Goal: Task Accomplishment & Management: Manage account settings

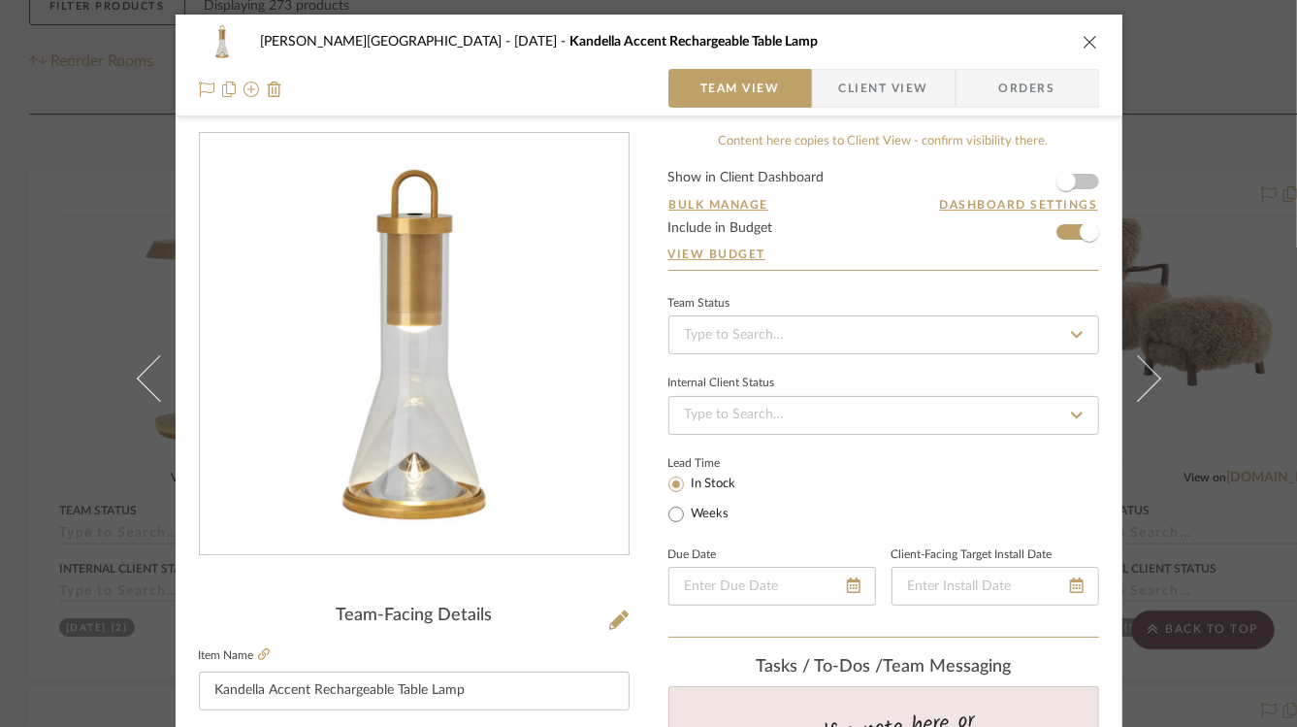
scroll to position [1079, 0]
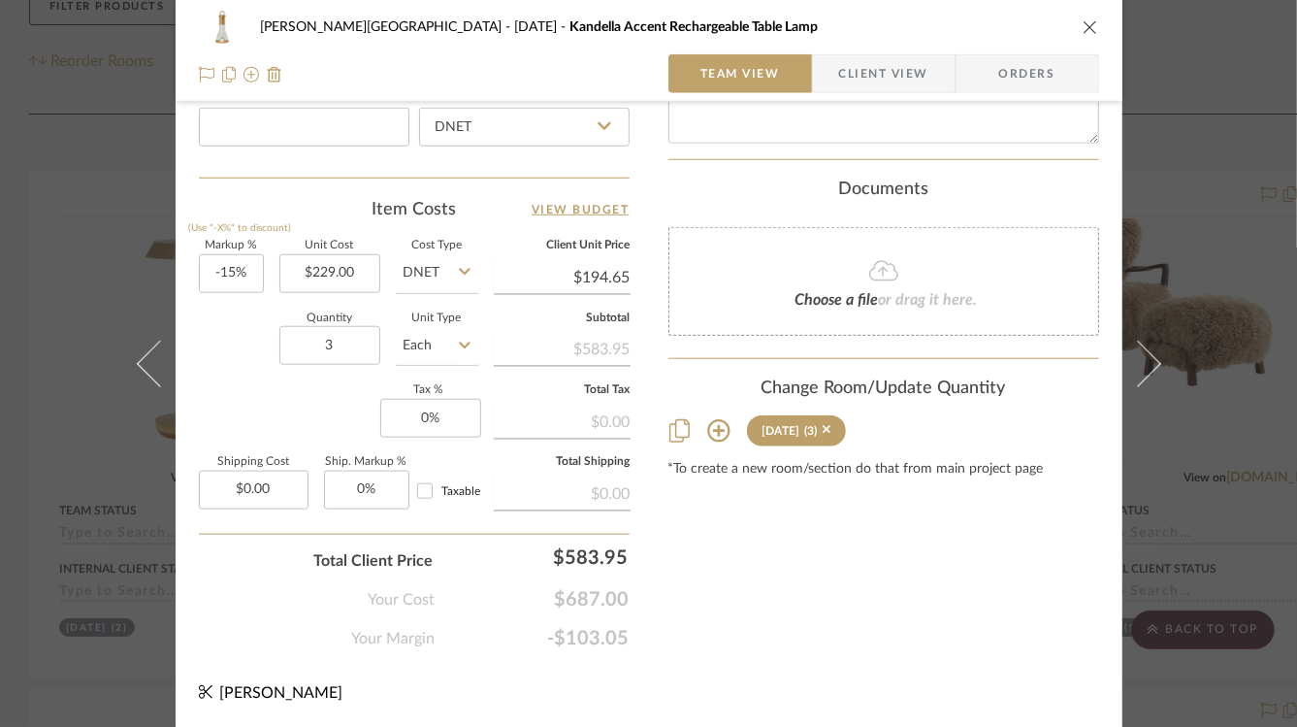
click at [1238, 207] on div "[PERSON_NAME] - [GEOGRAPHIC_DATA] [DATE] Kandella Accent Rechargeable Table Lam…" at bounding box center [648, 363] width 1297 height 727
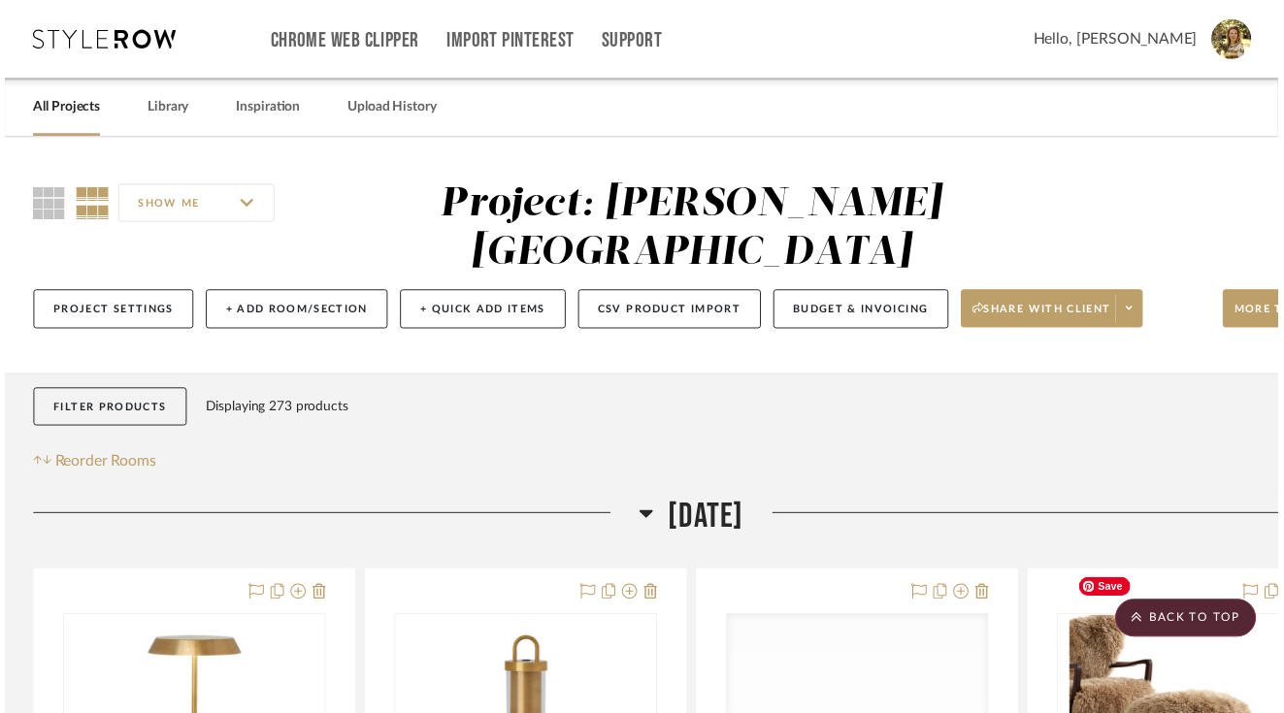
scroll to position [407, 0]
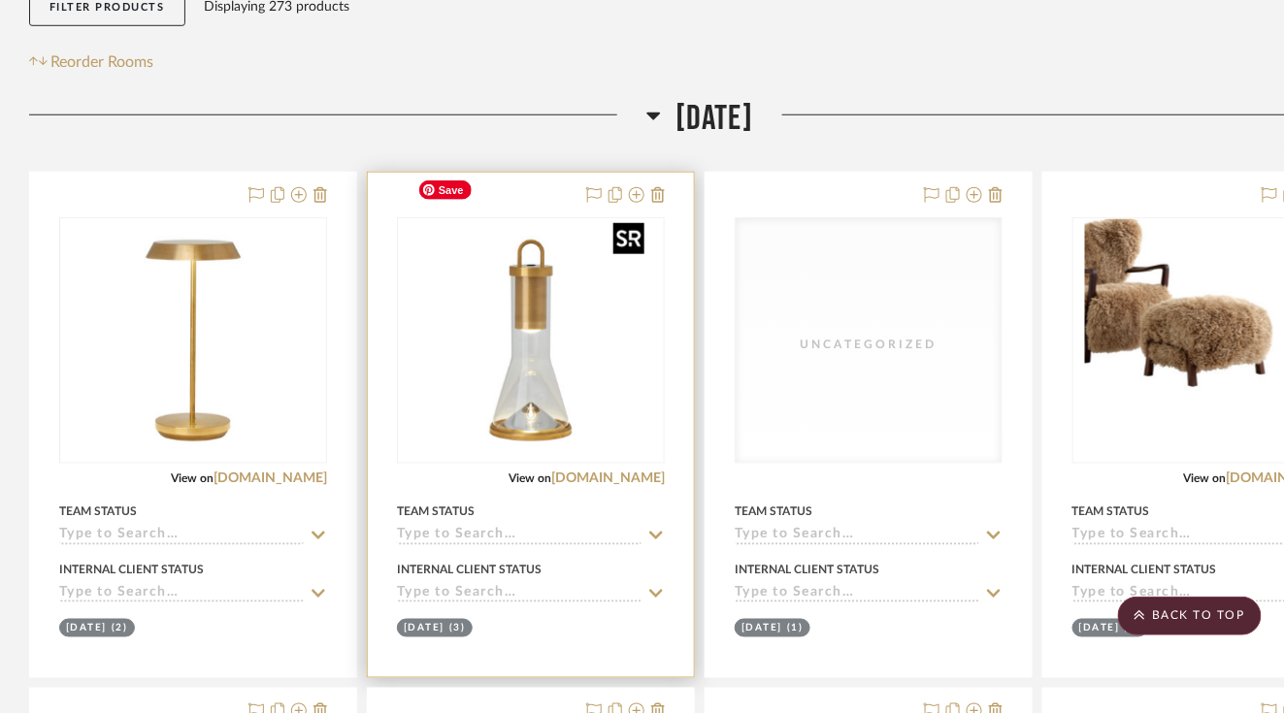
click at [591, 341] on img "0" at bounding box center [530, 340] width 243 height 243
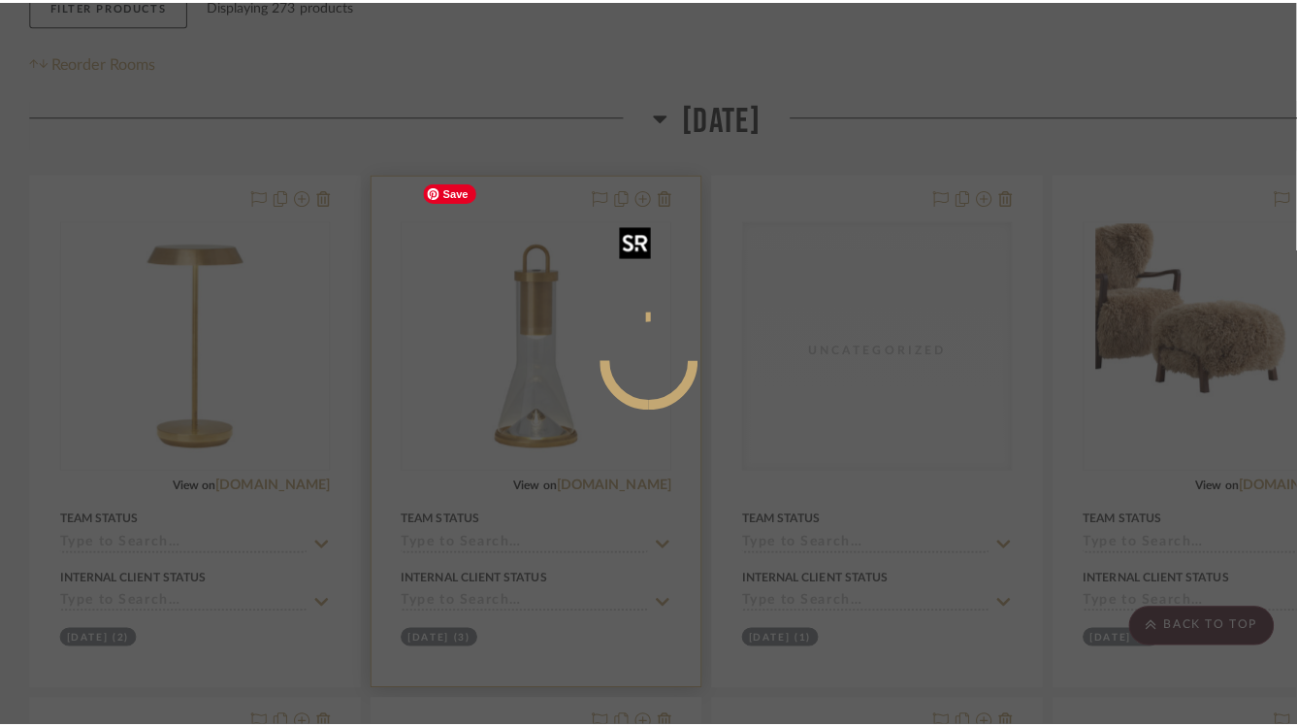
scroll to position [0, 0]
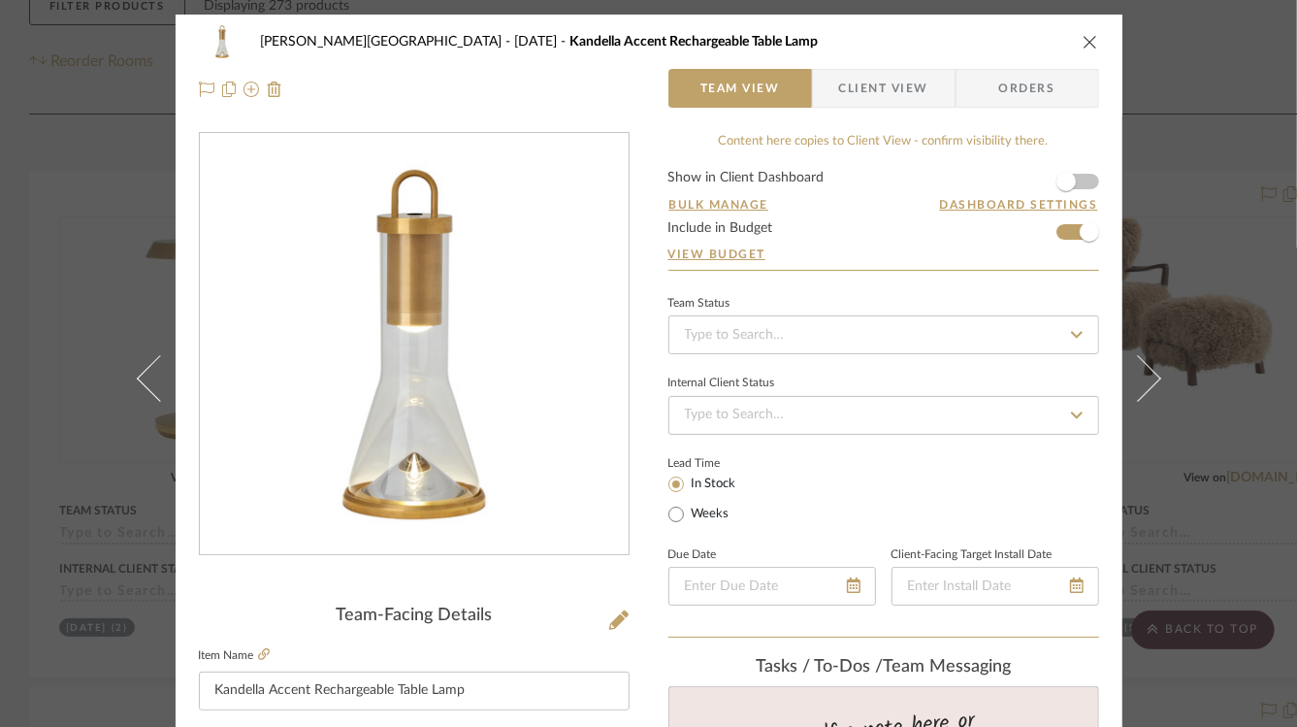
click at [392, 366] on img "0" at bounding box center [414, 344] width 421 height 421
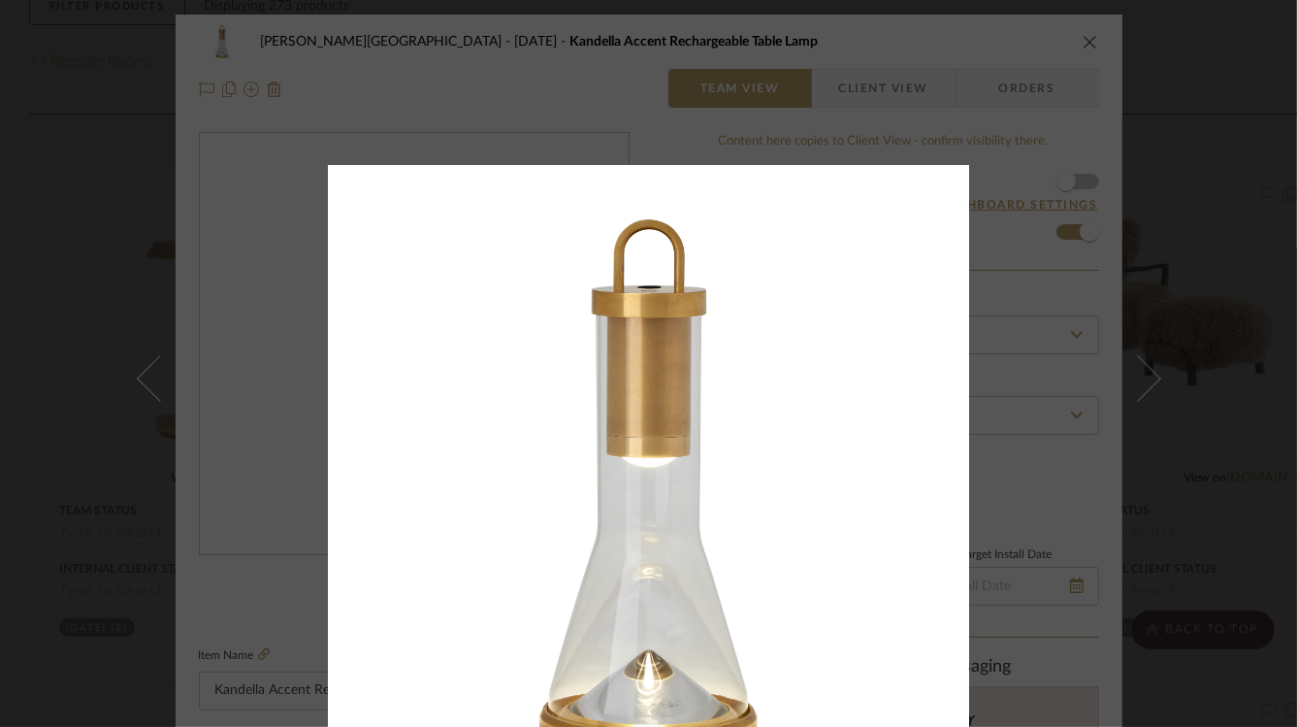
click at [1175, 167] on div at bounding box center [976, 528] width 1297 height 727
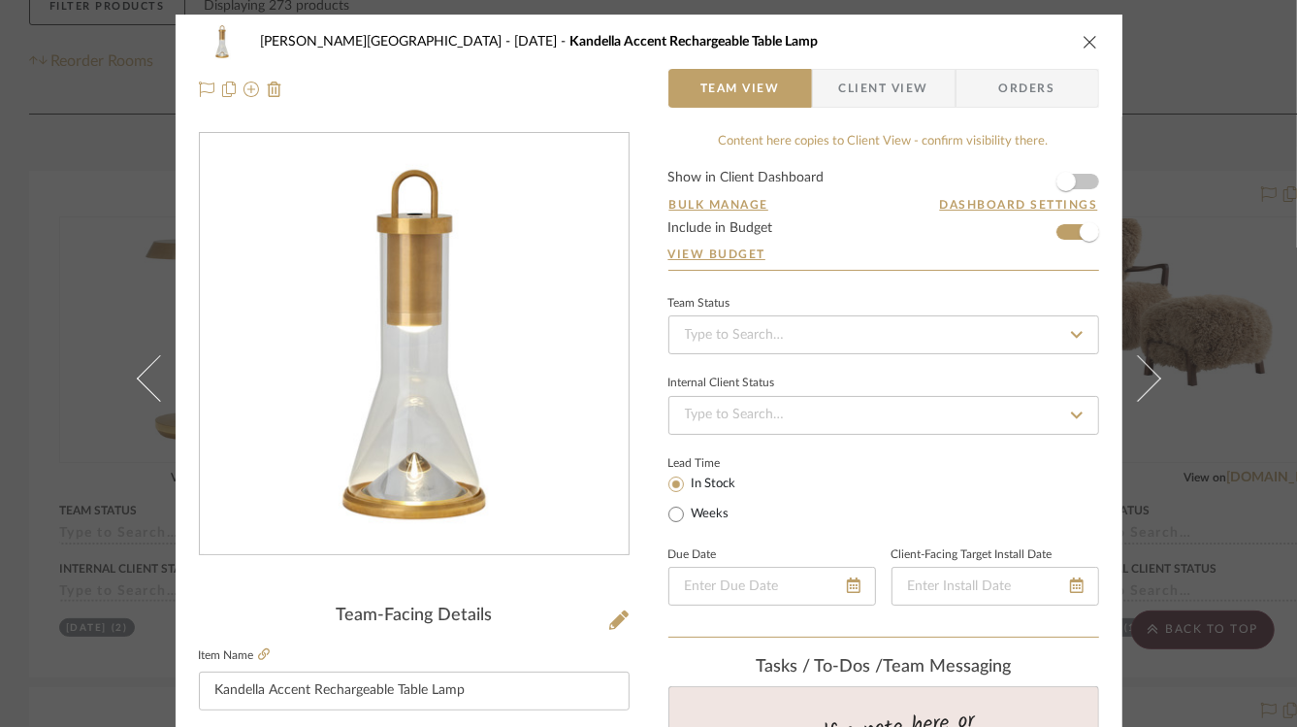
click at [1086, 31] on div "[PERSON_NAME][GEOGRAPHIC_DATA] [DATE] Kandella Accent Rechargeable Table Lamp" at bounding box center [649, 41] width 900 height 39
click at [1086, 46] on icon "close" at bounding box center [1091, 42] width 16 height 16
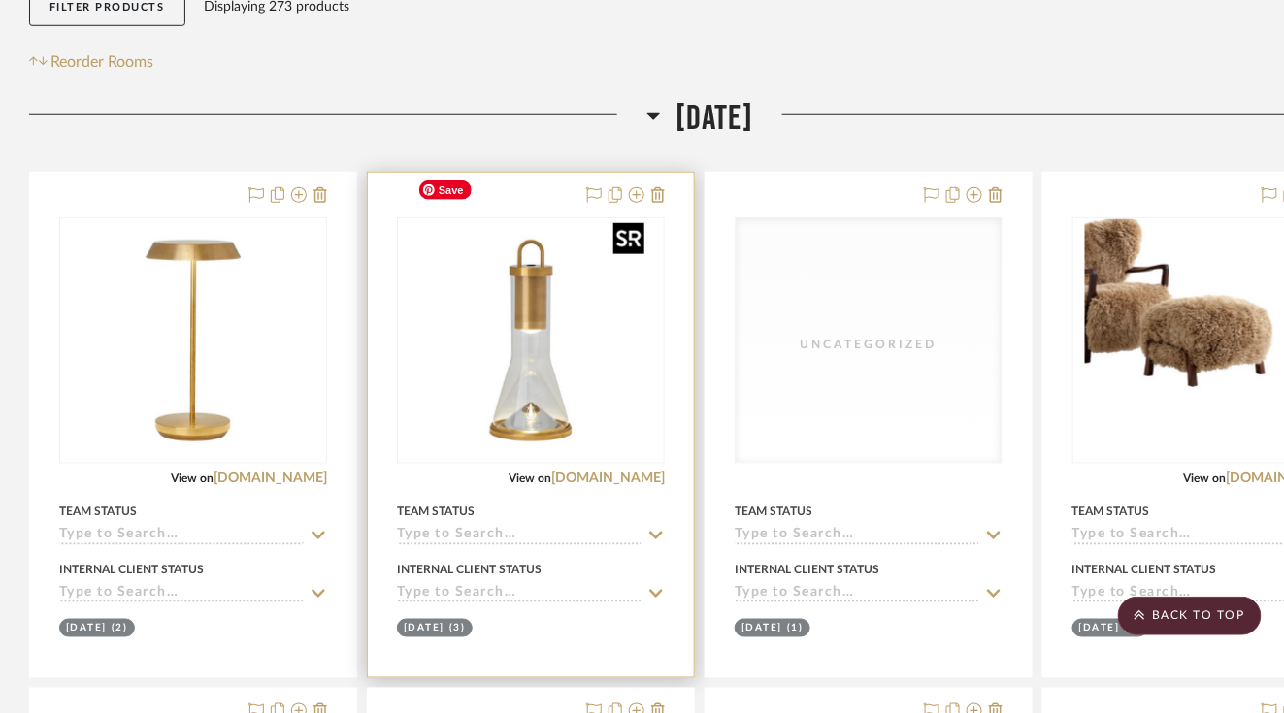
scroll to position [532, 0]
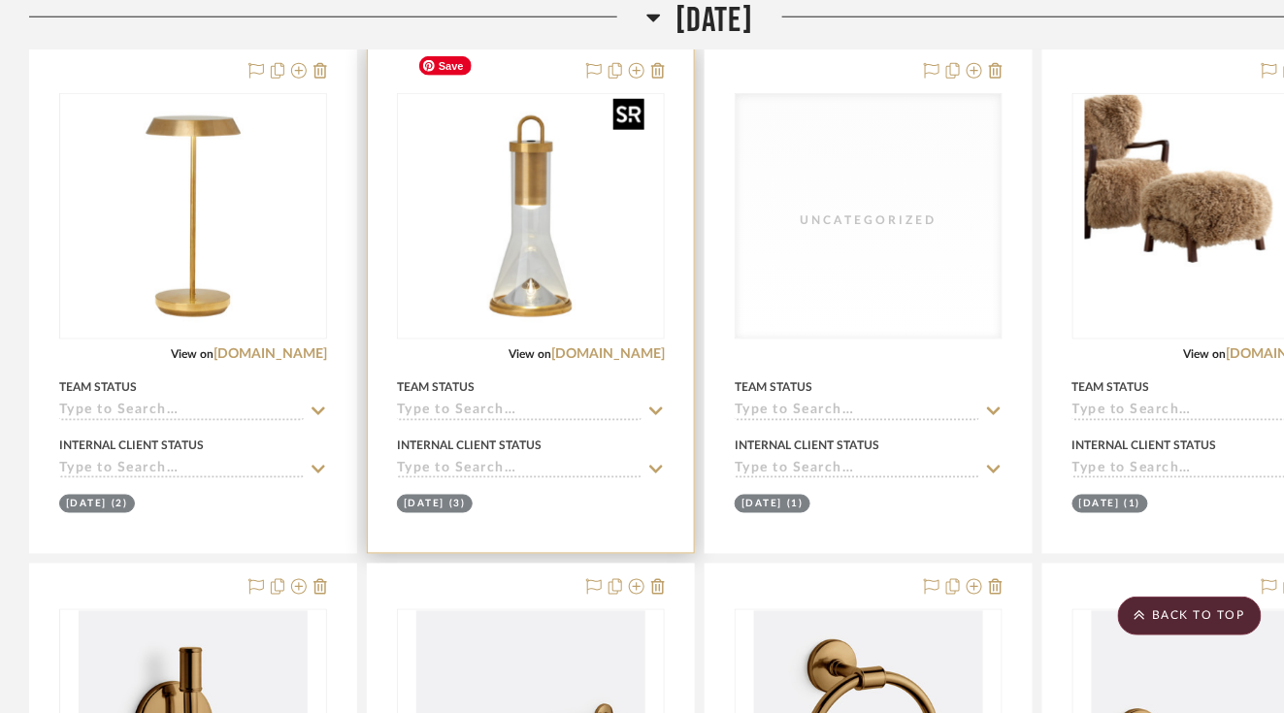
click at [530, 227] on img "0" at bounding box center [530, 216] width 243 height 243
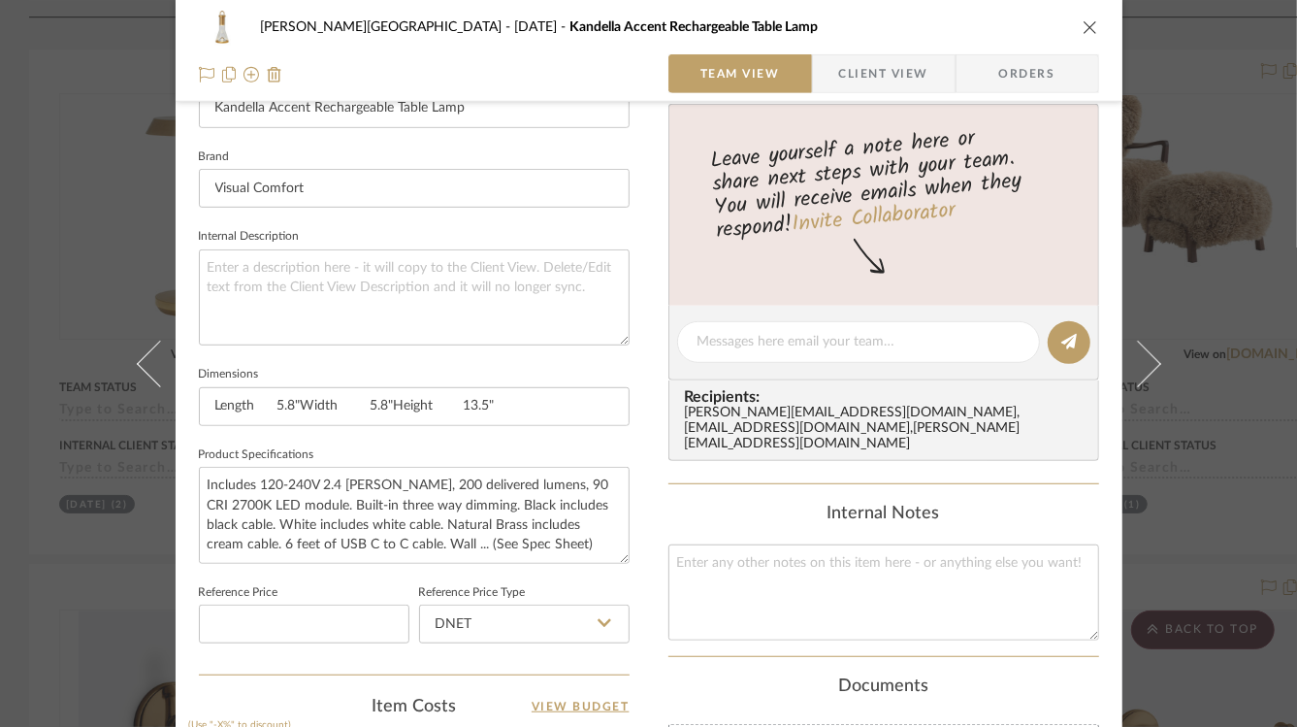
scroll to position [1079, 0]
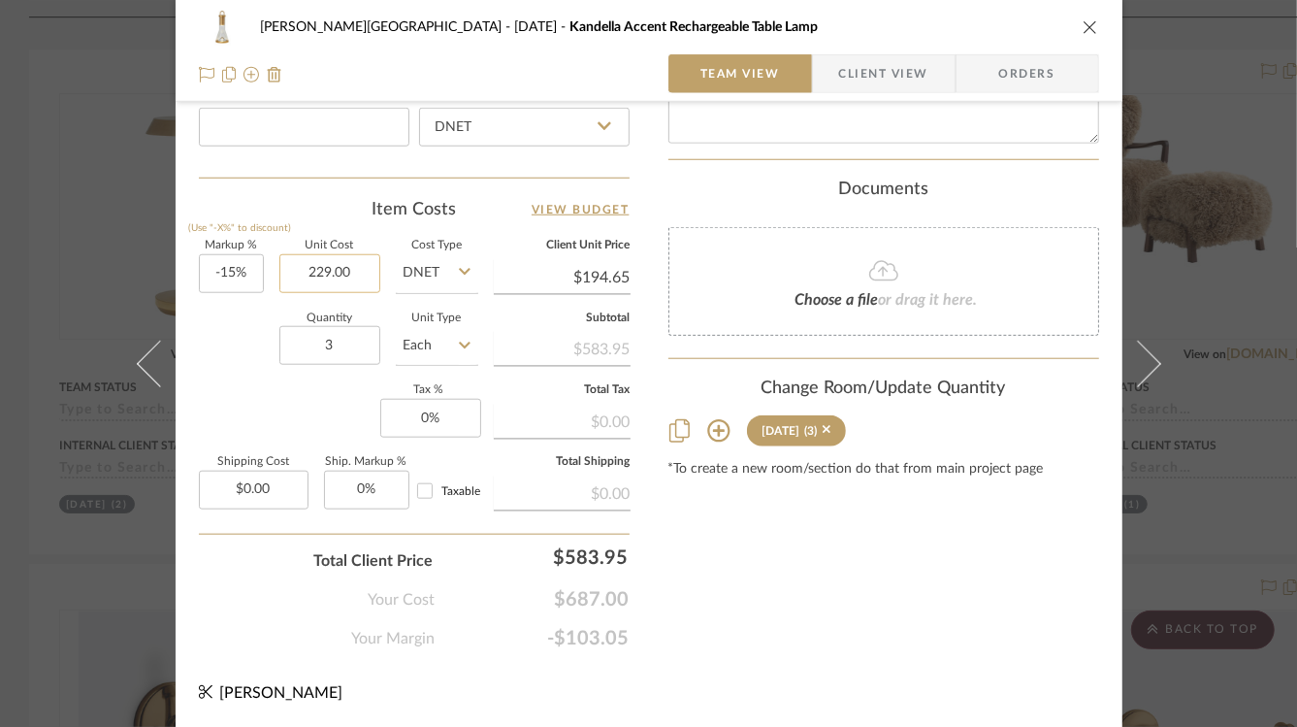
click at [324, 278] on input "229.00" at bounding box center [329, 273] width 101 height 39
type input "$479.00"
type input "$407.15"
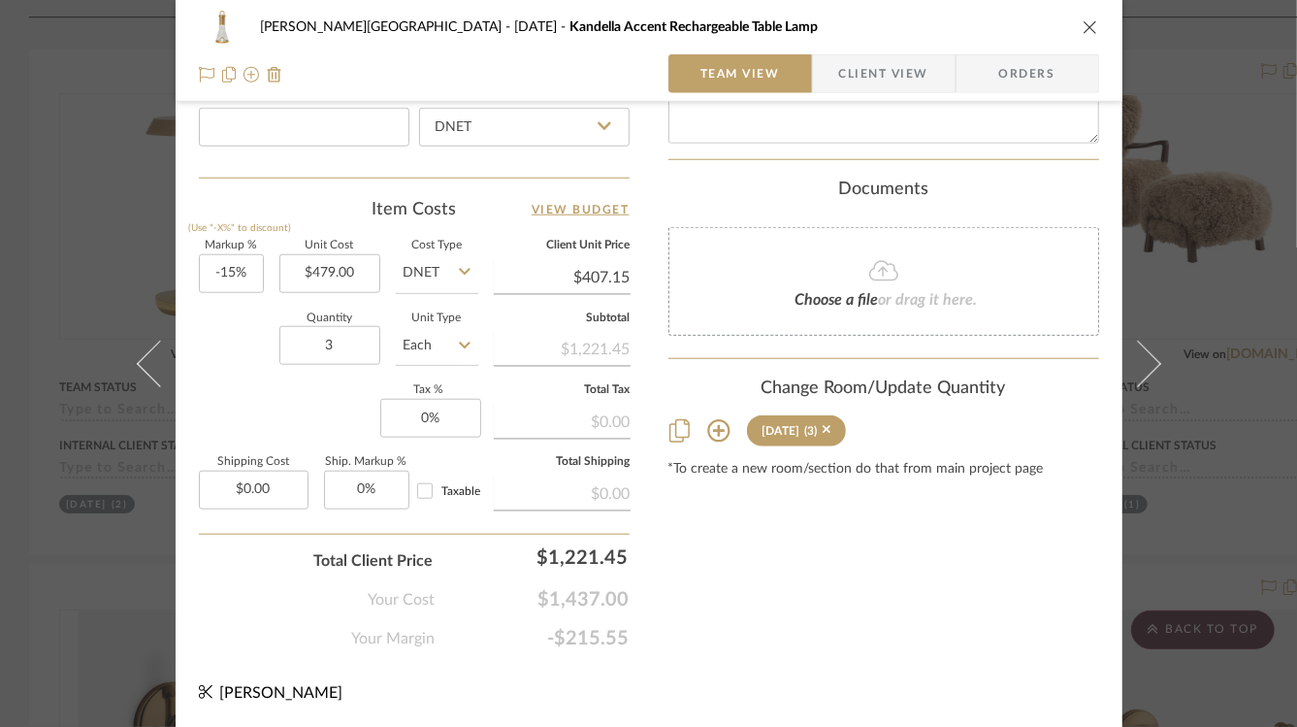
click at [247, 397] on div "Markup % (Use "-X%" to discount) -15% Unit Cost $479.00 Cost Type DNET Client U…" at bounding box center [414, 382] width 431 height 283
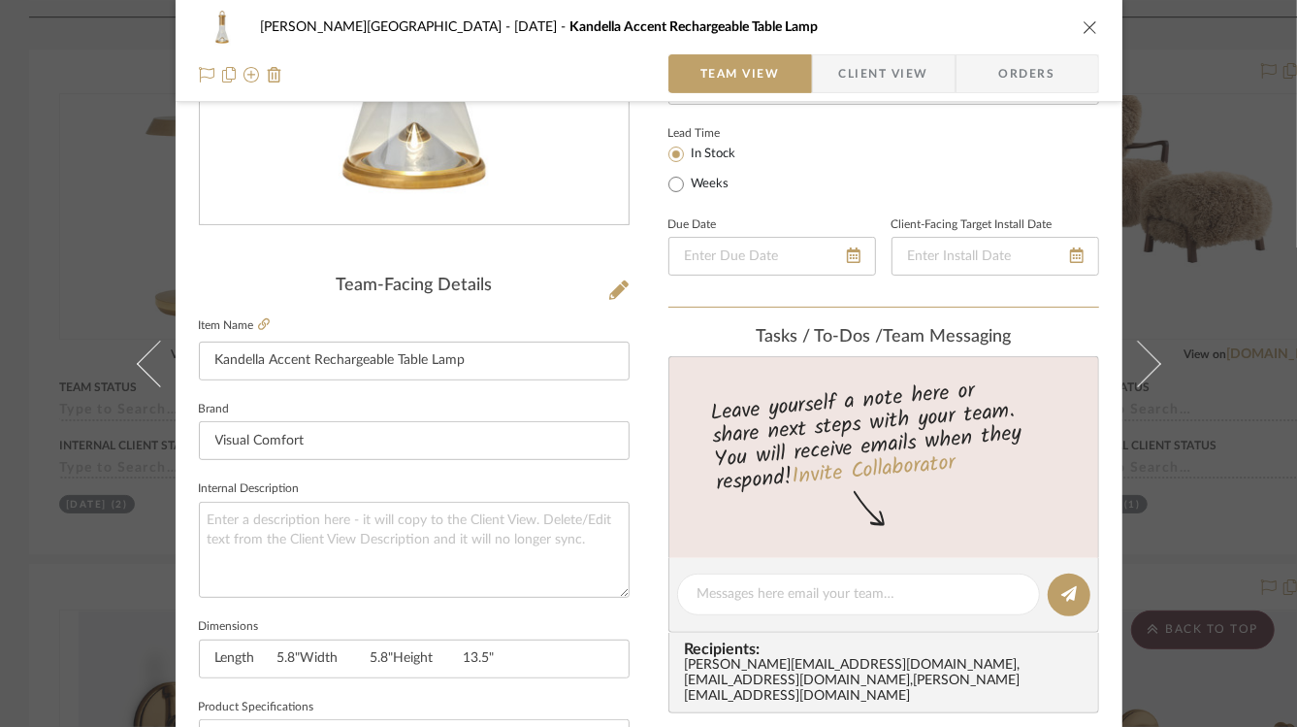
scroll to position [945, 0]
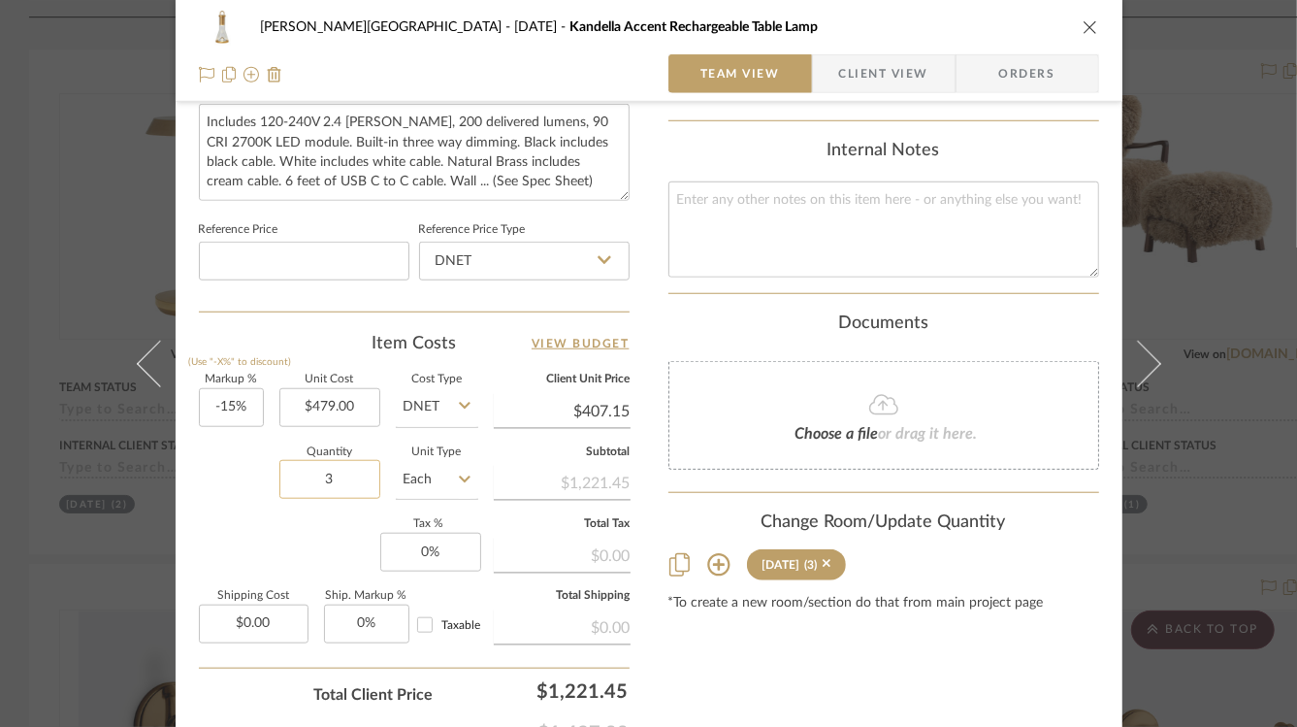
click at [319, 467] on input "3" at bounding box center [329, 479] width 101 height 39
type input "2"
click at [264, 551] on div "Markup % (Use "-X%" to discount) -15% Unit Cost $479.00 Cost Type DNET Client U…" at bounding box center [414, 515] width 431 height 283
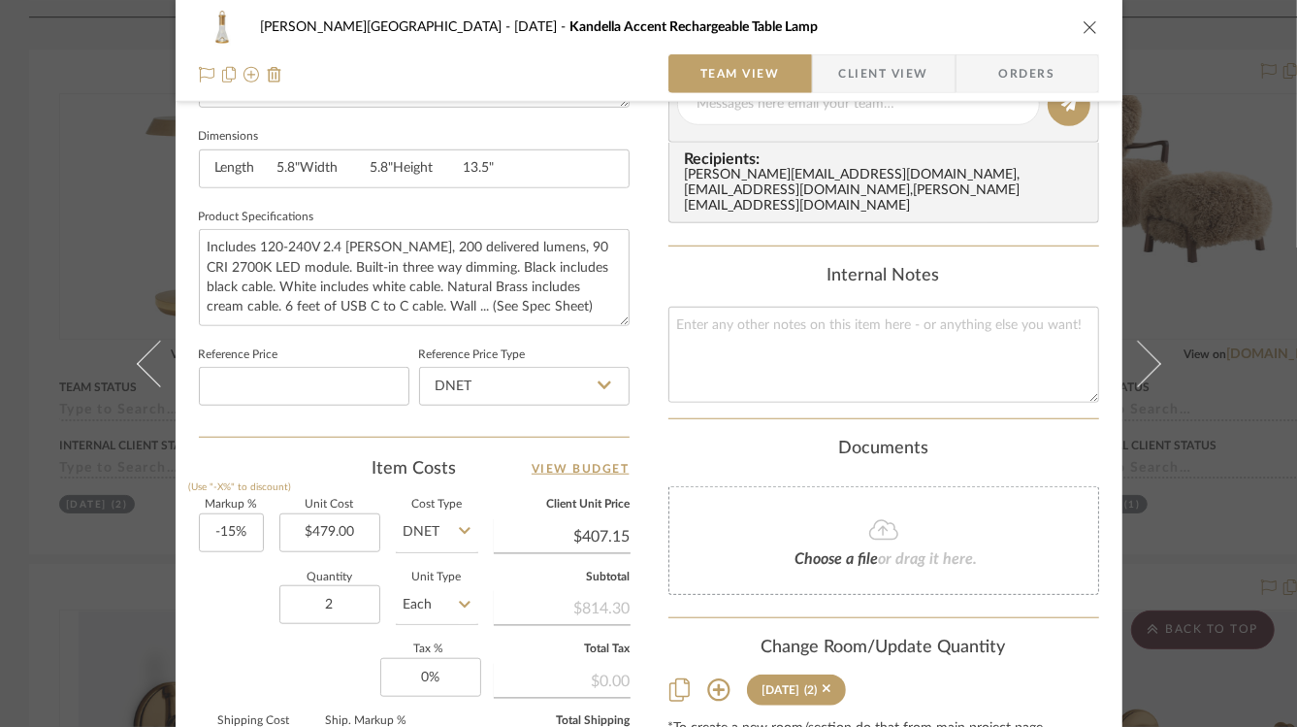
scroll to position [821, 0]
click at [1084, 28] on icon "close" at bounding box center [1091, 27] width 16 height 16
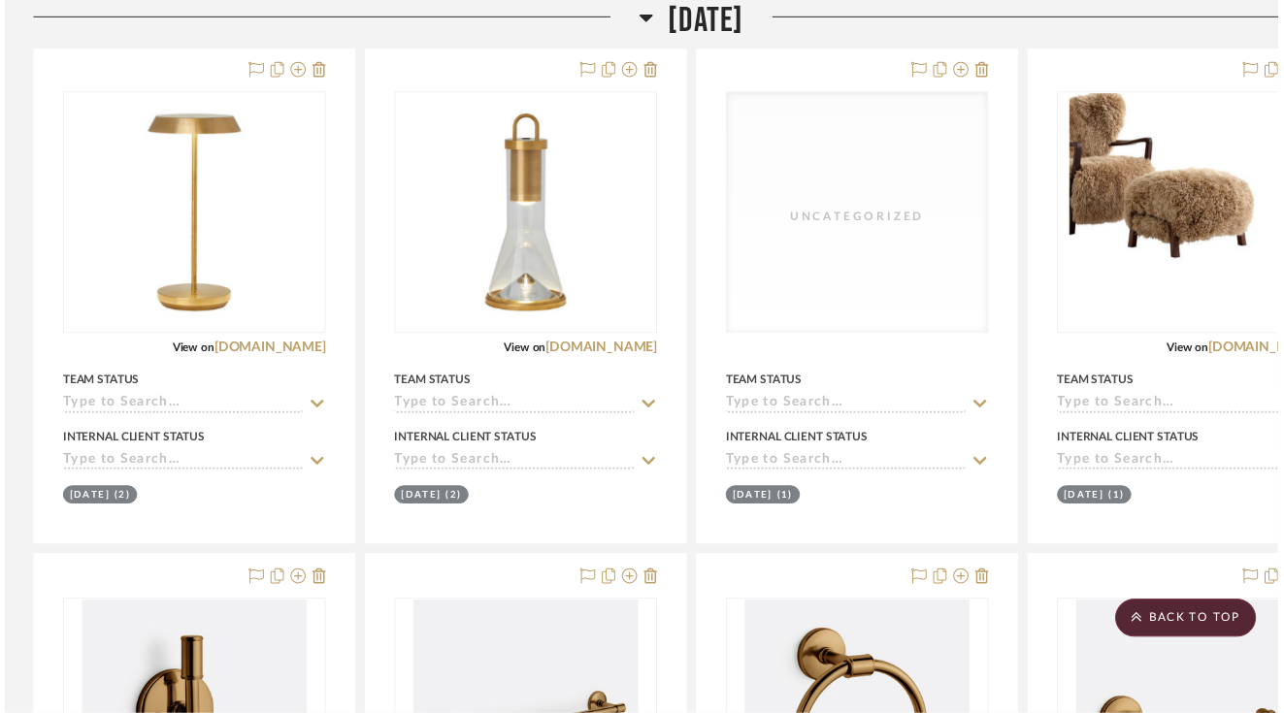
scroll to position [532, 0]
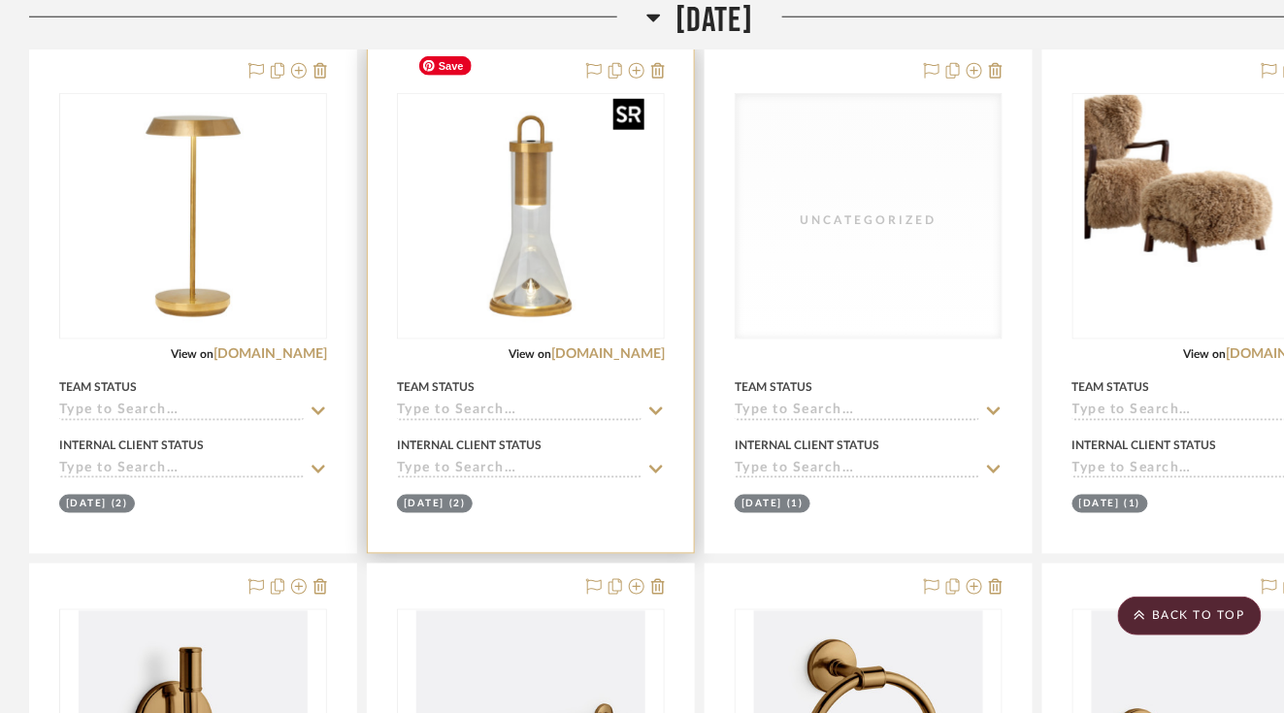
click at [462, 203] on img "0" at bounding box center [530, 216] width 243 height 243
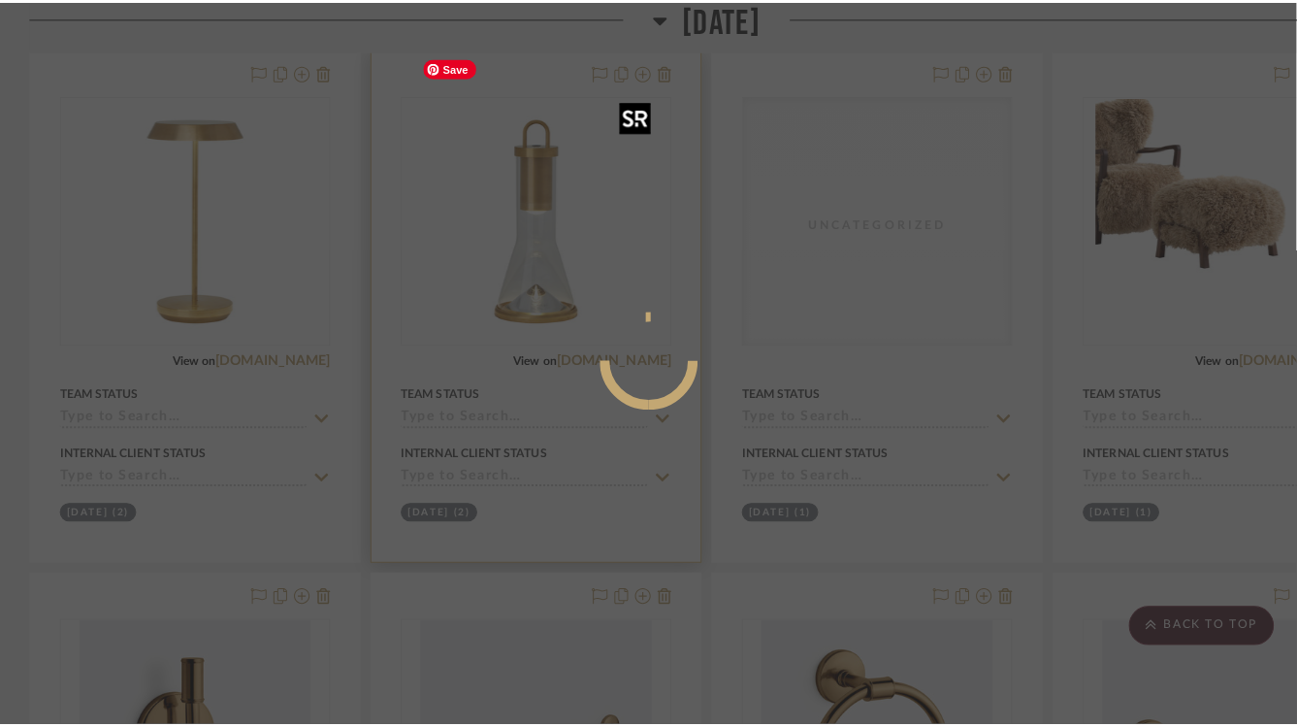
scroll to position [0, 0]
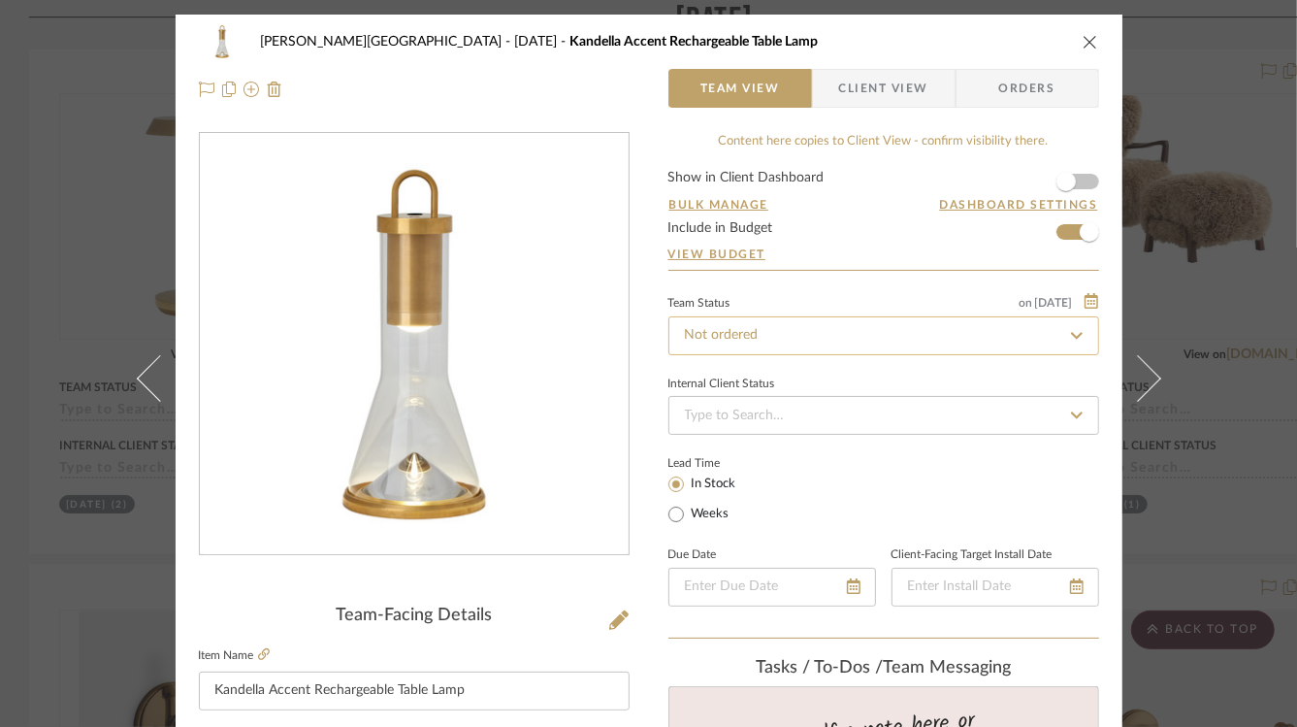
click at [765, 340] on input "Not ordered" at bounding box center [883, 335] width 431 height 39
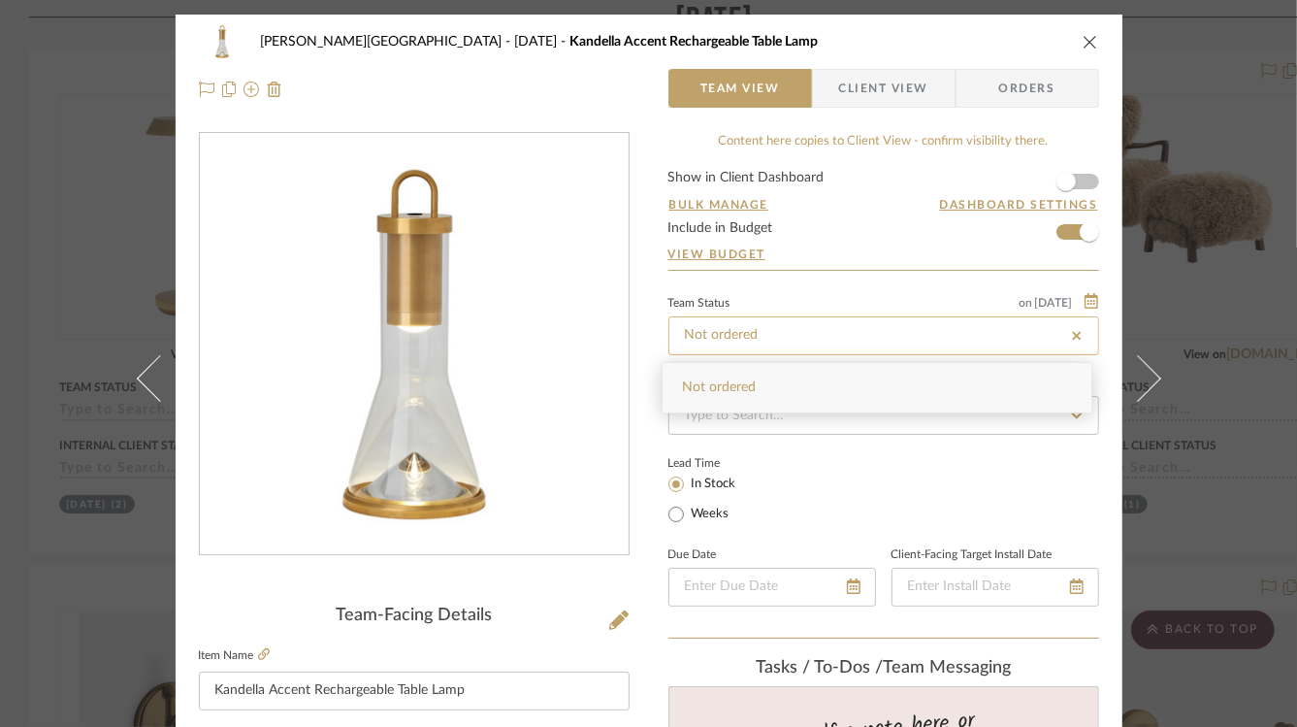
click at [893, 332] on input "Not ordered" at bounding box center [883, 335] width 431 height 39
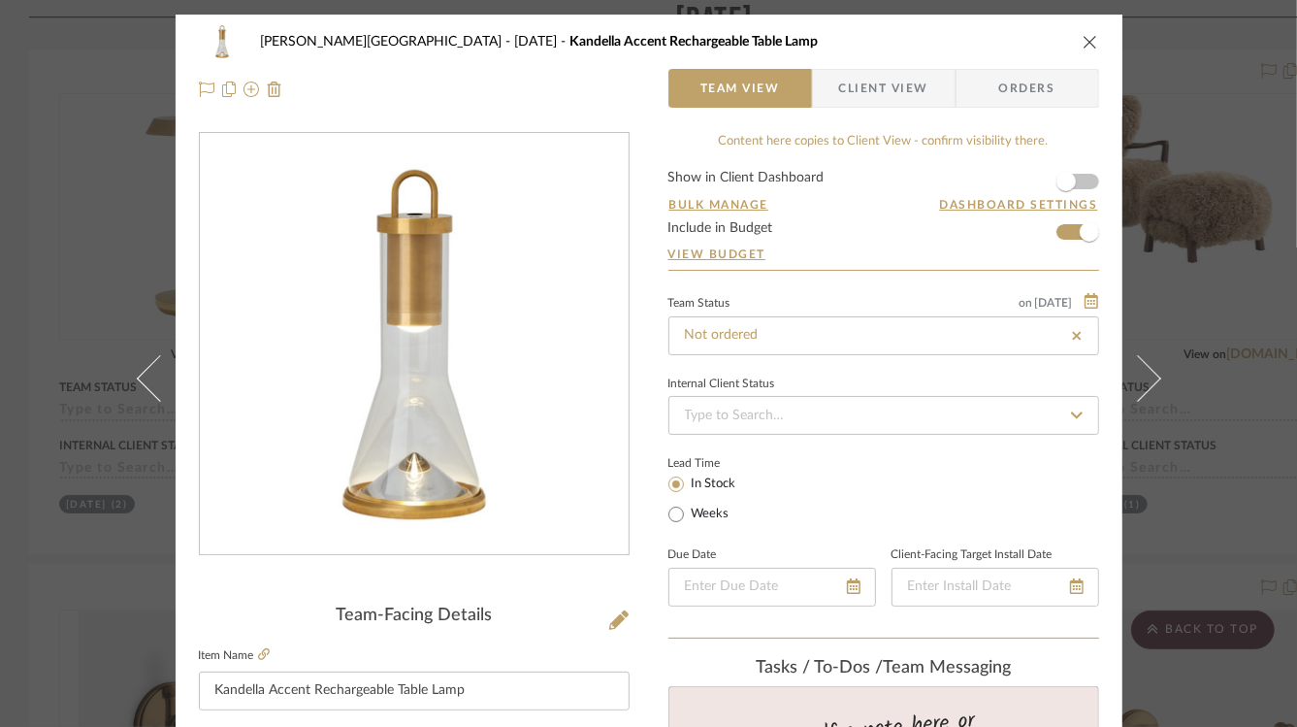
click at [1071, 332] on icon at bounding box center [1076, 336] width 17 height 14
type input "[DATE]"
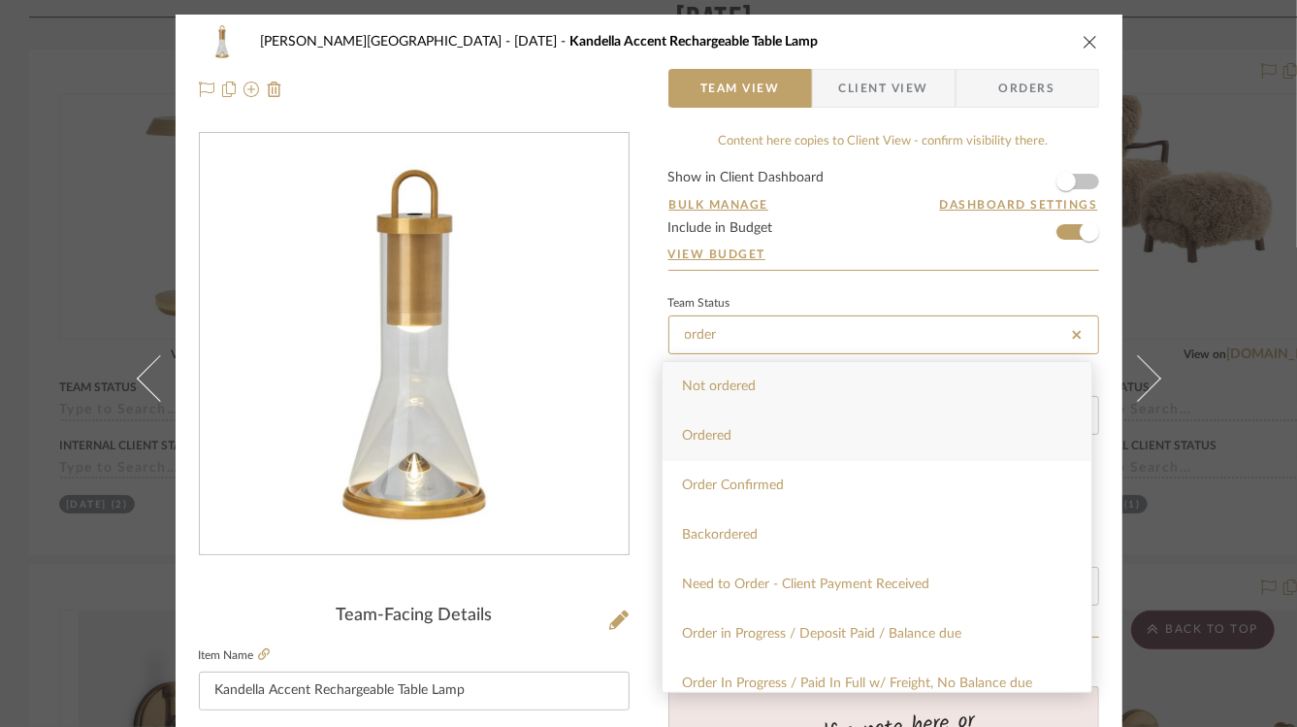
type input "order"
click at [900, 442] on div "Ordered" at bounding box center [877, 435] width 429 height 49
type input "[DATE]"
type input "Ordered"
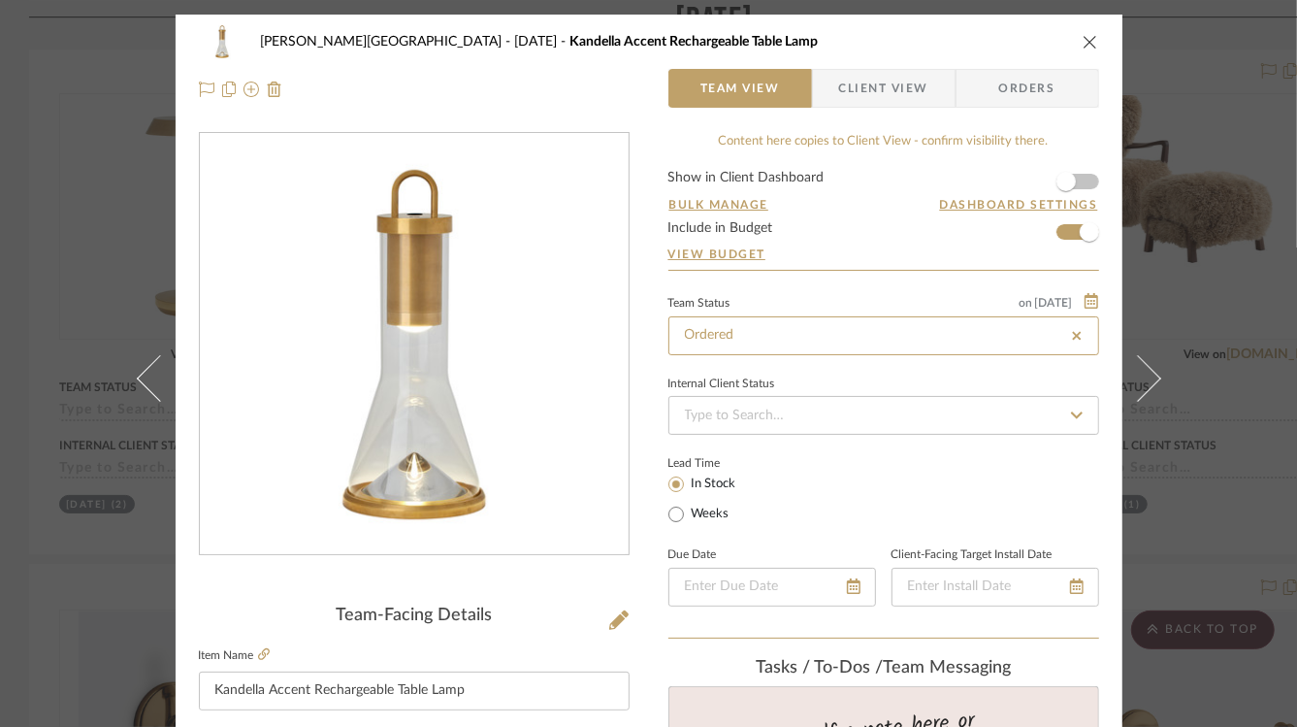
type input "Ordered"
click at [1026, 85] on span "Orders" at bounding box center [1027, 88] width 99 height 39
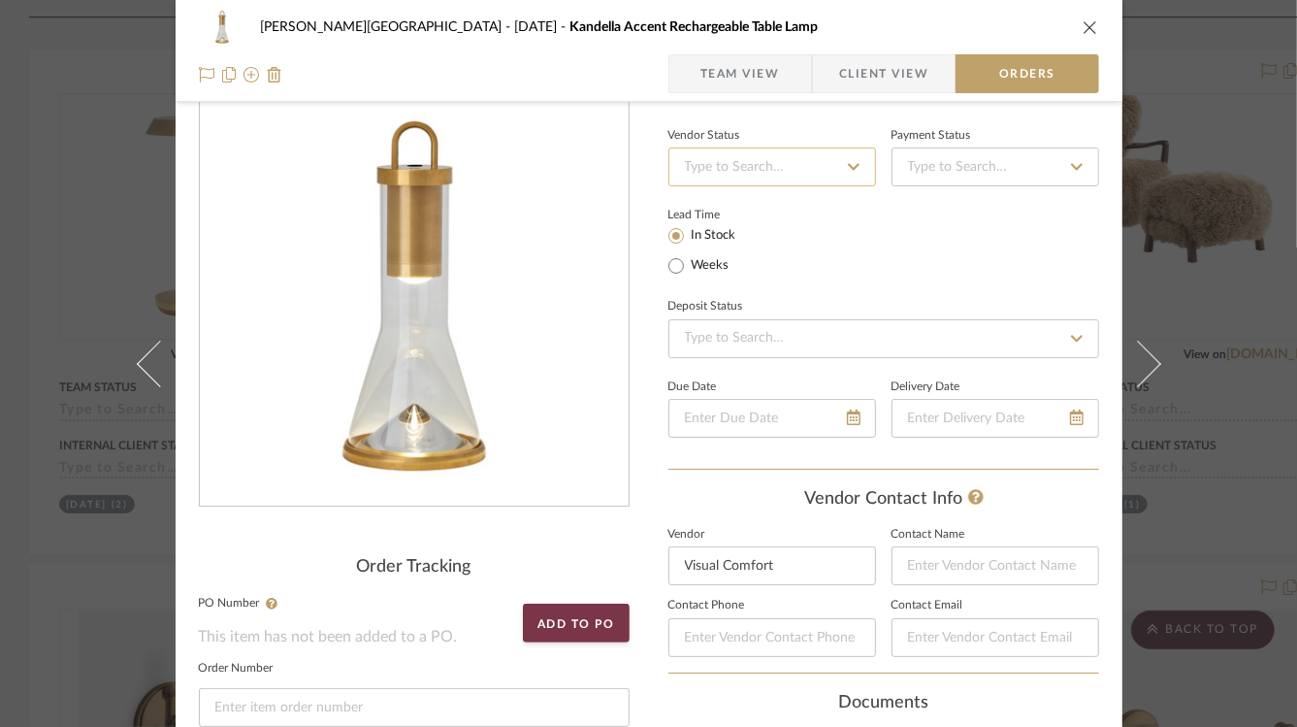
scroll to position [48, 0]
click at [738, 178] on input at bounding box center [772, 167] width 208 height 39
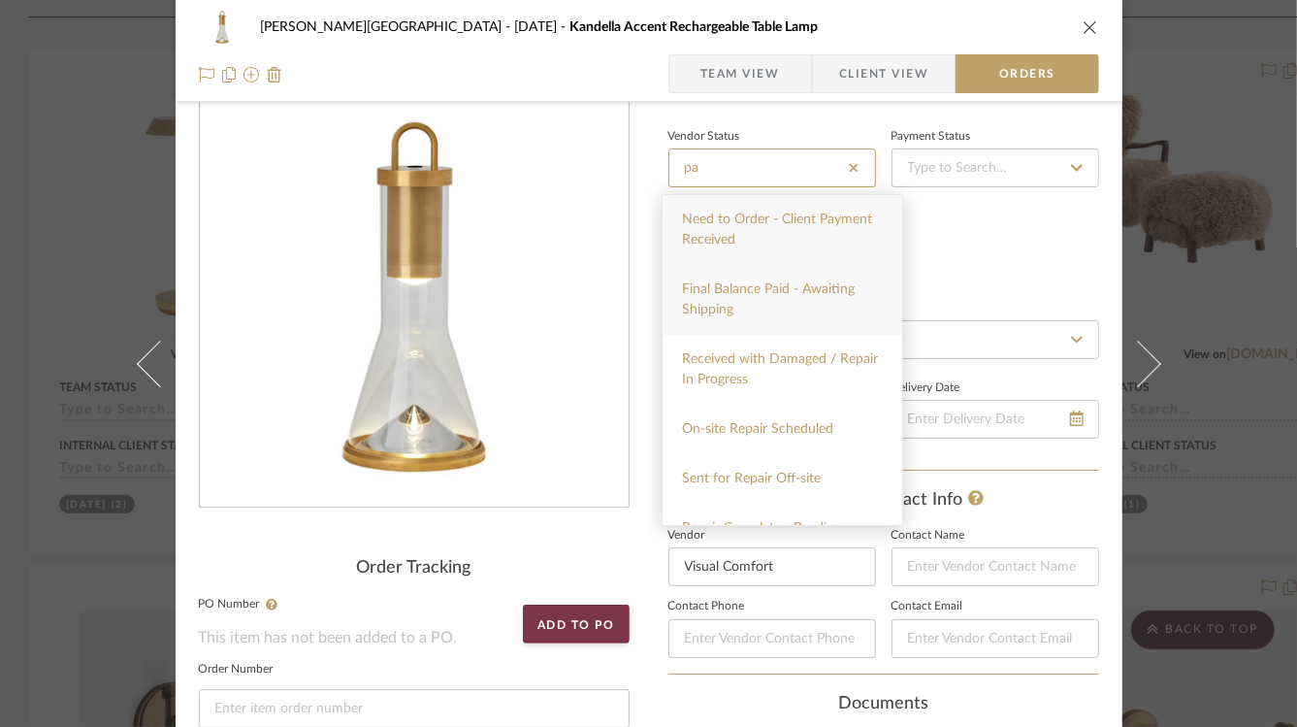
type input "pa"
click at [721, 284] on span "Final Balance Paid - Awaiting Shipping" at bounding box center [768, 299] width 173 height 34
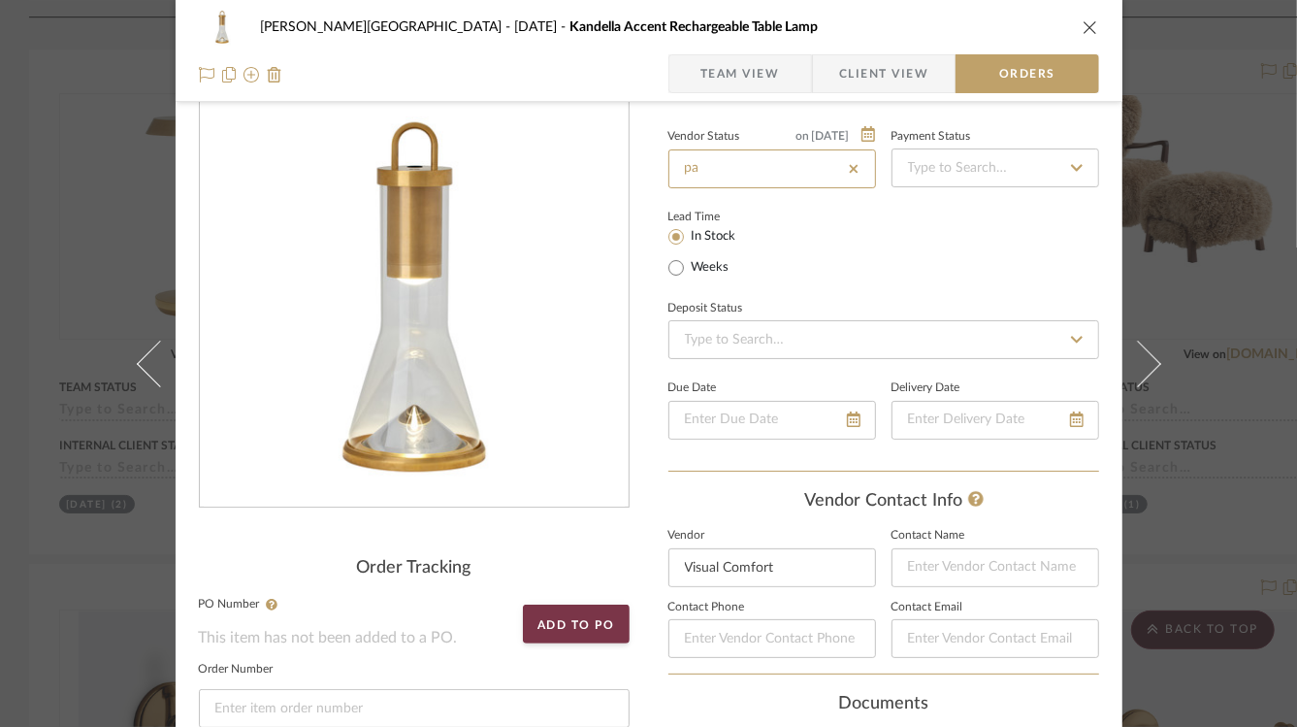
type input "[DATE]"
type input "Final Balance Paid - Awaiting Shipping"
type input "[DATE]"
click at [906, 244] on div "Lead Time In Stock Weeks" at bounding box center [883, 242] width 431 height 76
click at [1240, 249] on div "[PERSON_NAME][GEOGRAPHIC_DATA] [DATE] Kandella Accent Rechargeable Table Lamp T…" at bounding box center [648, 363] width 1297 height 727
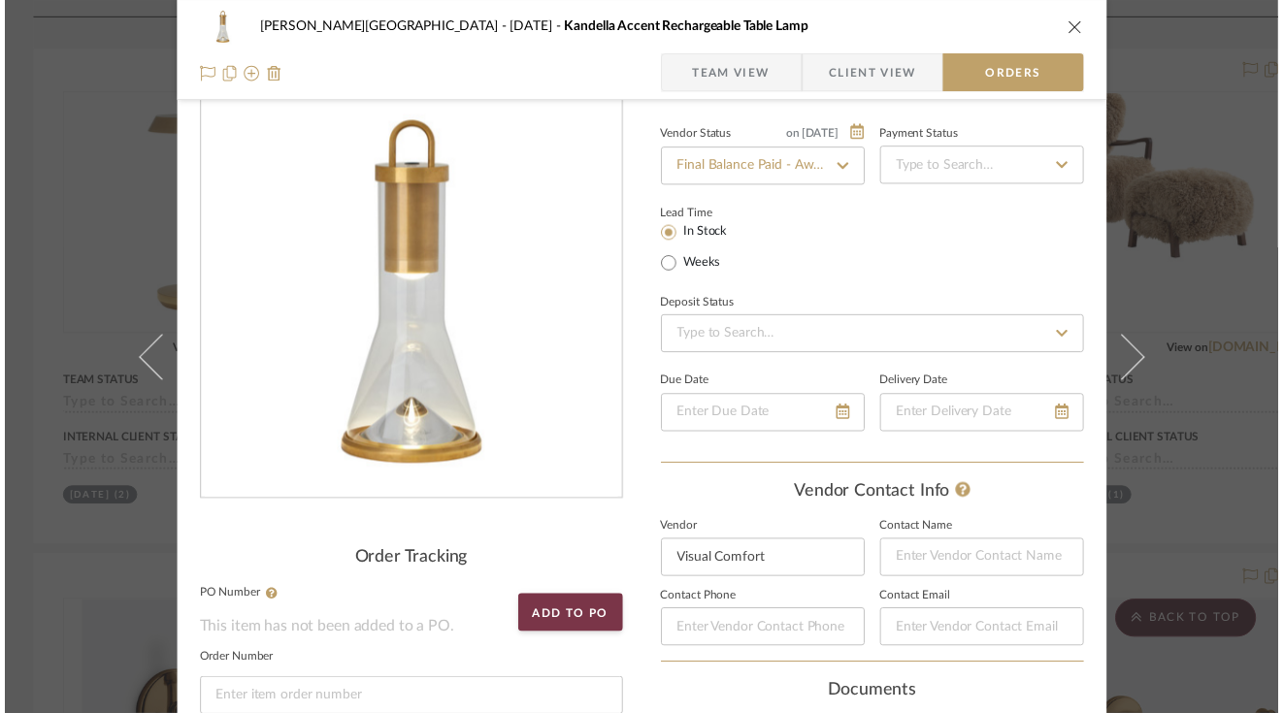
scroll to position [532, 0]
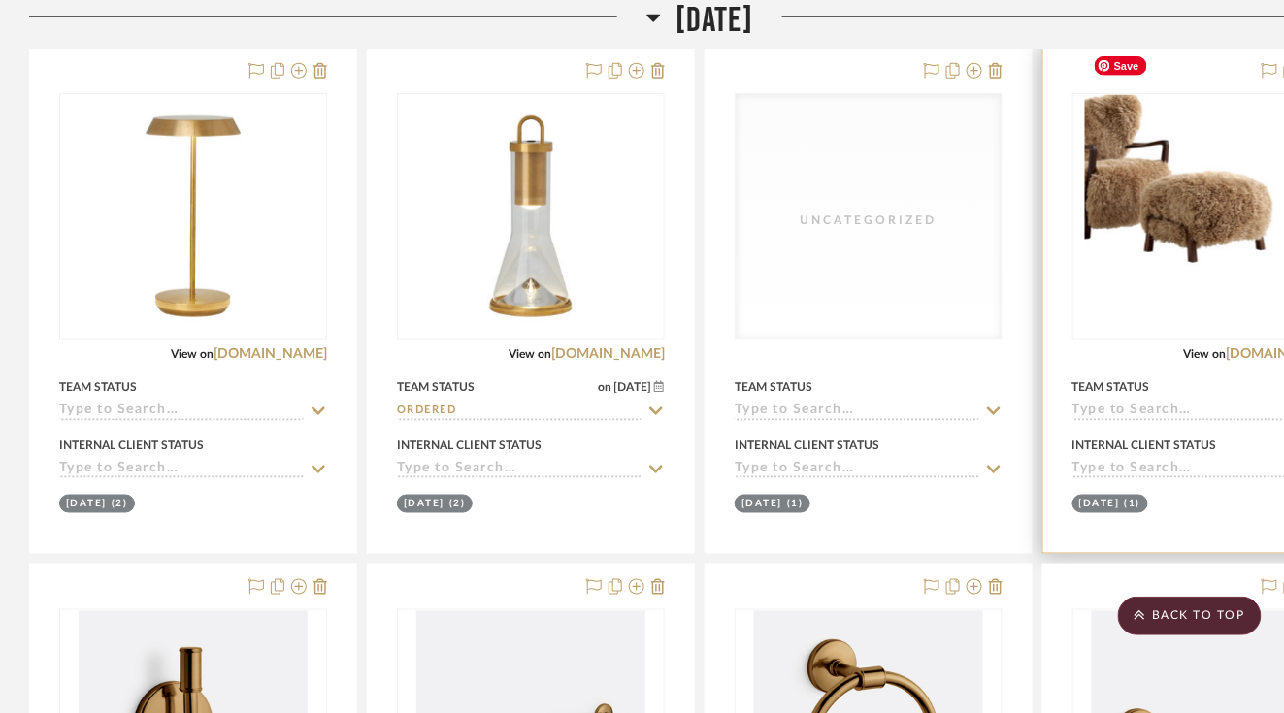
click at [1189, 224] on img "0" at bounding box center [1206, 216] width 243 height 243
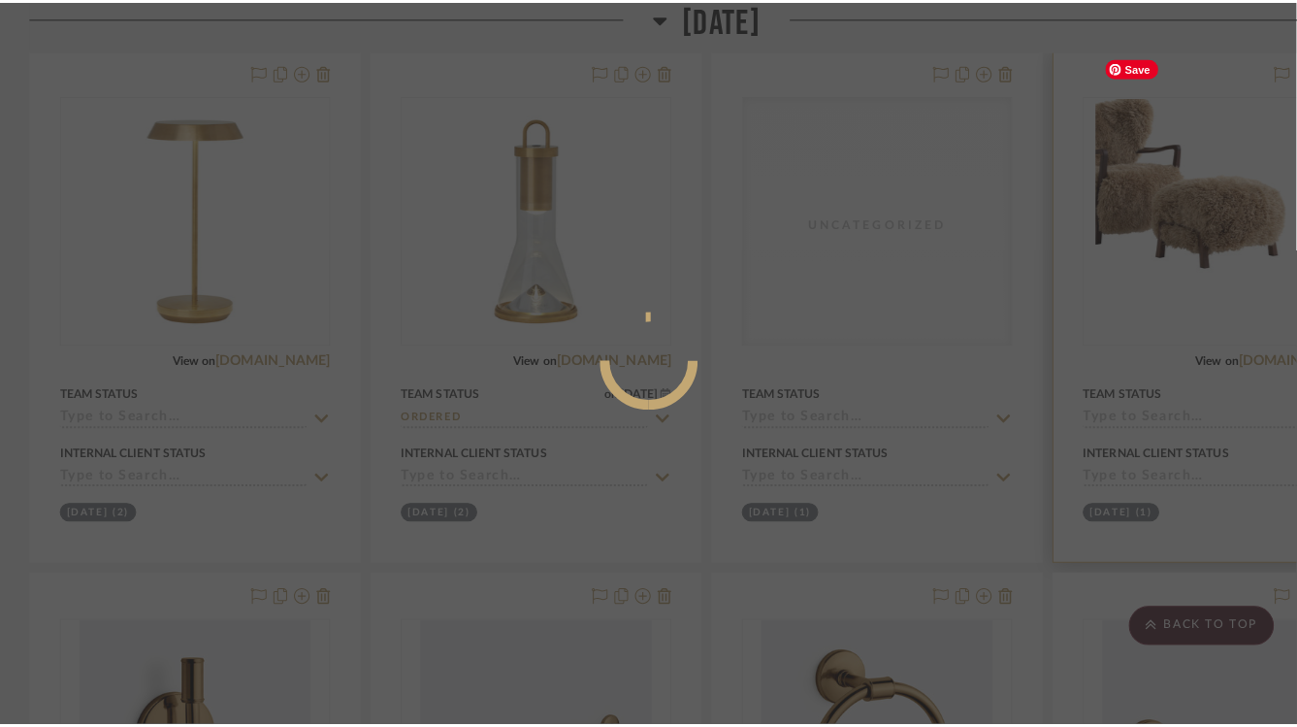
scroll to position [0, 0]
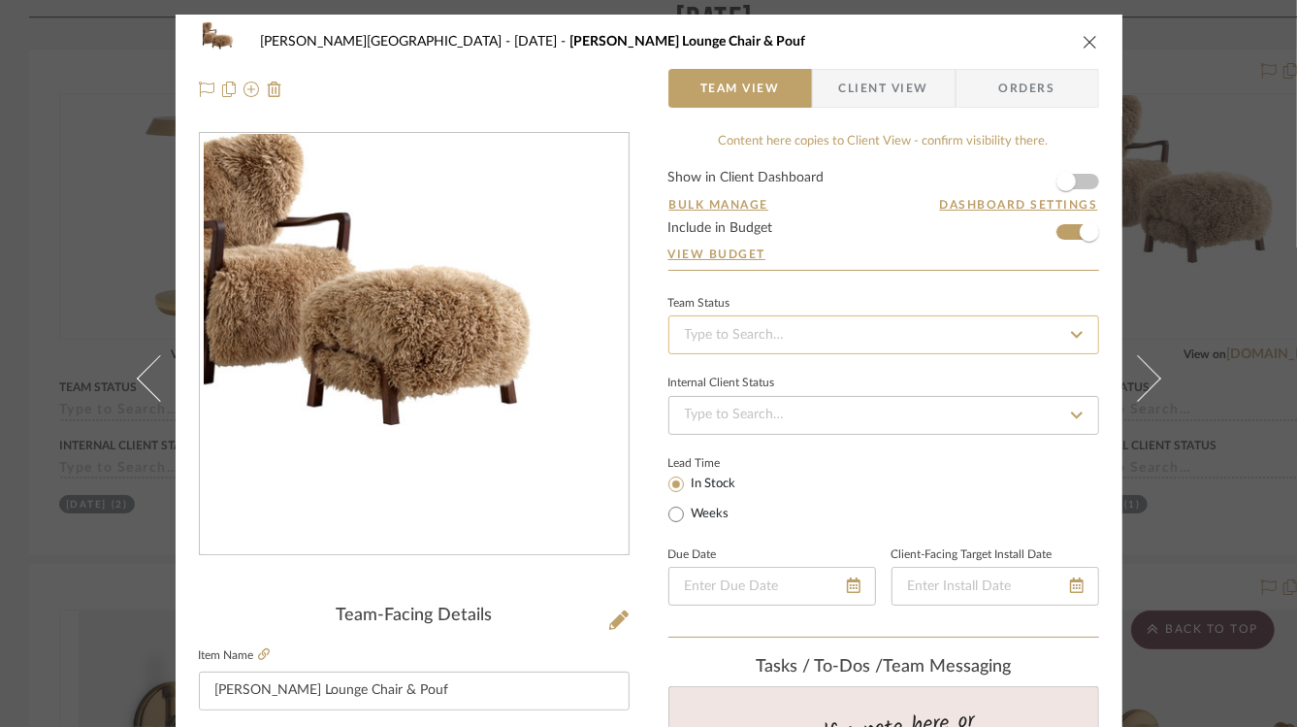
click at [832, 332] on input at bounding box center [883, 334] width 431 height 39
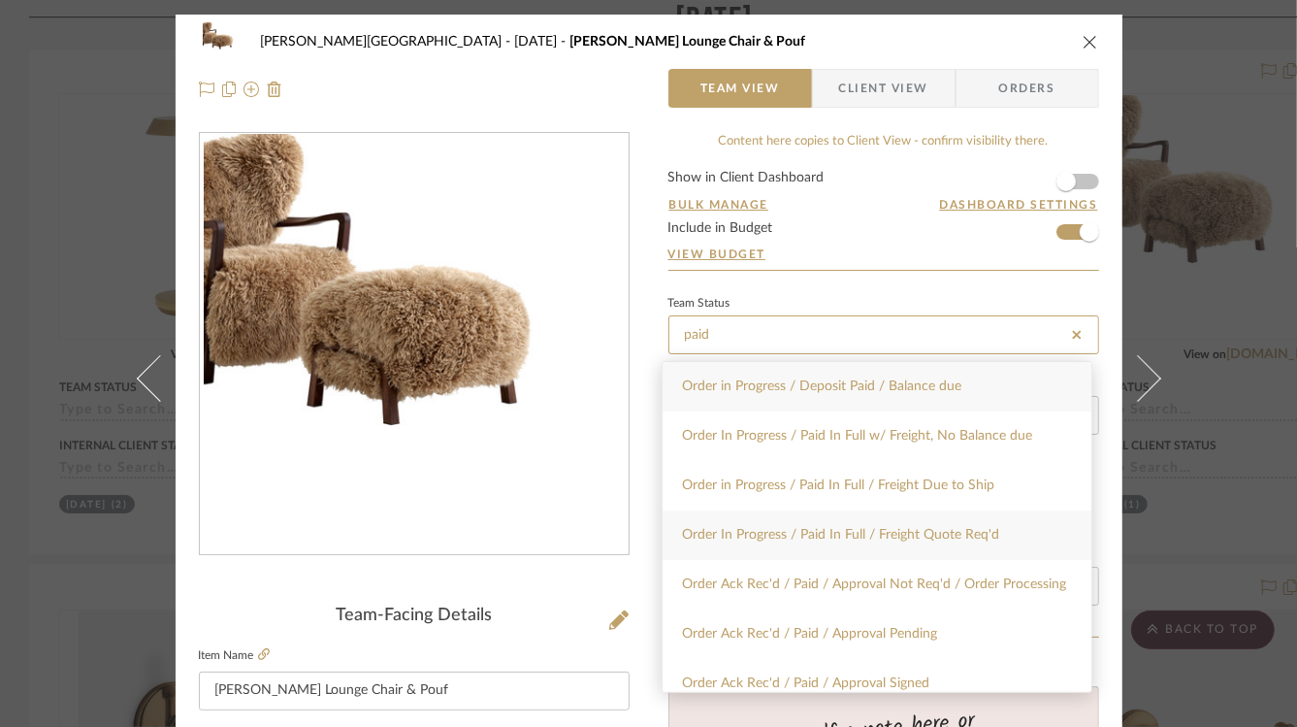
type input "paid"
click at [889, 545] on div "Order In Progress / Paid In Full / Freight Quote Req'd" at bounding box center [877, 534] width 429 height 49
type input "[DATE]"
type input "Order In Progress / Paid In Full / Freight Quote Req'd"
type input "[DATE]"
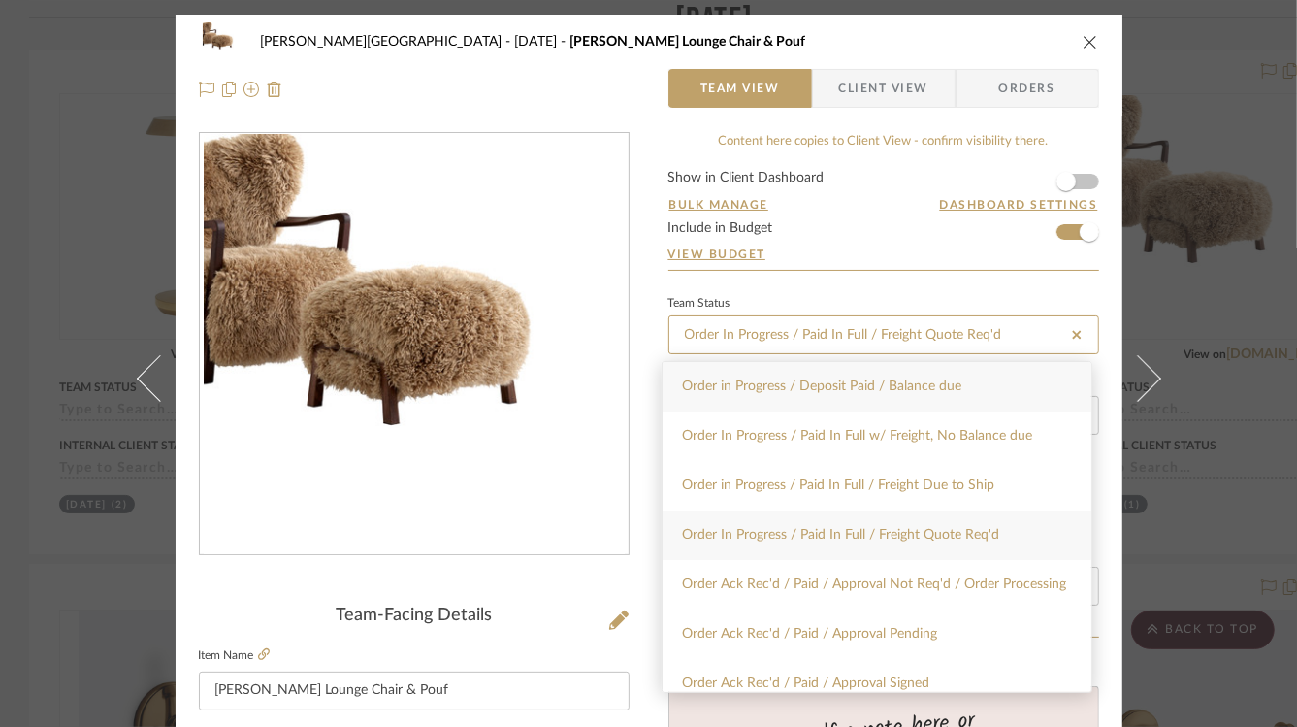
type input "Order In Progress / Paid In Full / Freight Quote Req'd"
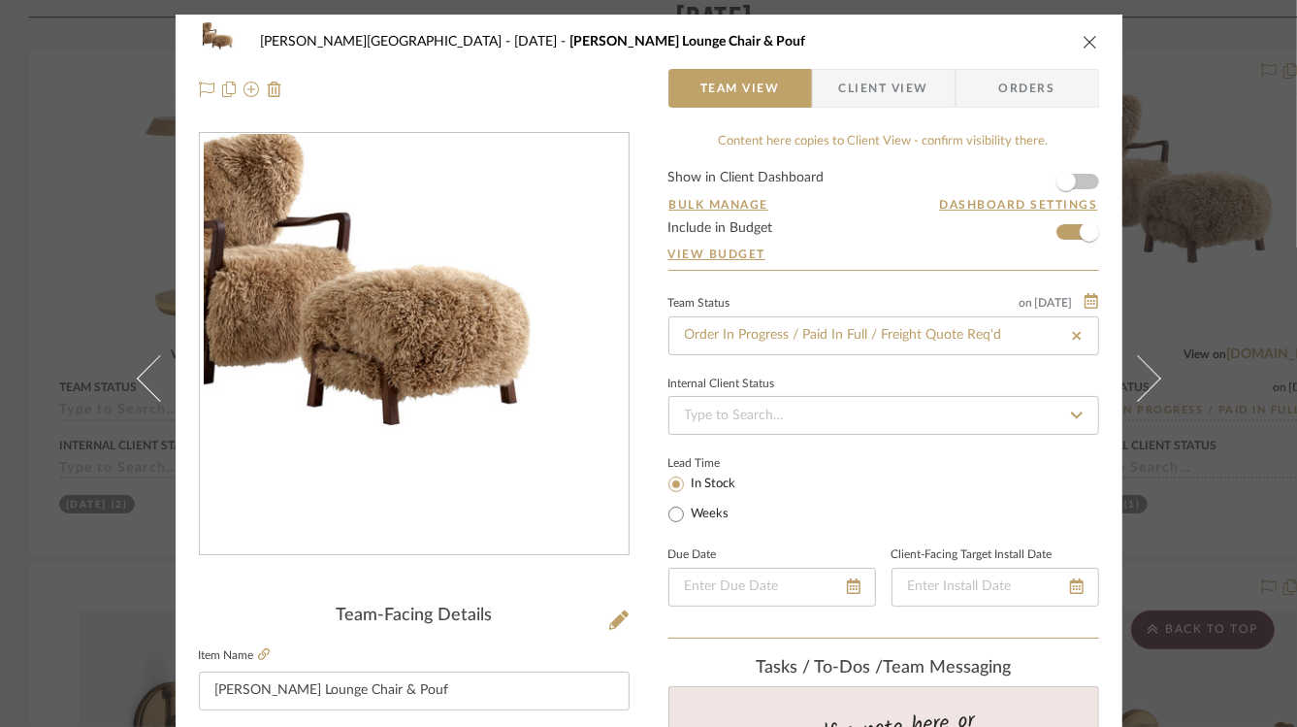
click at [1087, 43] on icon "close" at bounding box center [1091, 42] width 16 height 16
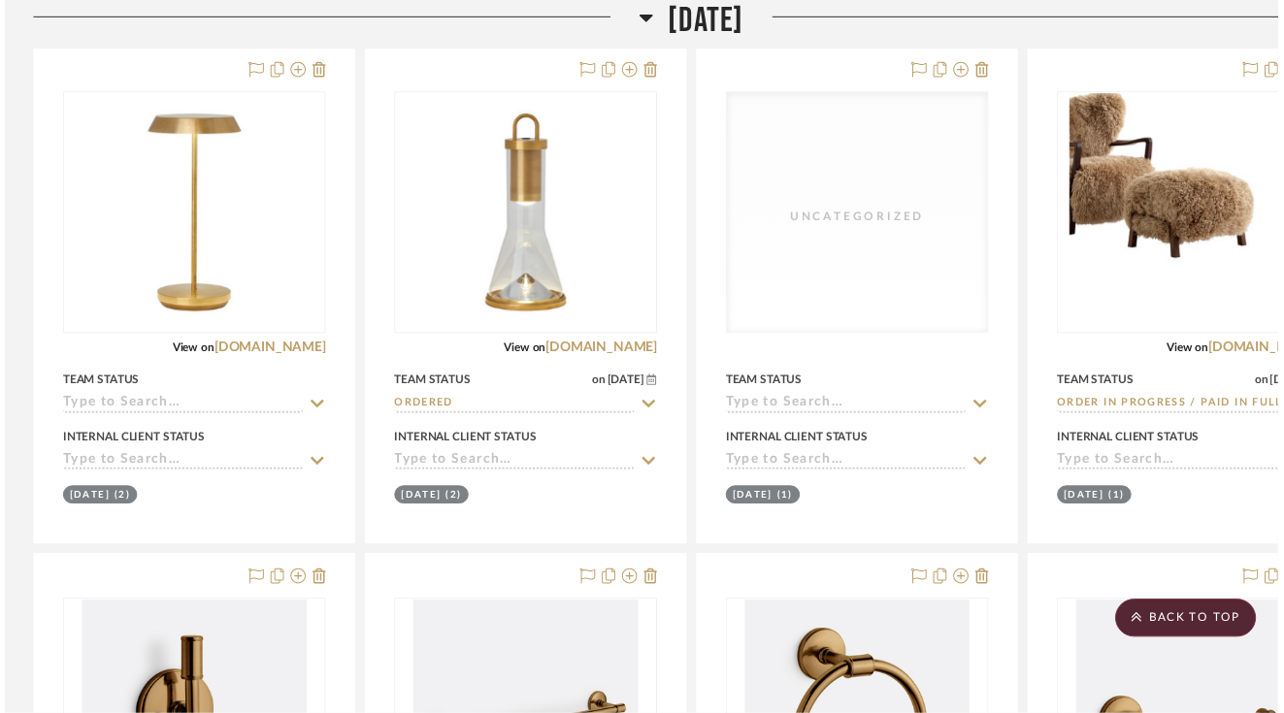
scroll to position [532, 0]
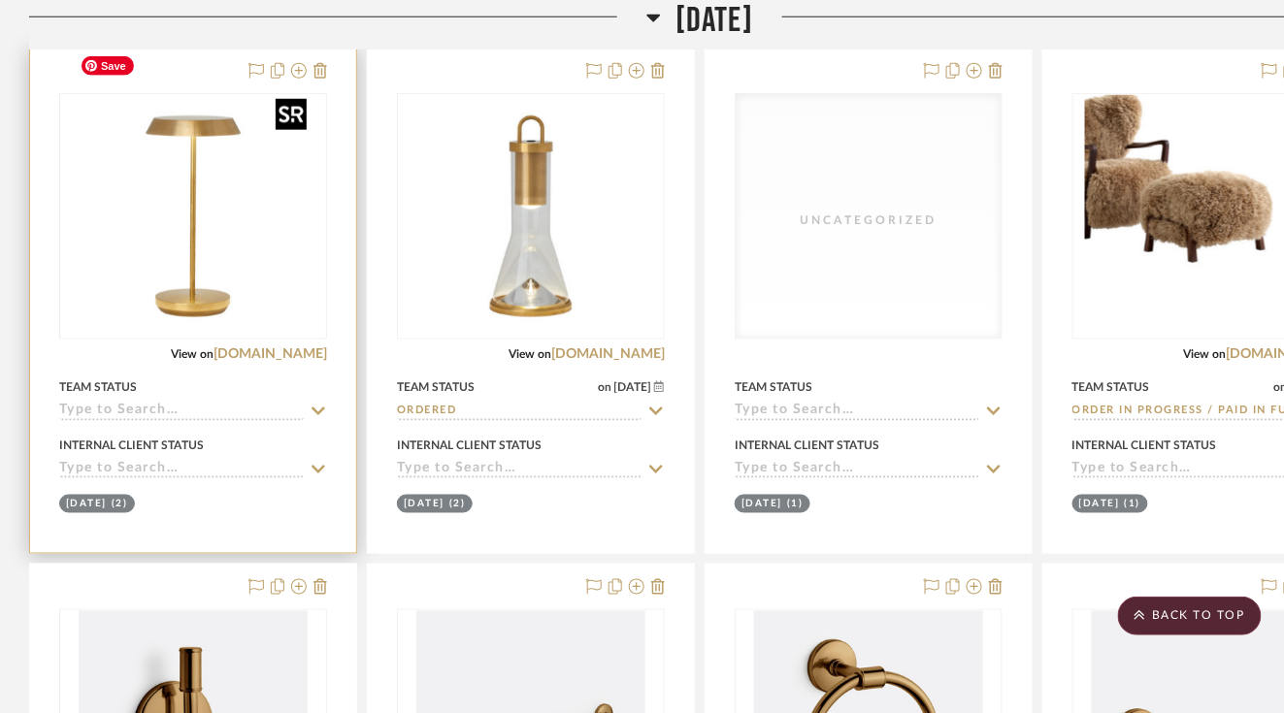
click at [283, 209] on img "0" at bounding box center [193, 216] width 243 height 243
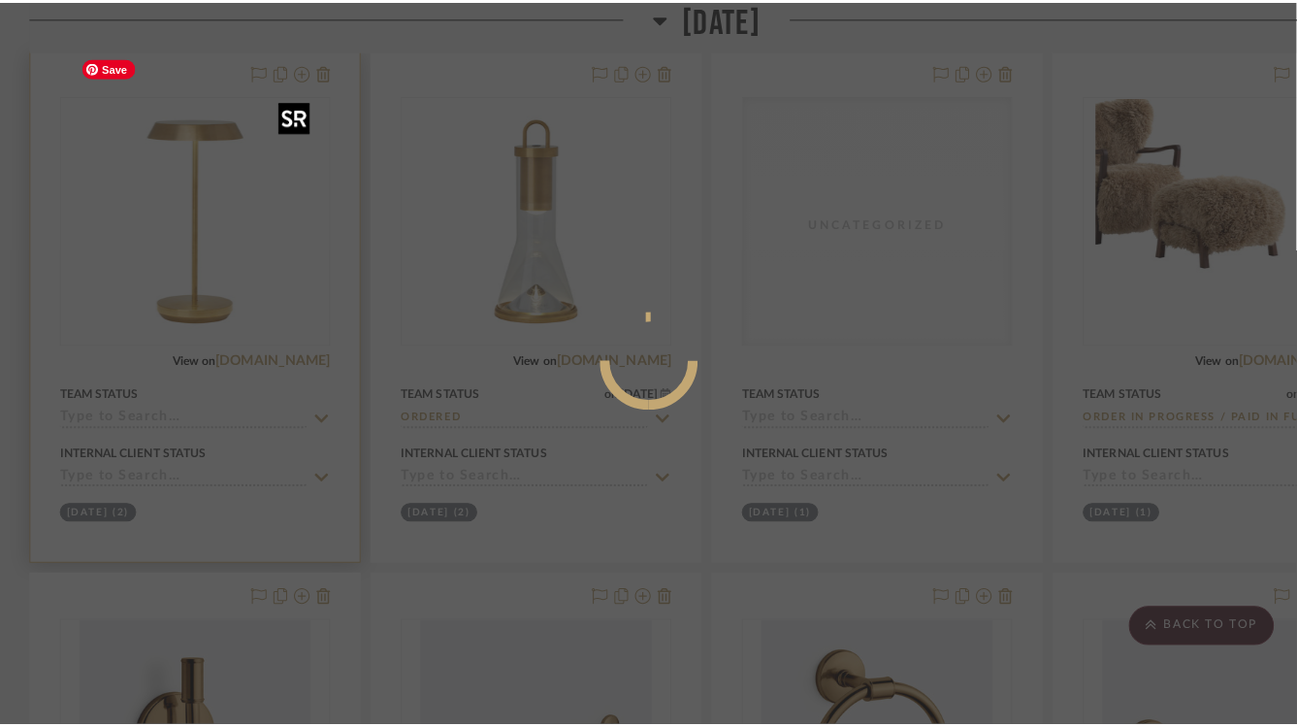
scroll to position [0, 0]
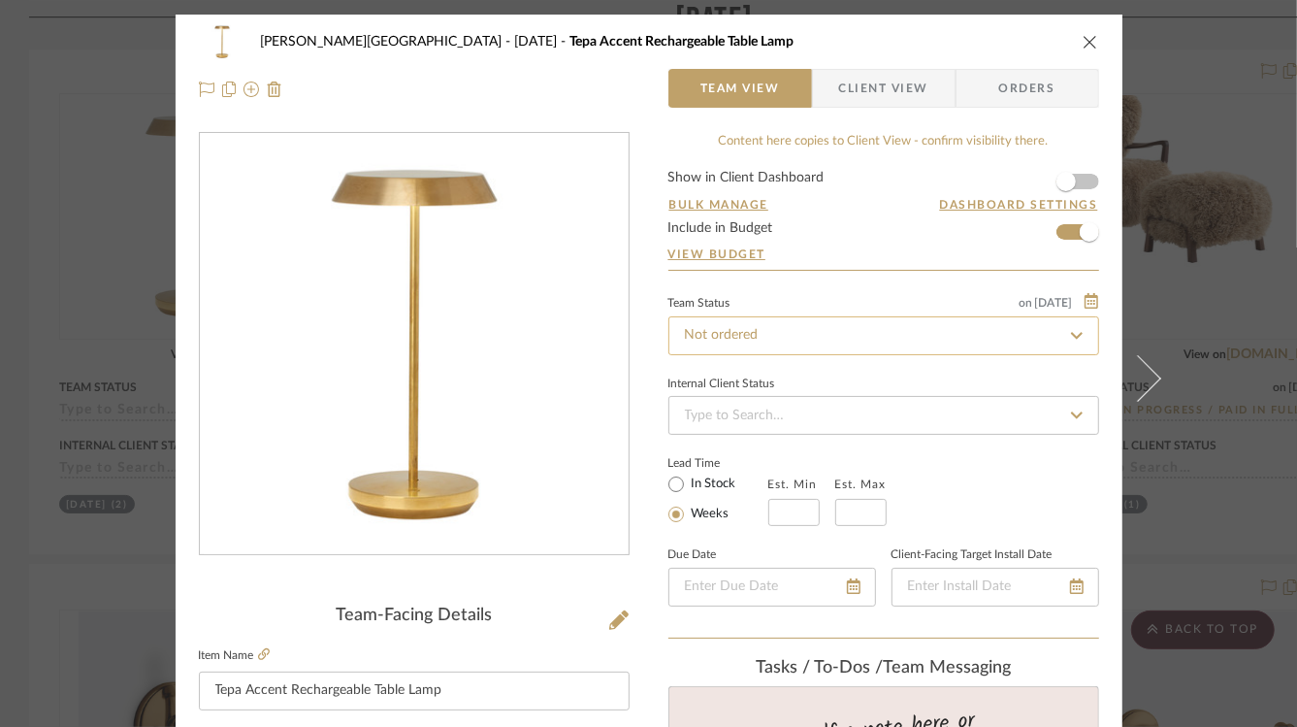
click at [803, 343] on input "Not ordered" at bounding box center [883, 335] width 431 height 39
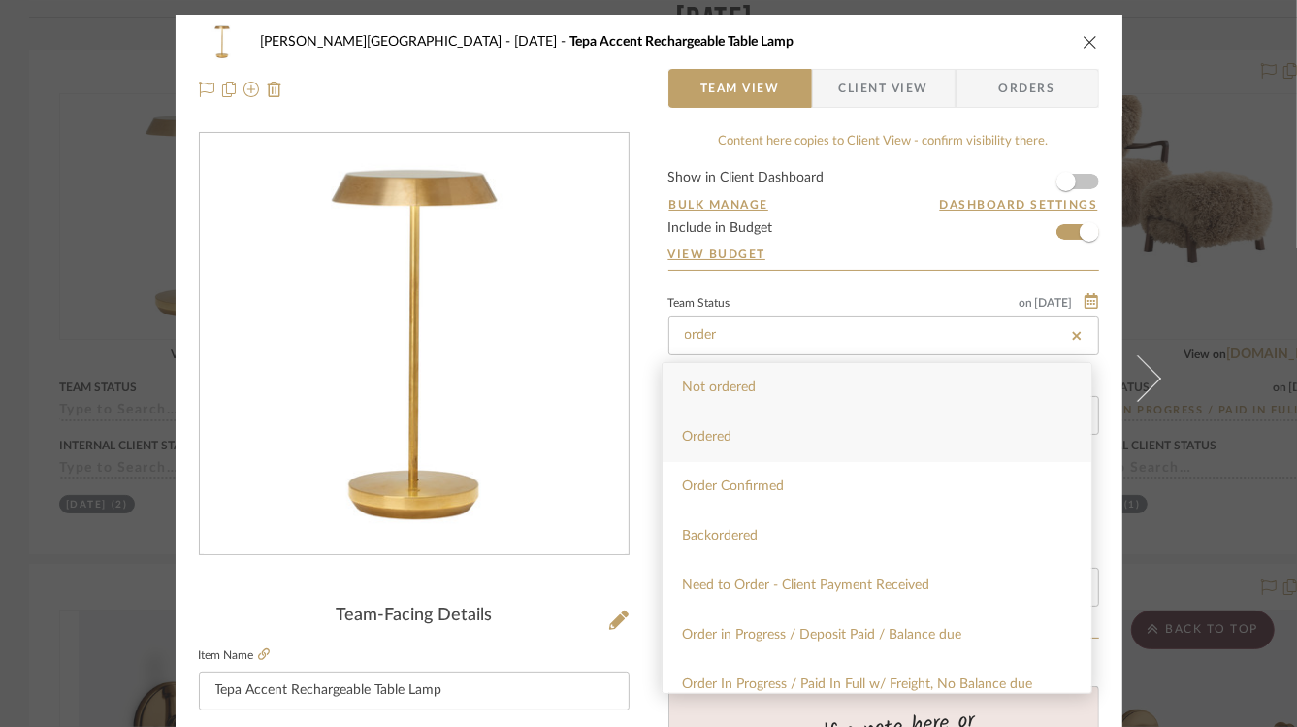
click at [782, 440] on div "Ordered" at bounding box center [877, 436] width 429 height 49
type input "Ordered"
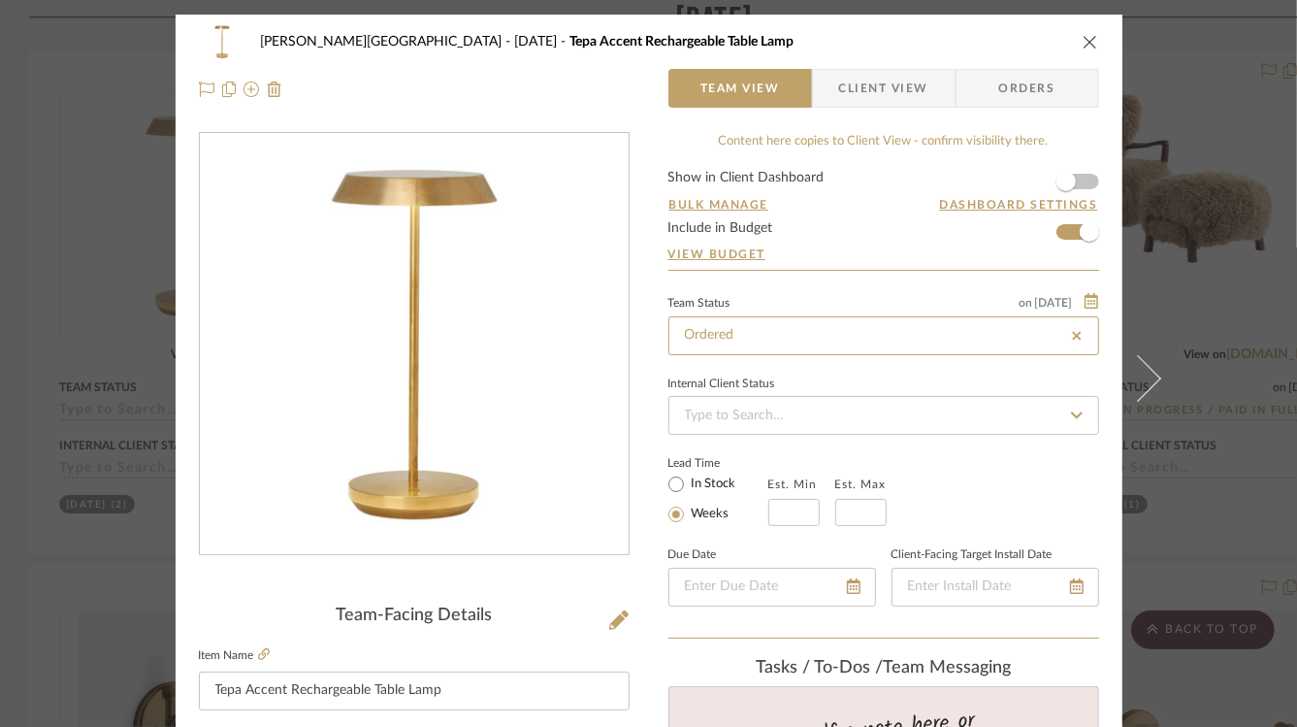
type input "[DATE]"
type input "Ordered"
click at [1019, 88] on span "Orders" at bounding box center [1027, 88] width 99 height 39
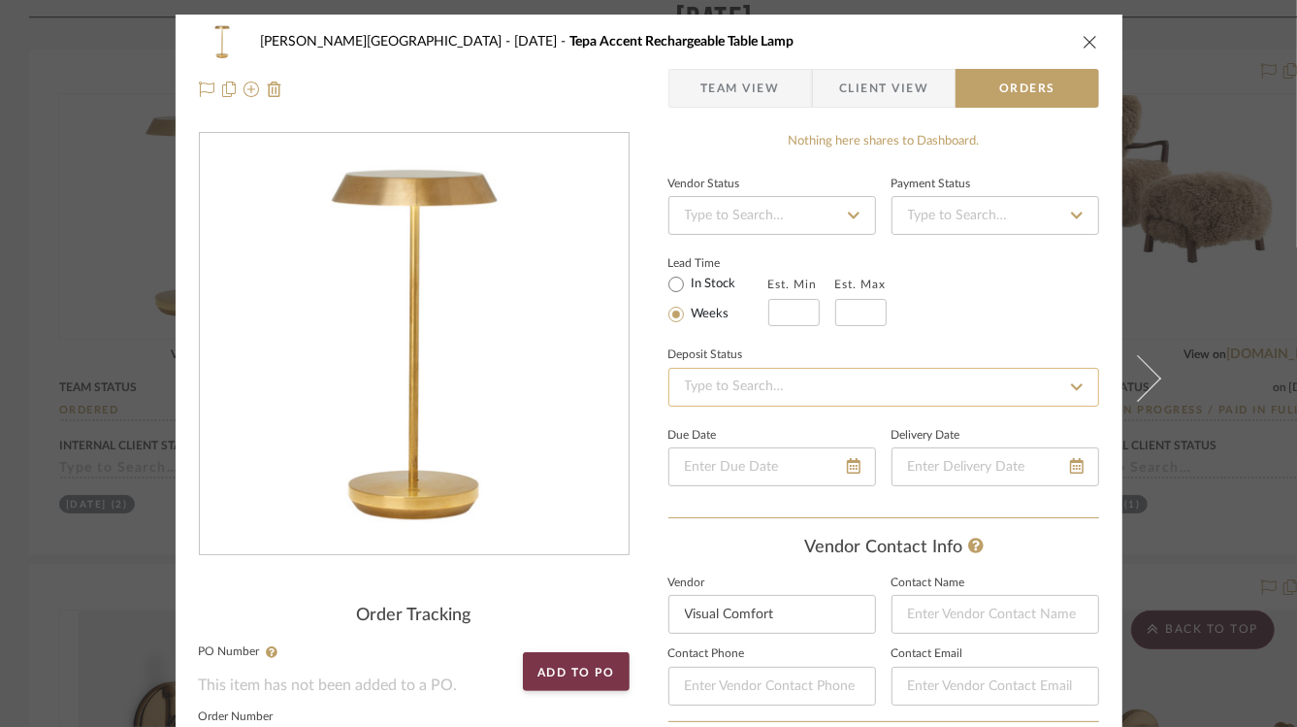
click at [772, 392] on input at bounding box center [883, 387] width 431 height 39
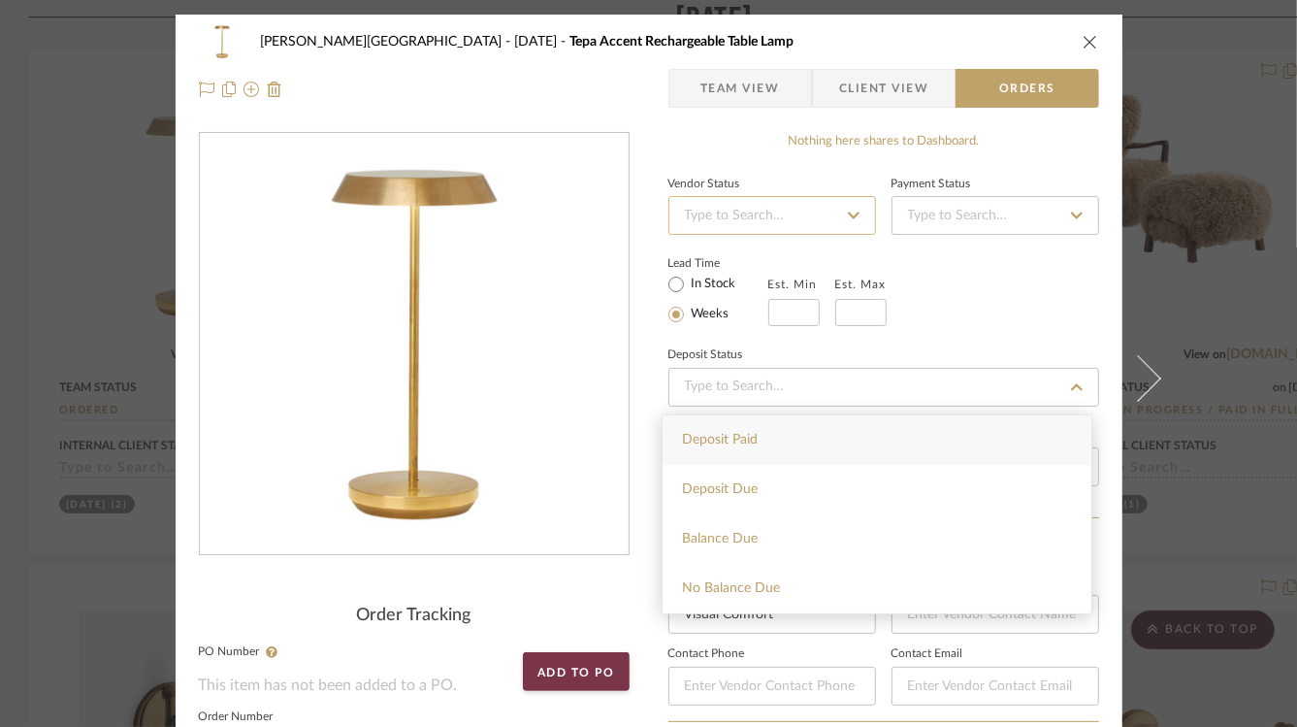
click at [732, 213] on input at bounding box center [772, 215] width 208 height 39
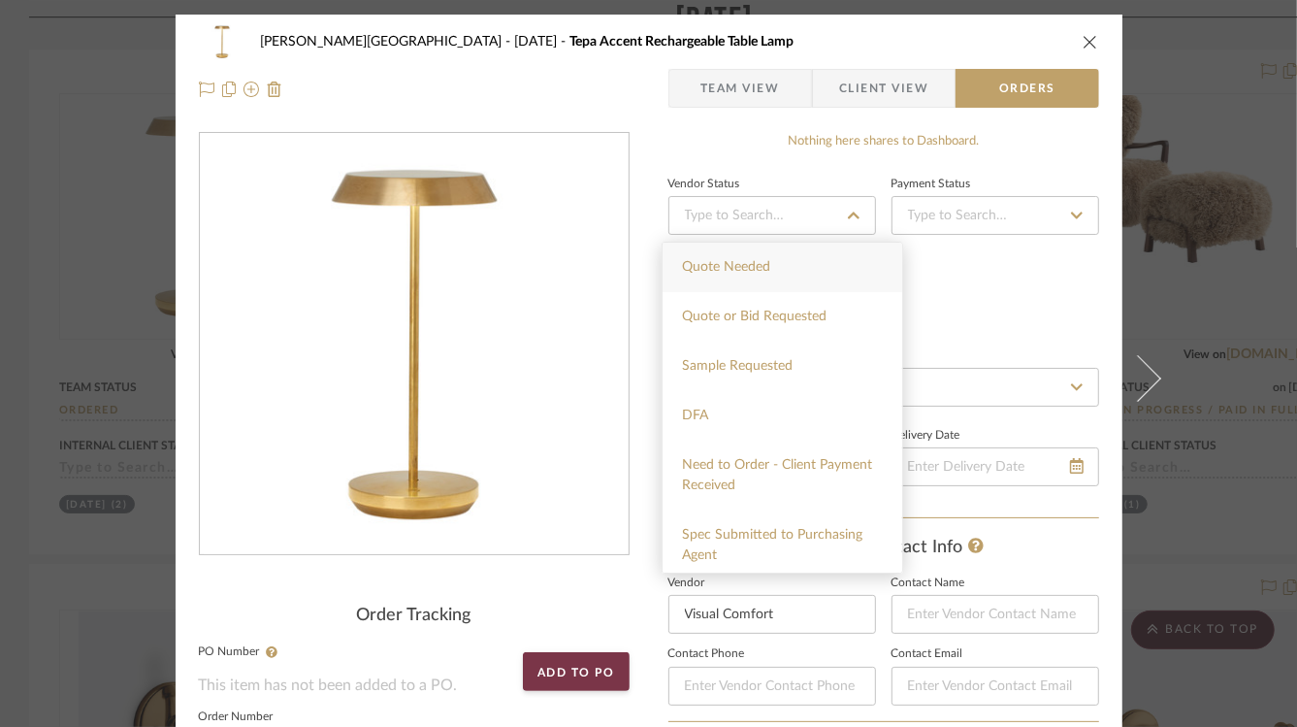
click at [968, 288] on div "Lead Time In Stock Weeks Est. Min Est. Max" at bounding box center [883, 288] width 431 height 76
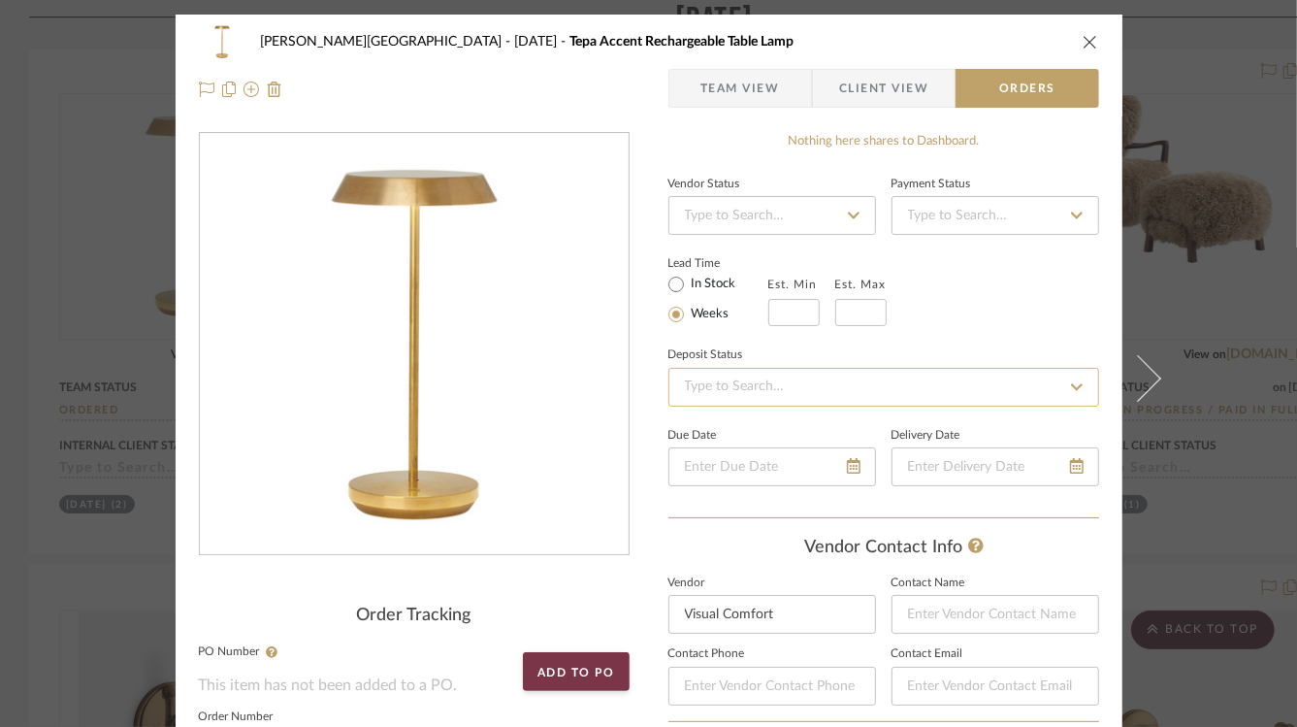
click at [863, 396] on input at bounding box center [883, 387] width 431 height 39
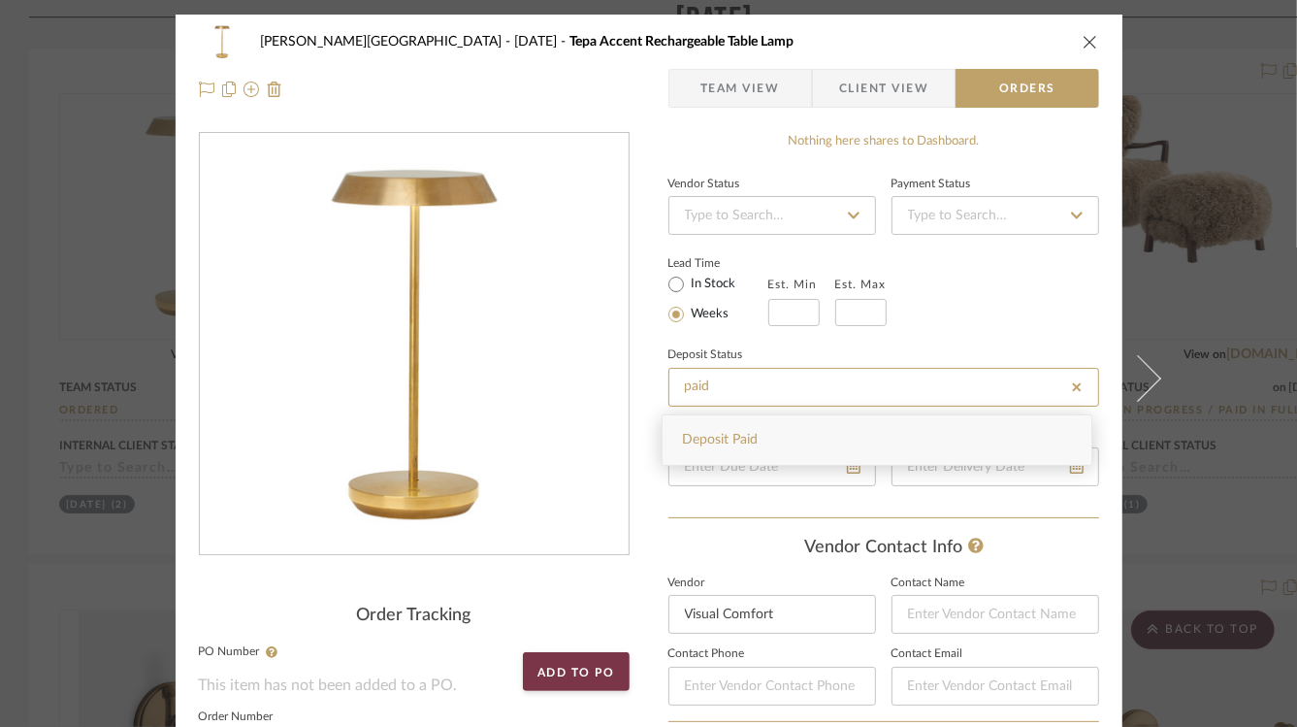
drag, startPoint x: 733, startPoint y: 391, endPoint x: 628, endPoint y: 384, distance: 106.0
type input "paid"
click at [1075, 391] on icon at bounding box center [1076, 387] width 17 height 14
type input "[DATE]"
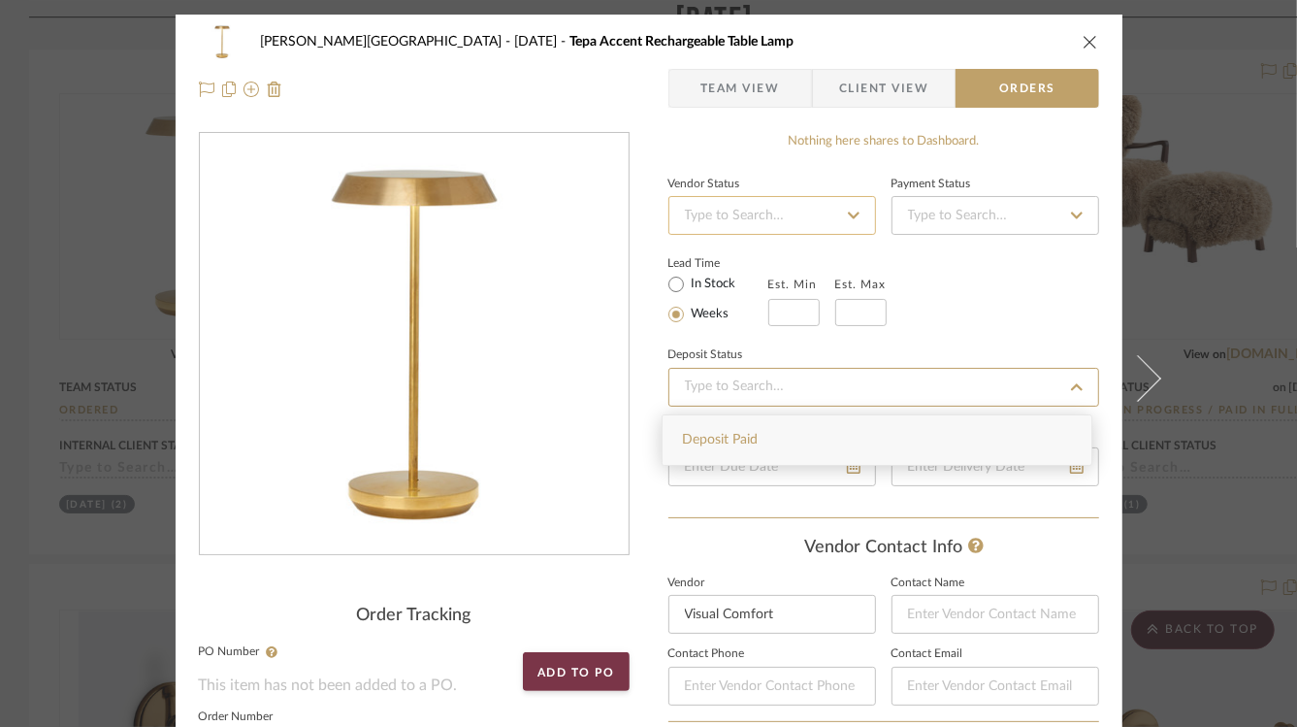
type input "[DATE]"
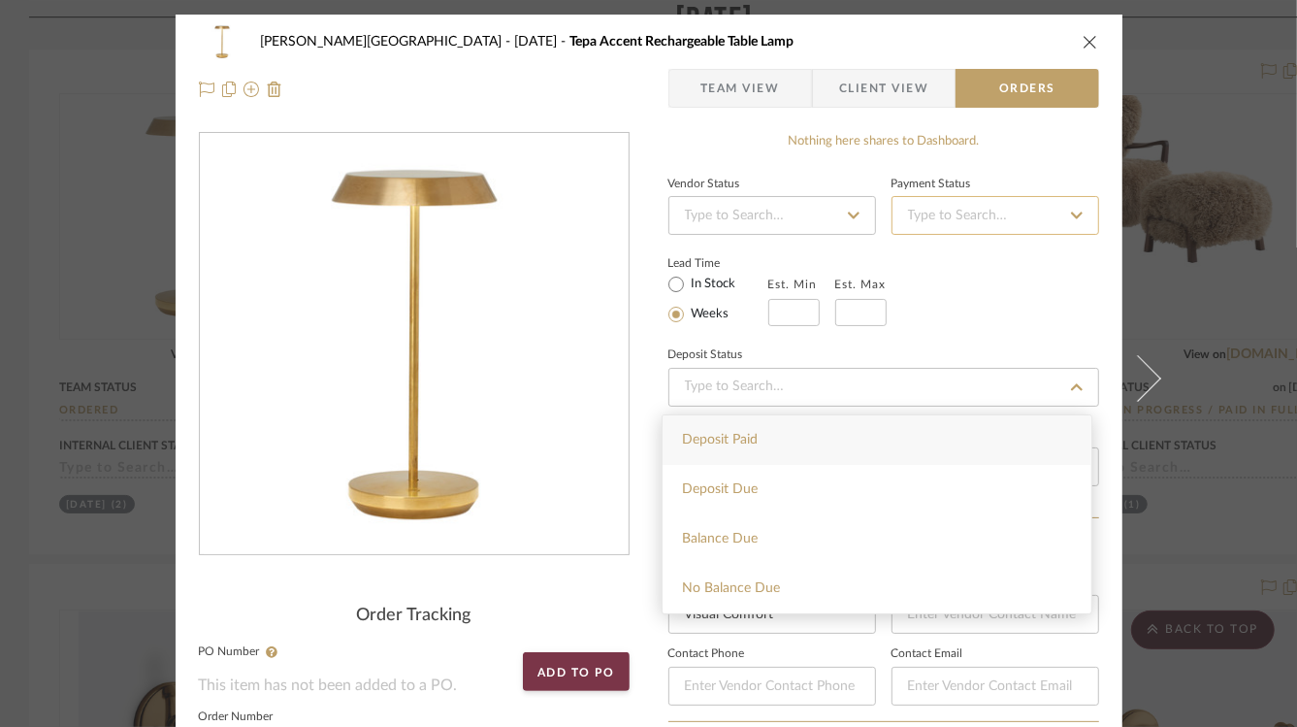
click at [899, 211] on input at bounding box center [996, 215] width 208 height 39
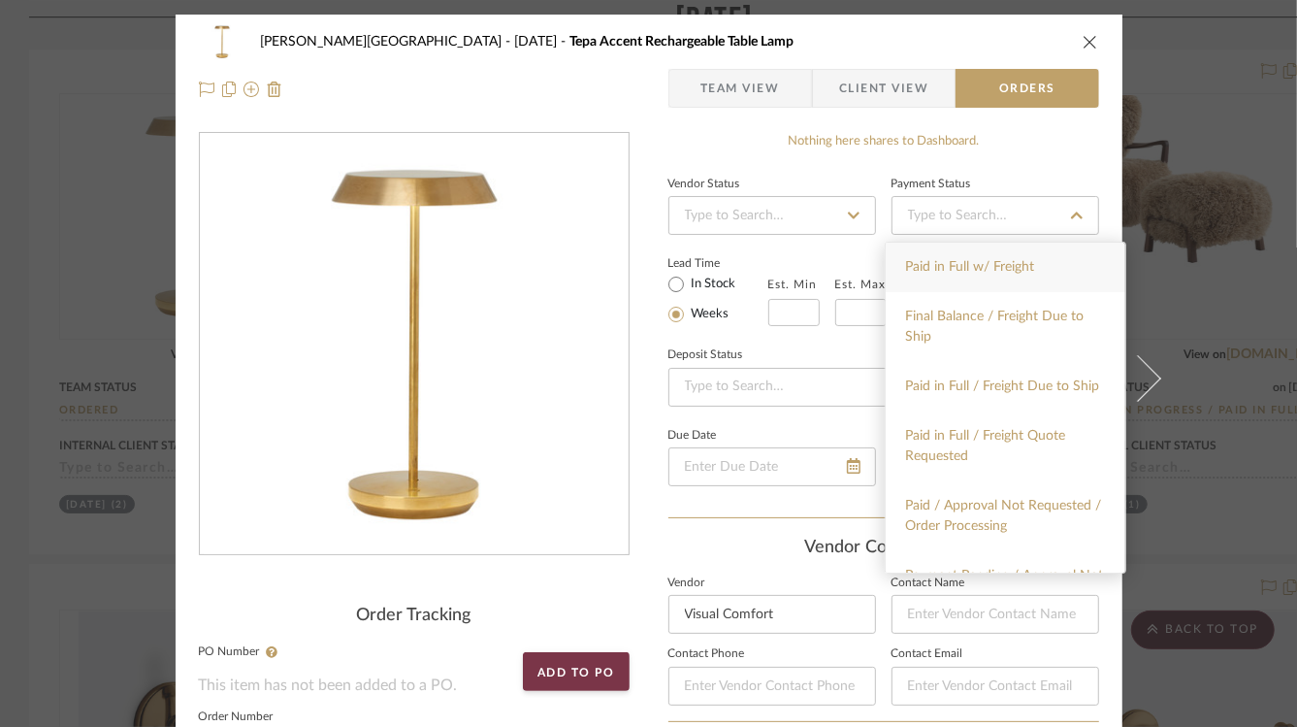
click at [931, 276] on div "Paid in Full w/ Freight" at bounding box center [1006, 267] width 240 height 49
type input "[DATE]"
type input "Paid in Full w/ Freight"
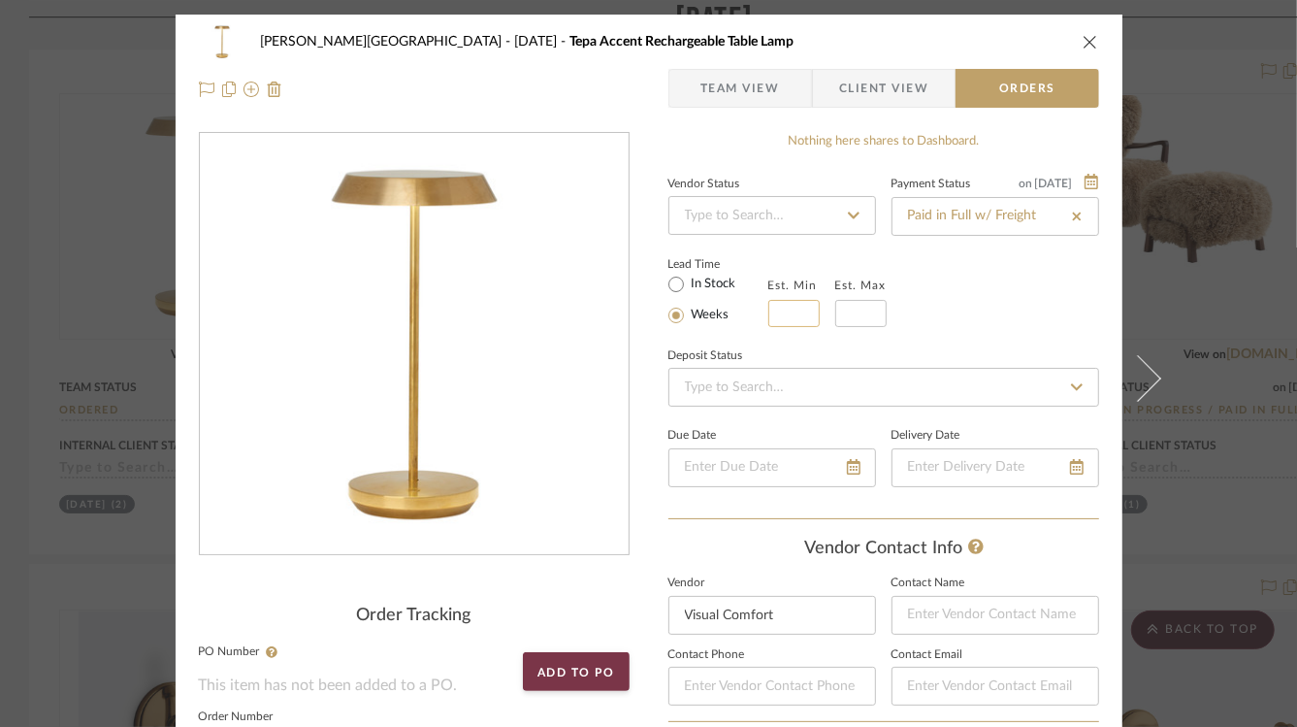
click at [768, 309] on input at bounding box center [793, 313] width 51 height 27
type input "1"
click at [867, 309] on input "text" at bounding box center [860, 313] width 51 height 27
type input "2"
click at [992, 311] on div "Lead Time In Stock Weeks Est. Min 1 Est. Max 2" at bounding box center [883, 289] width 431 height 76
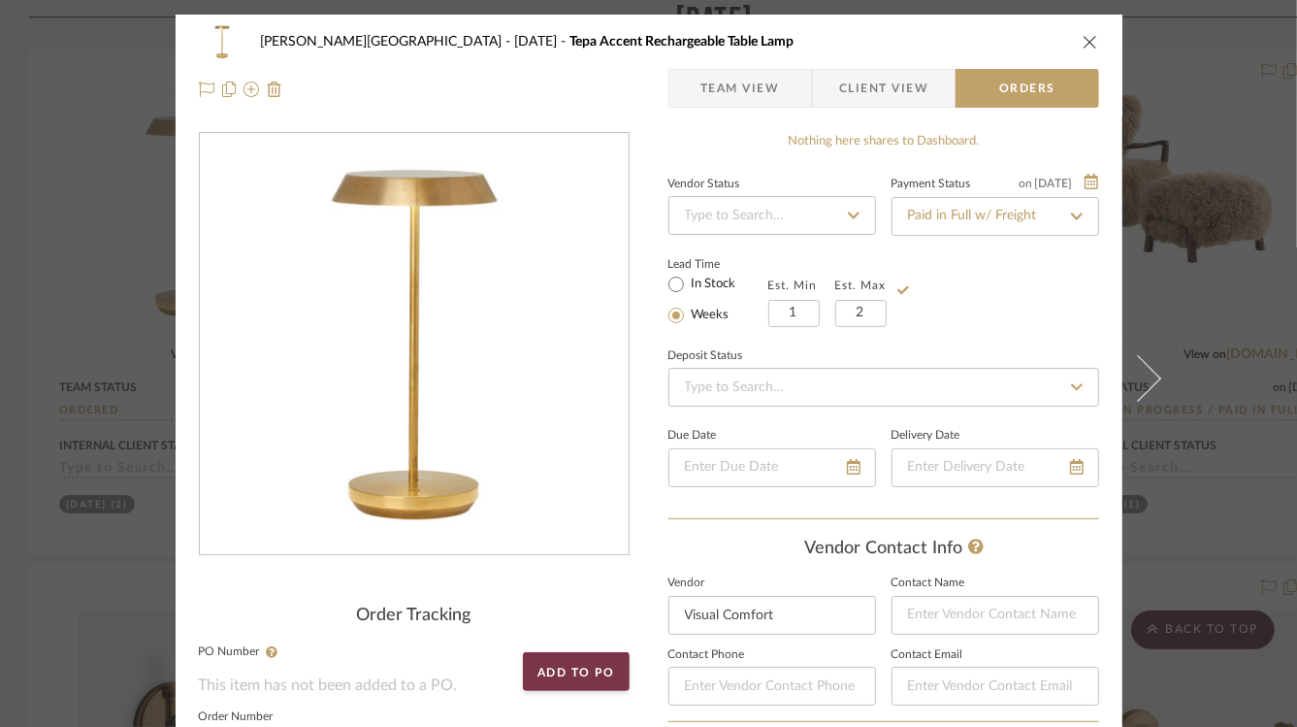
click at [1087, 43] on icon "close" at bounding box center [1091, 42] width 16 height 16
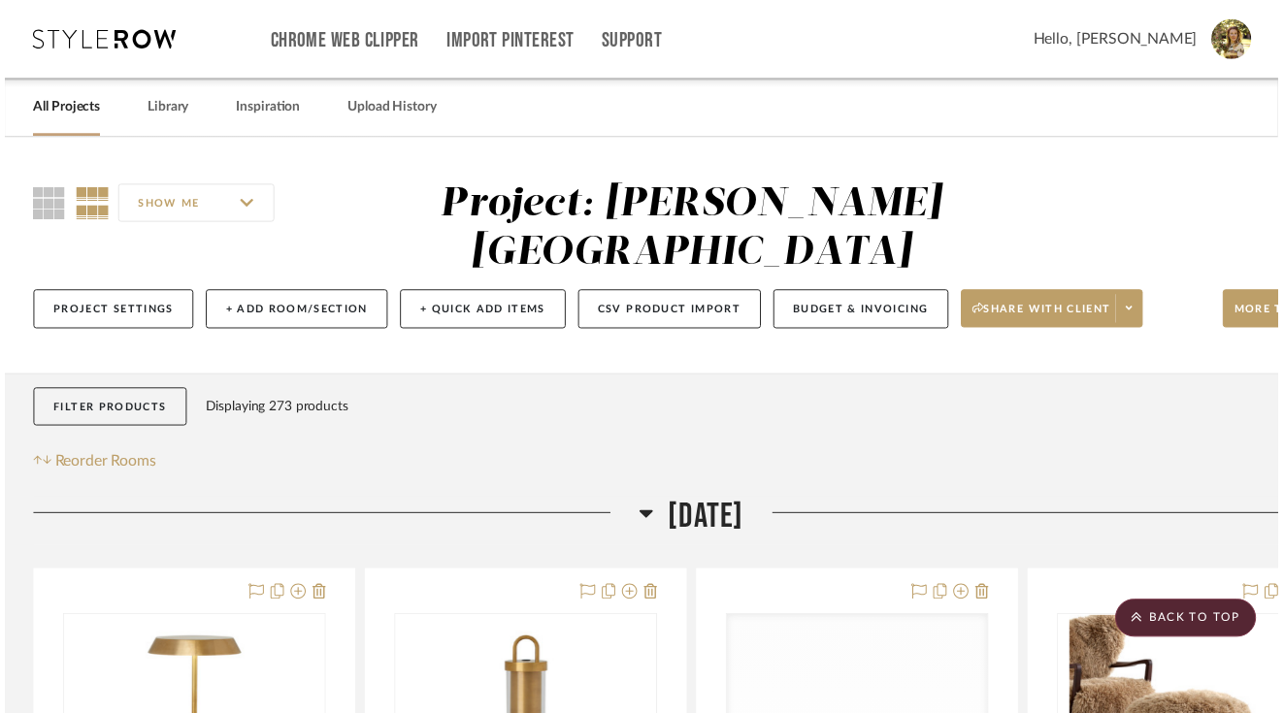
scroll to position [532, 0]
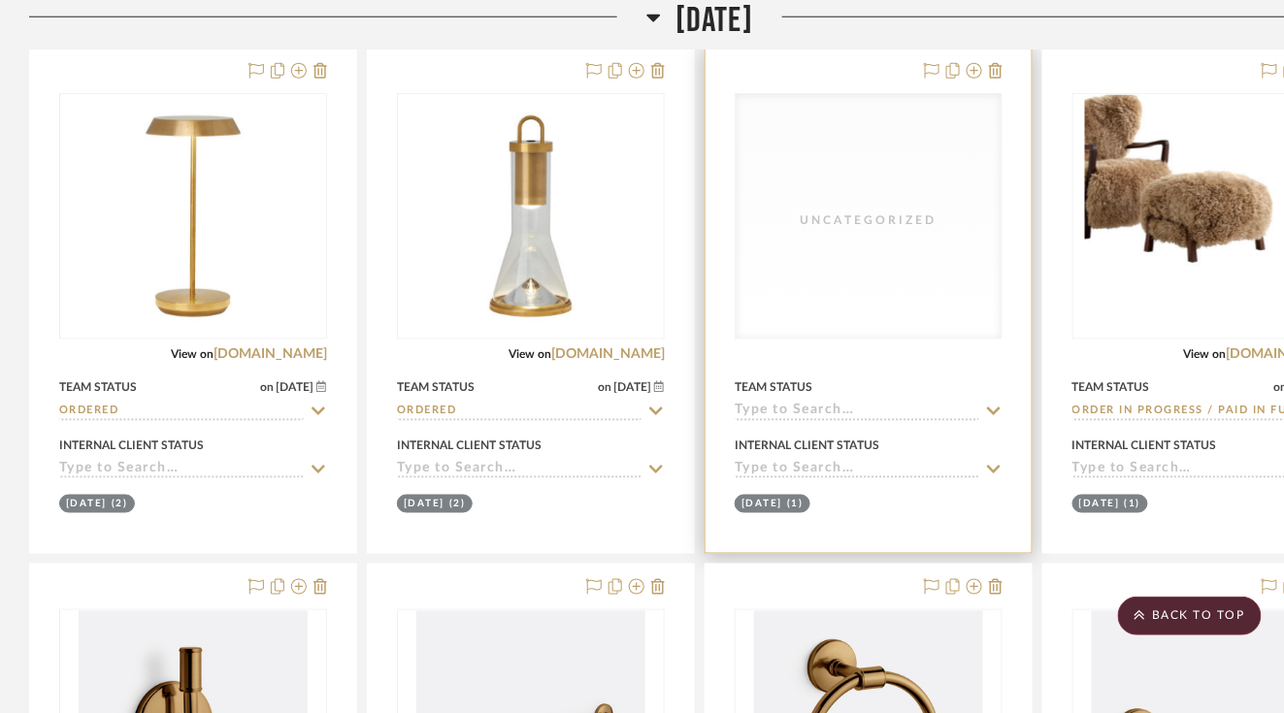
click at [841, 253] on div "Uncategorized" at bounding box center [868, 216] width 266 height 244
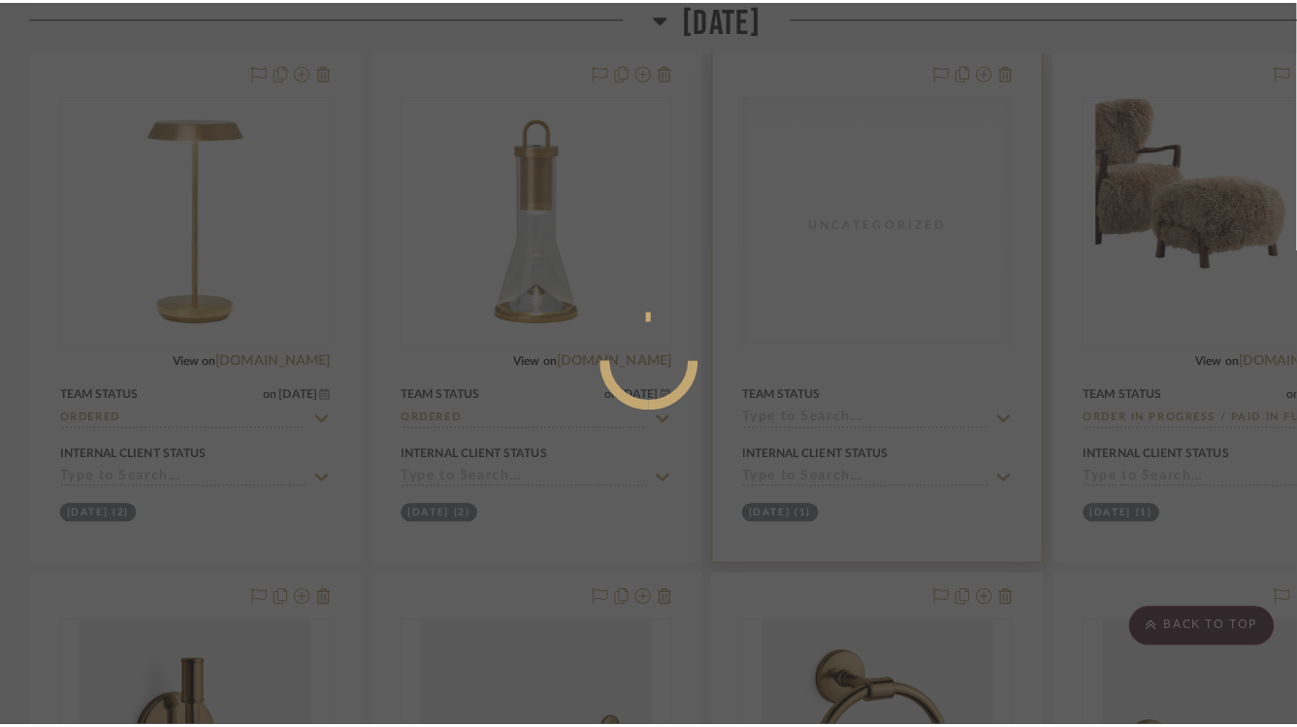
scroll to position [0, 0]
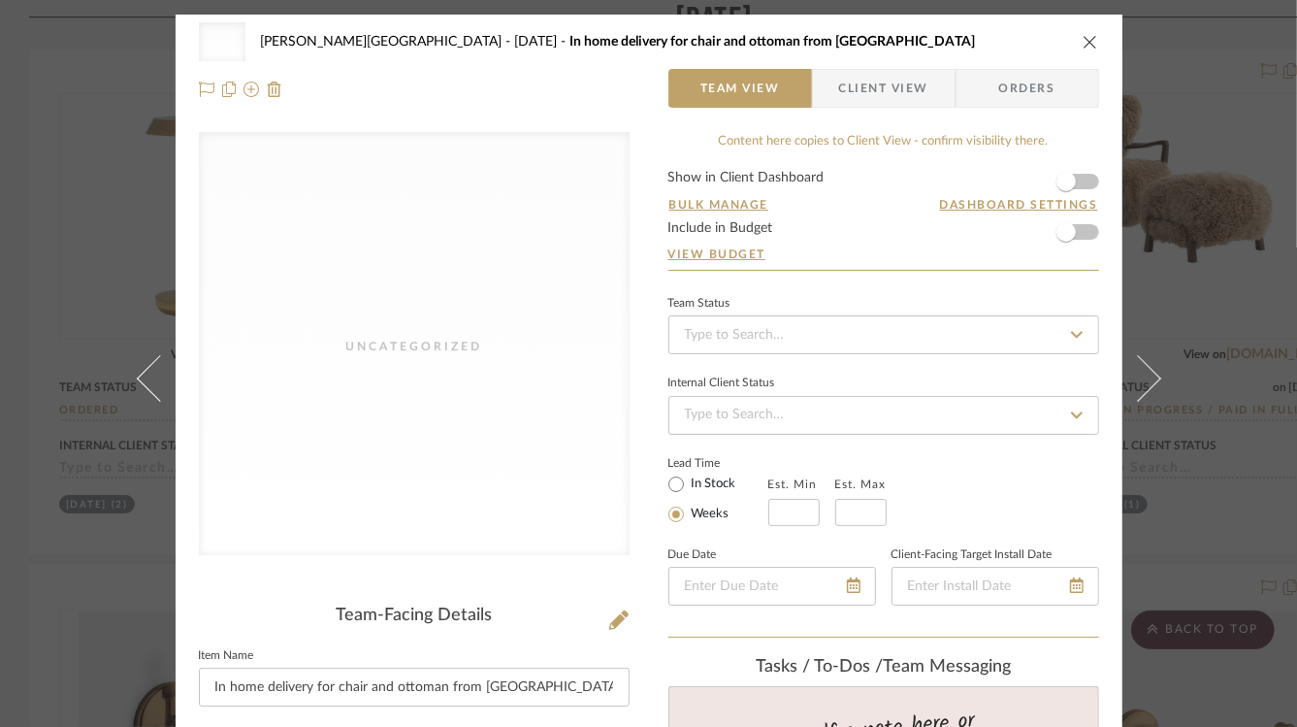
click at [1083, 40] on icon "close" at bounding box center [1091, 42] width 16 height 16
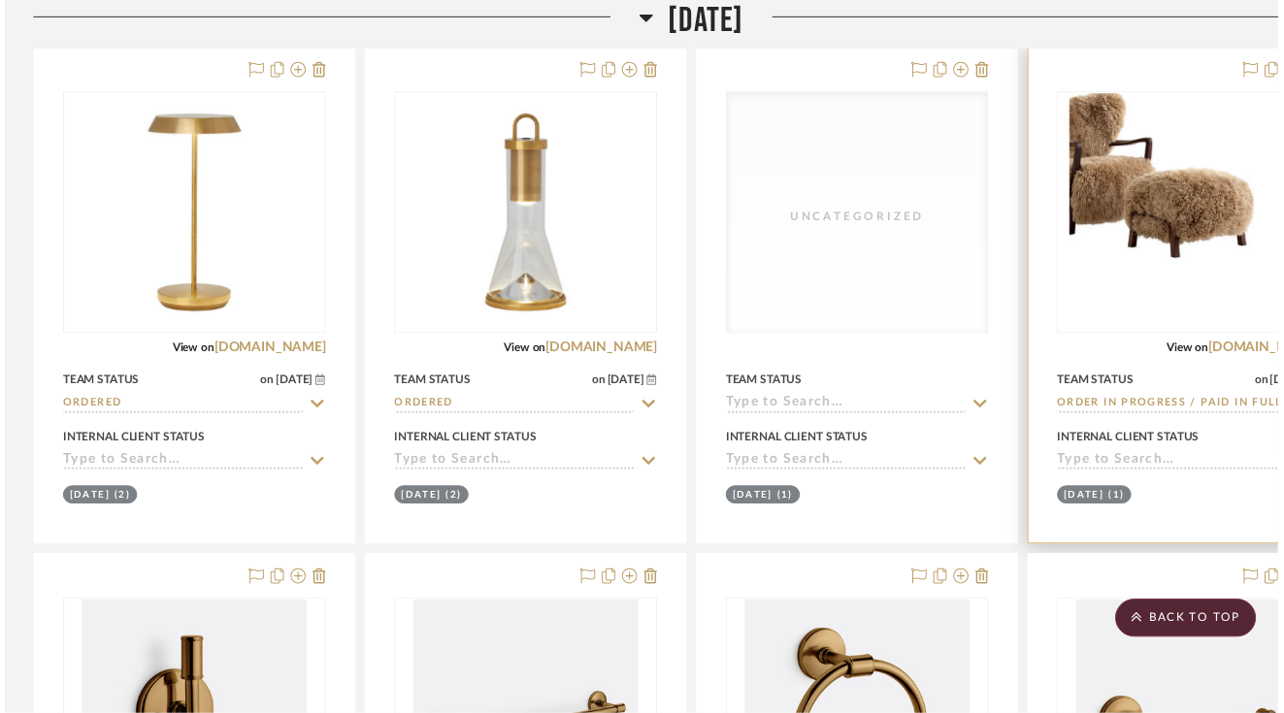
scroll to position [532, 0]
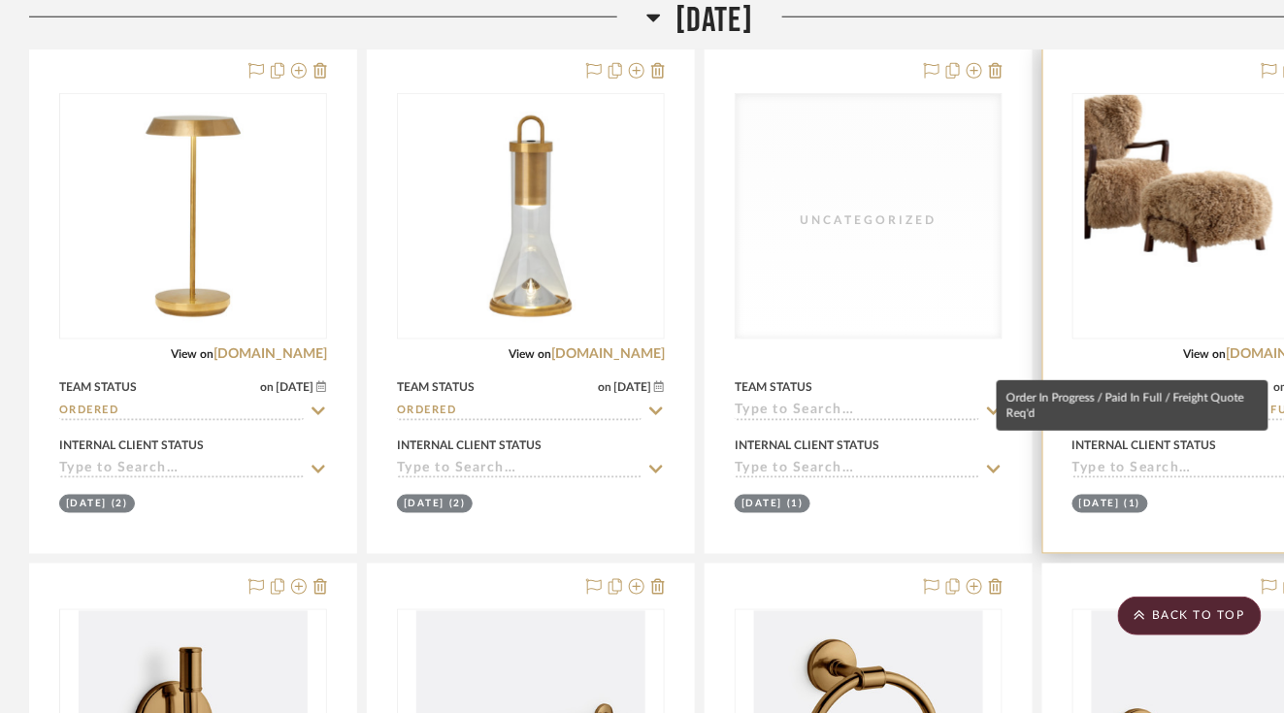
click at [1129, 403] on input "Order In Progress / Paid In Full / Freight Quote Req'd" at bounding box center [1194, 412] width 244 height 18
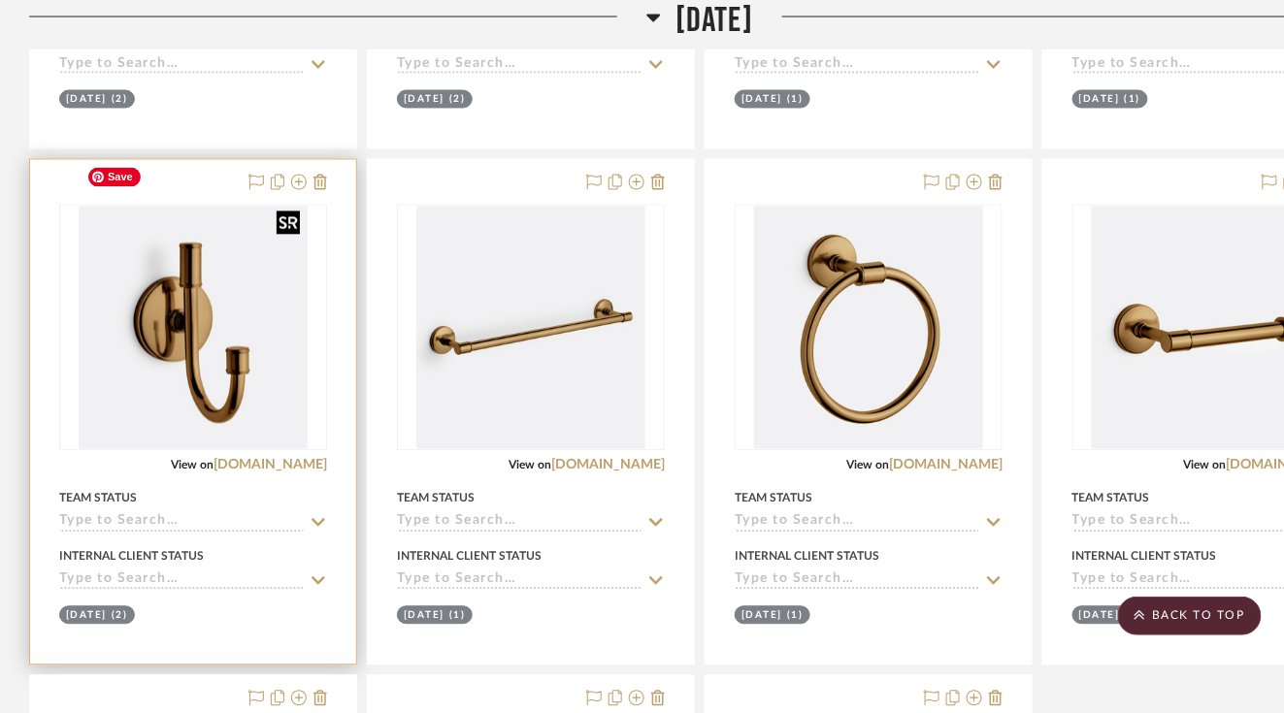
scroll to position [1008, 0]
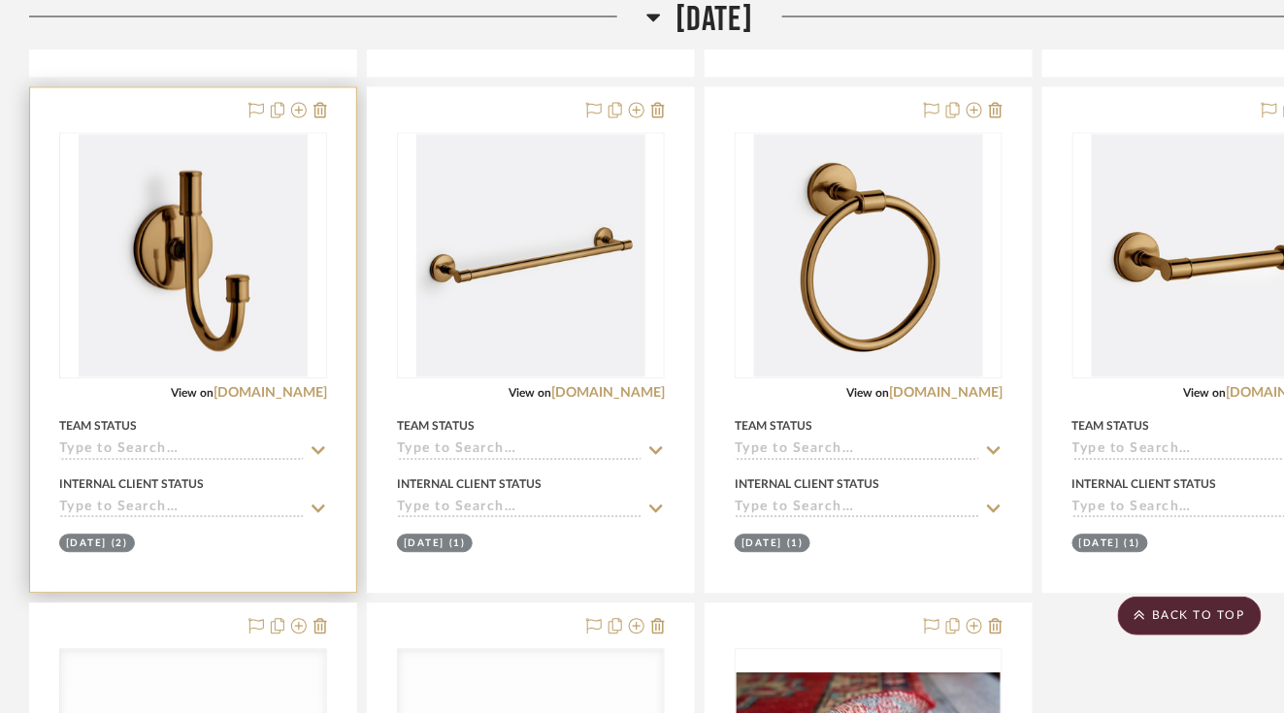
click at [225, 442] on input at bounding box center [181, 451] width 244 height 18
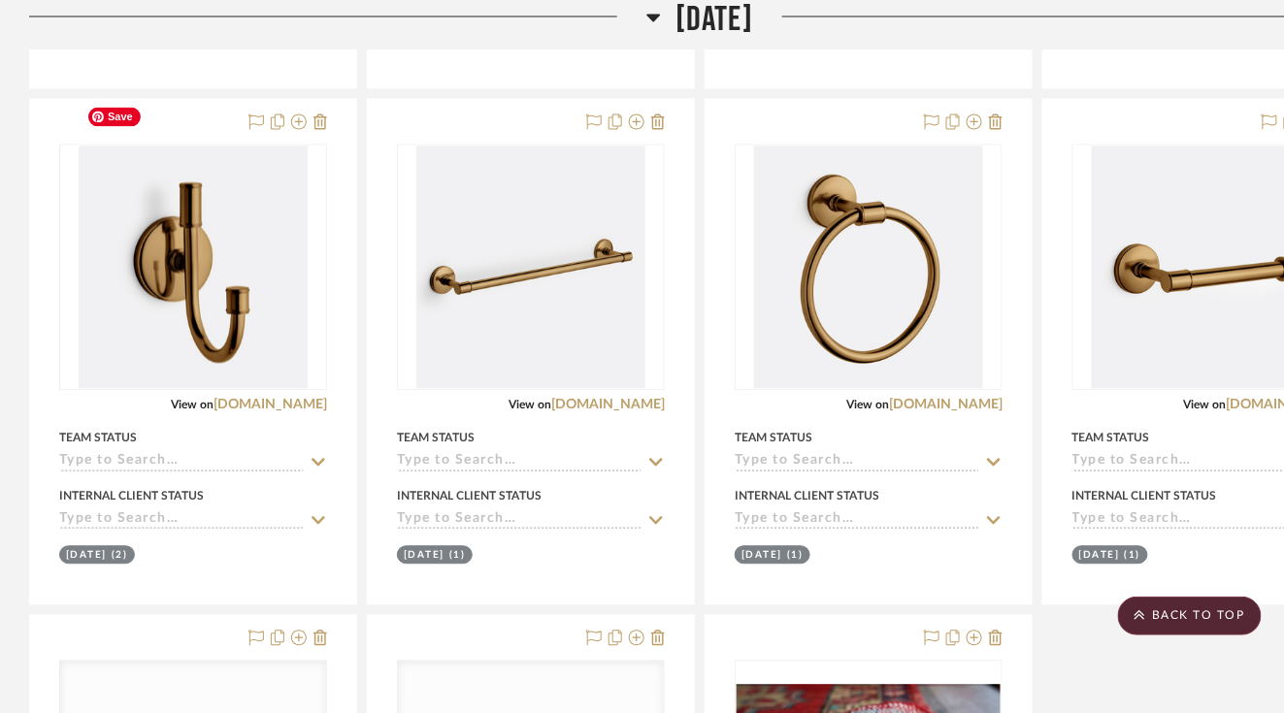
scroll to position [981, 0]
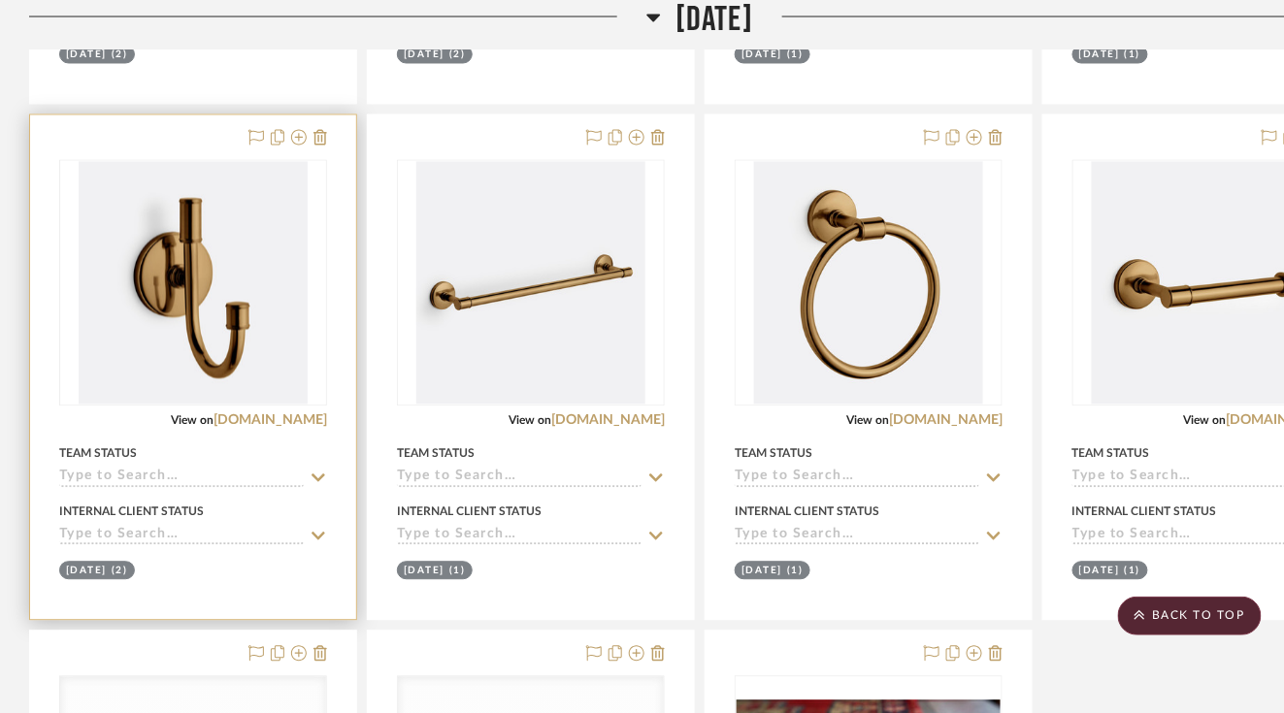
click at [179, 470] on input at bounding box center [181, 479] width 244 height 18
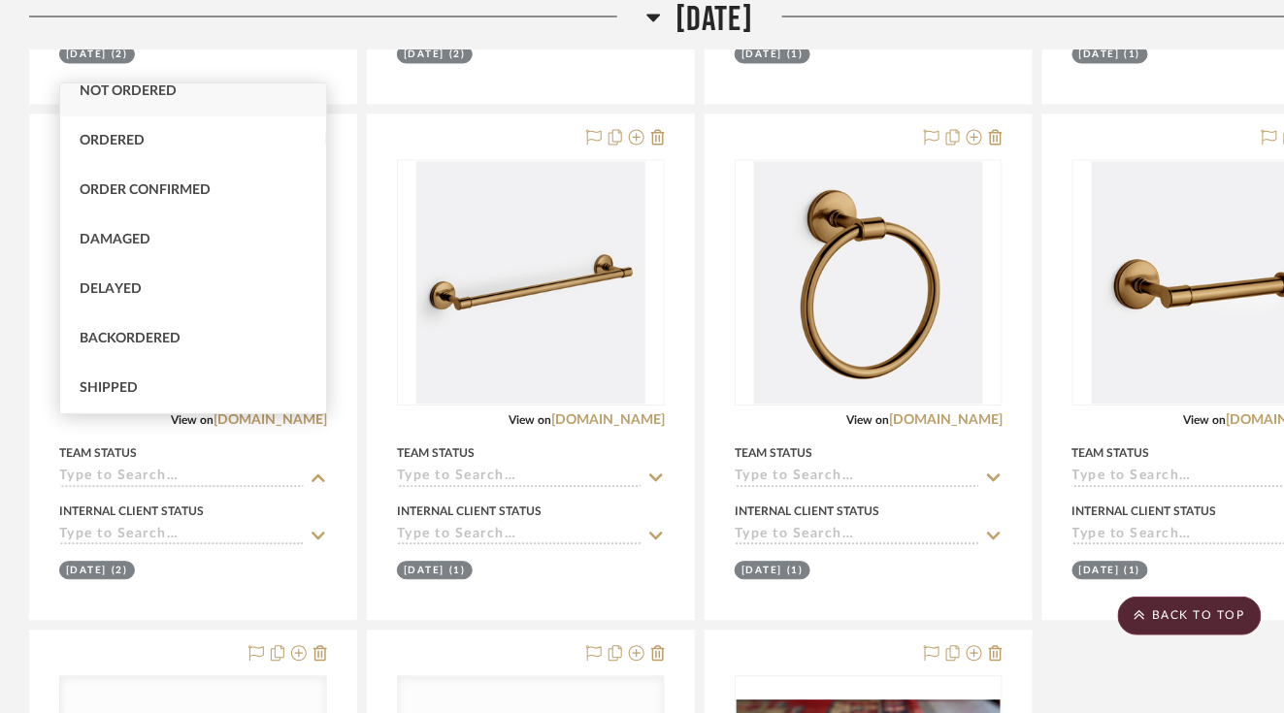
scroll to position [234, 0]
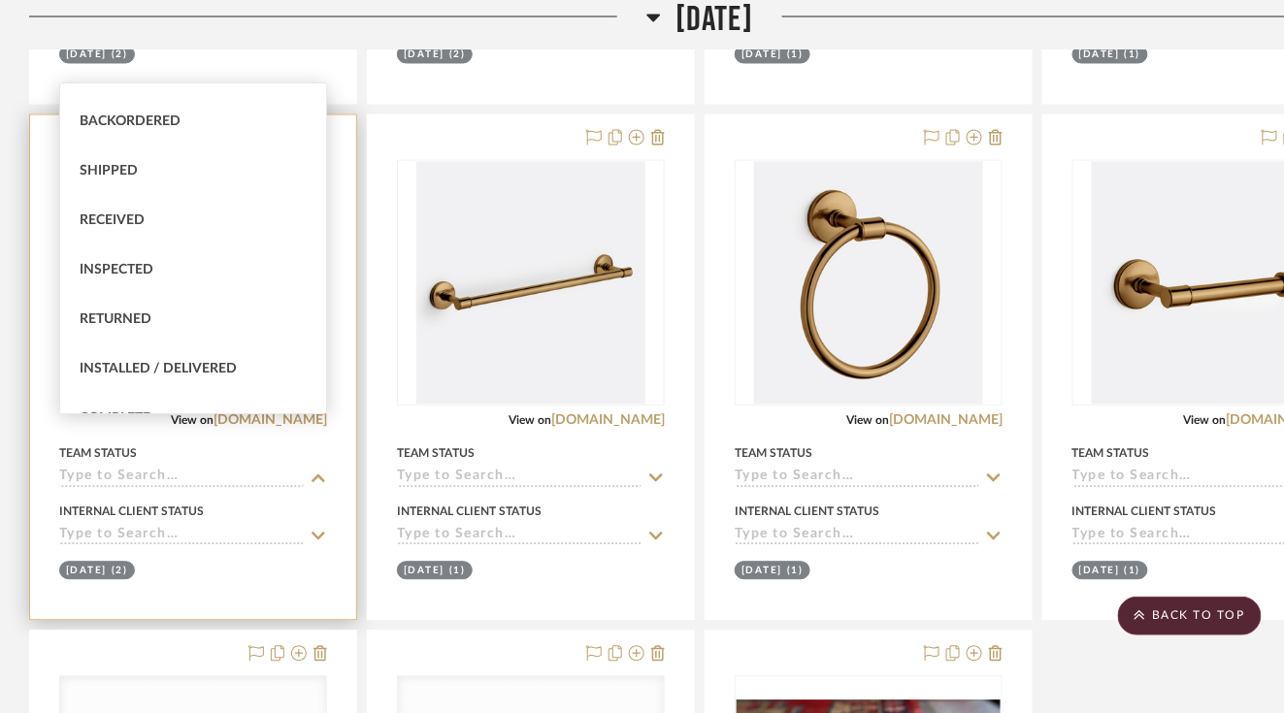
click at [179, 366] on span "Installed / Delivered" at bounding box center [158, 369] width 157 height 14
type input "[DATE]"
type input "Installed / Delivered"
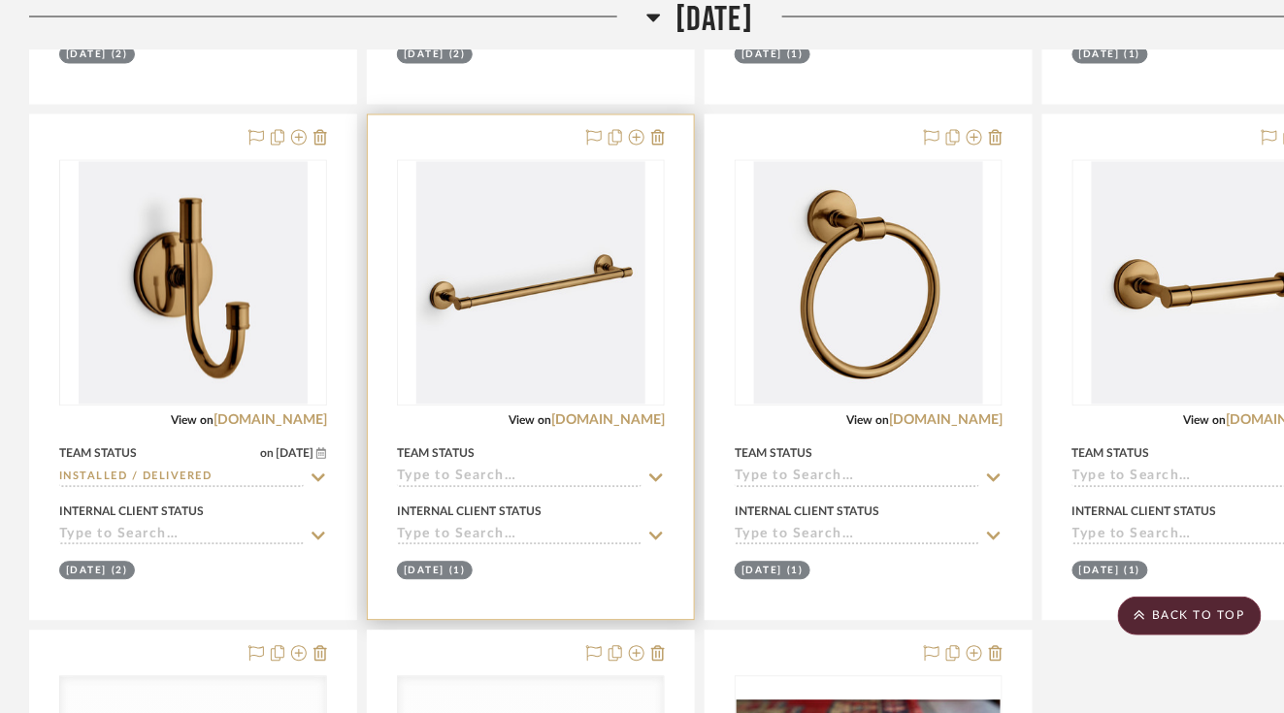
click at [413, 470] on input at bounding box center [519, 479] width 244 height 18
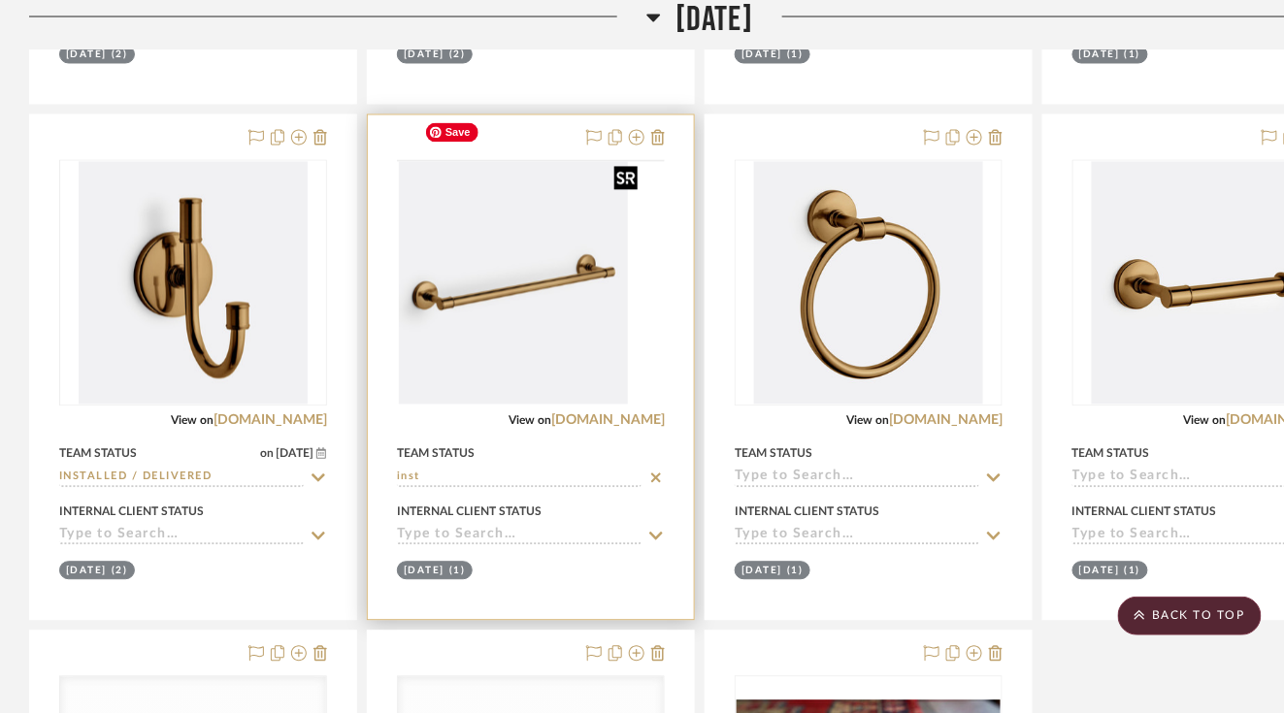
scroll to position [985, 0]
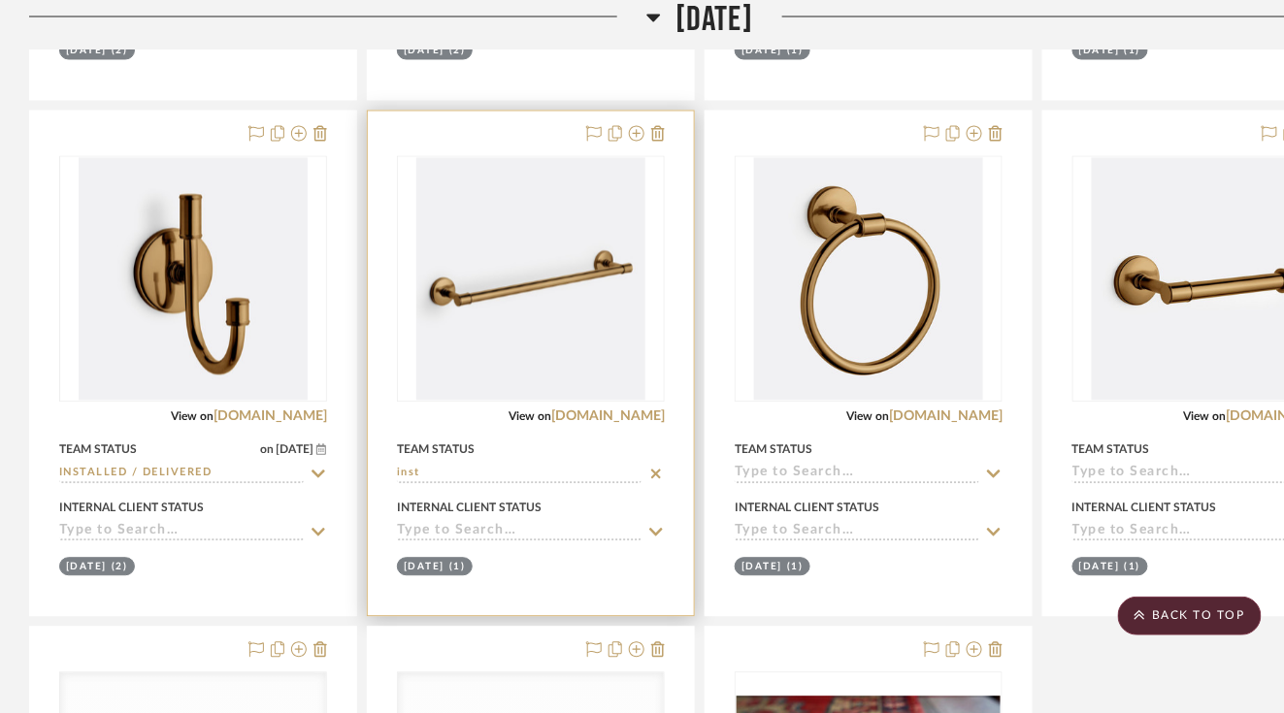
type input "inst"
click at [480, 441] on div "Team Status" at bounding box center [531, 449] width 268 height 17
click at [473, 466] on input at bounding box center [519, 475] width 244 height 18
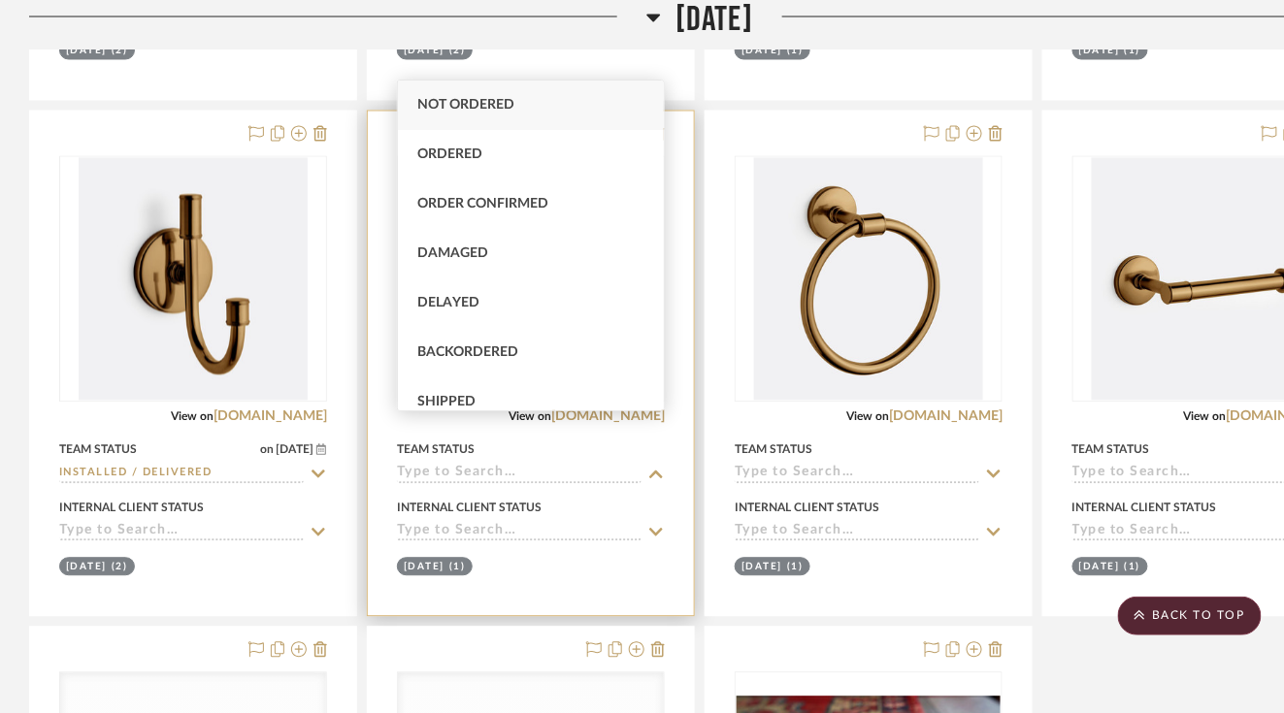
click at [439, 466] on input at bounding box center [519, 475] width 244 height 18
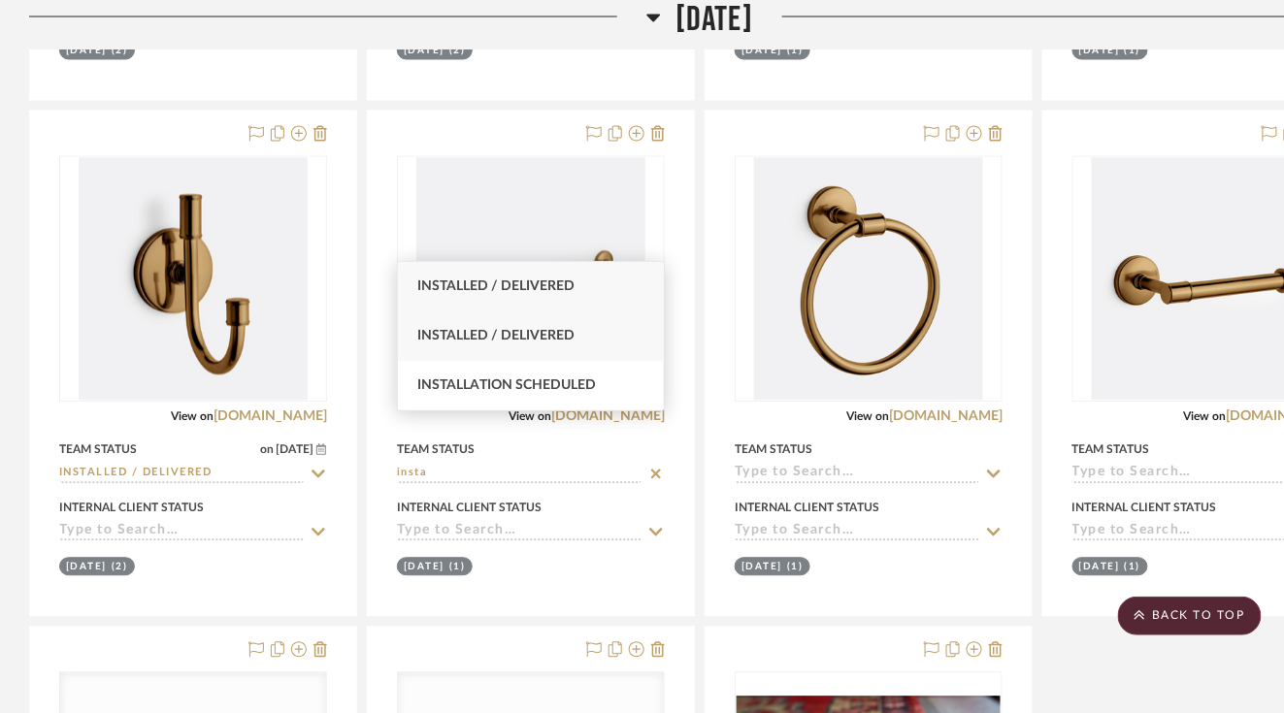
type input "insta"
click at [498, 326] on div "Installed / Delivered" at bounding box center [531, 335] width 266 height 49
type input "[DATE]"
type input "Installed / Delivered"
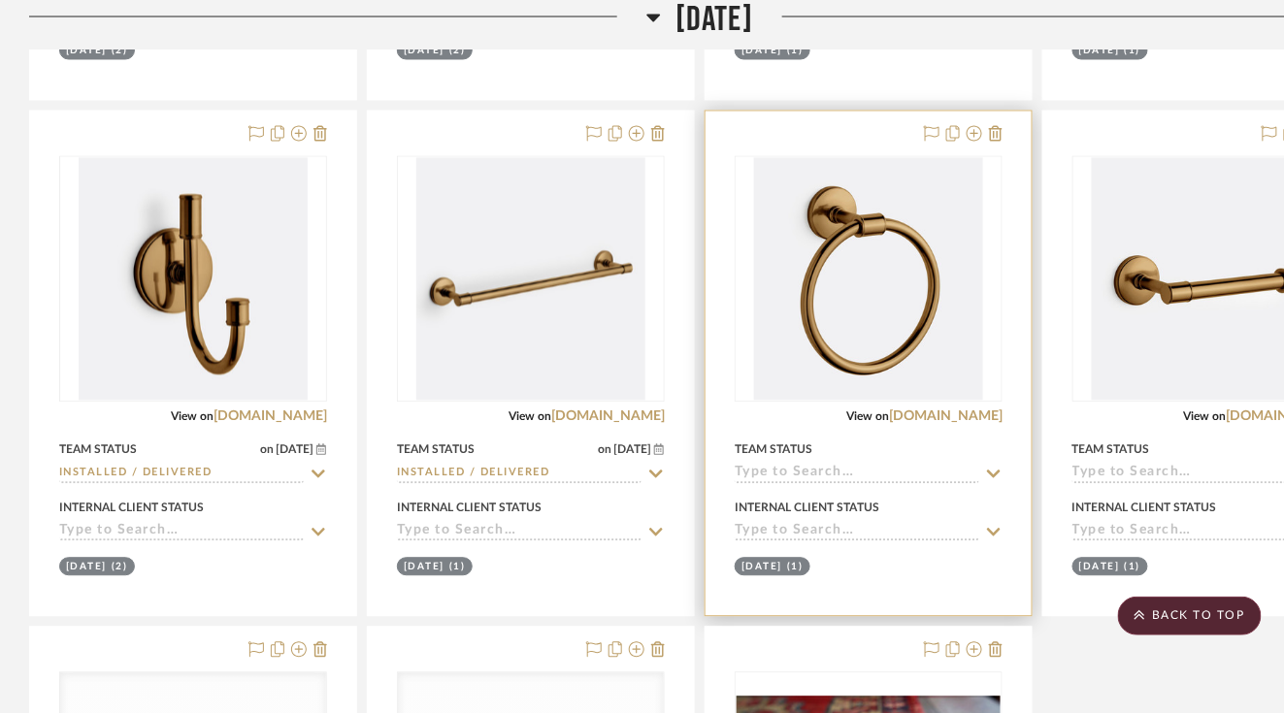
click at [881, 436] on div at bounding box center [868, 364] width 326 height 504
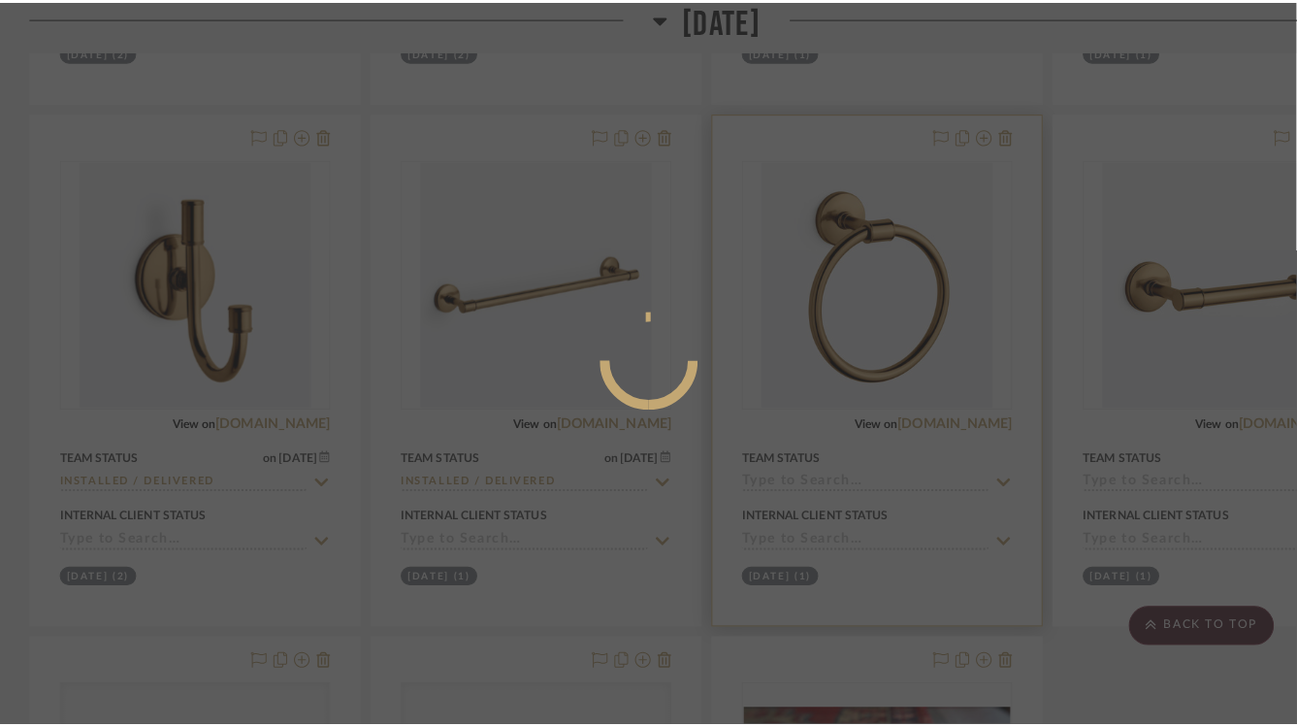
scroll to position [0, 0]
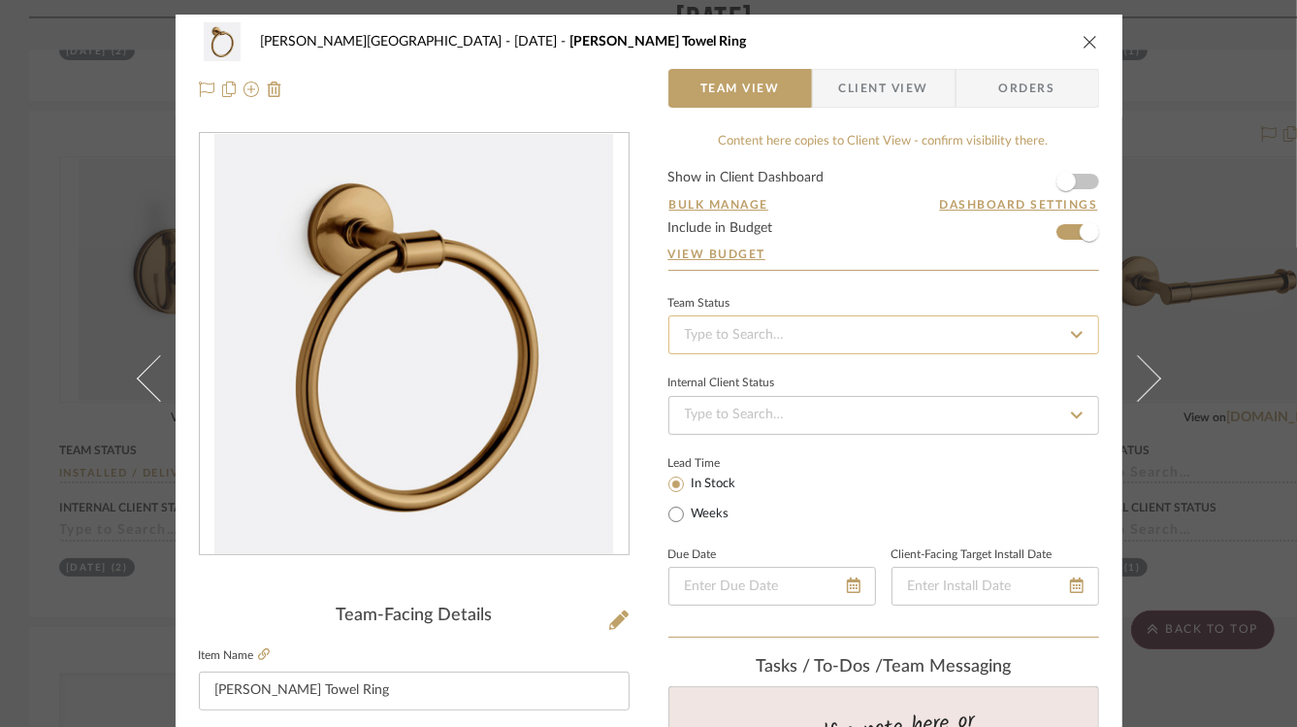
click at [797, 331] on input at bounding box center [883, 334] width 431 height 39
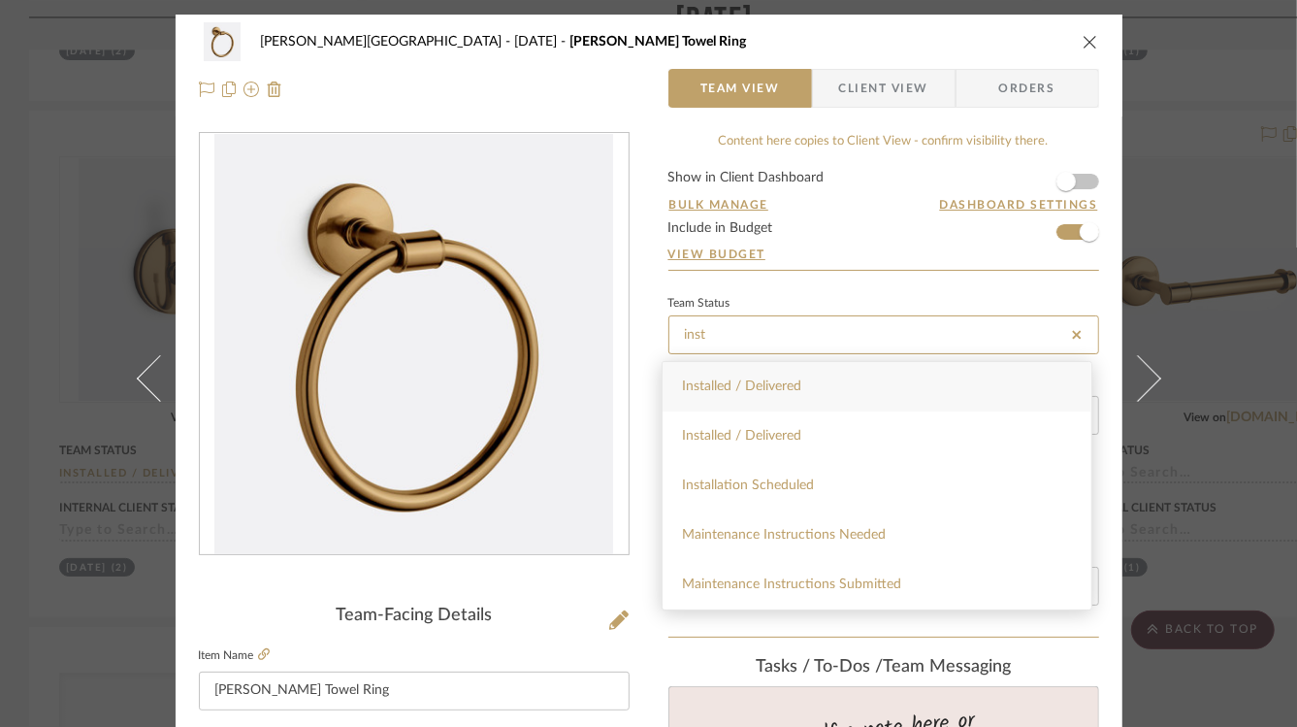
type input "inst"
click at [853, 392] on div "Installed / Delivered" at bounding box center [877, 386] width 429 height 49
type input "[DATE]"
type input "Installed / Delivered"
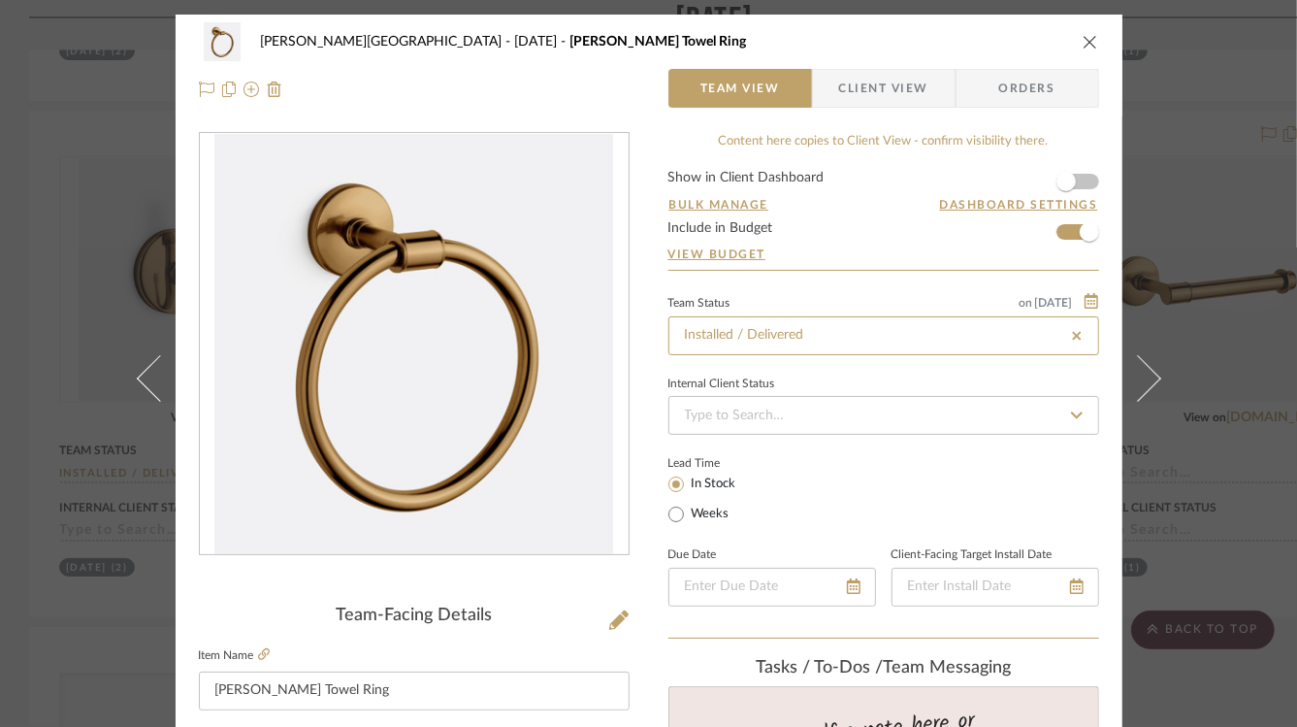
type input "[DATE]"
type input "Installed / Delivered"
click at [1083, 39] on icon "close" at bounding box center [1091, 42] width 16 height 16
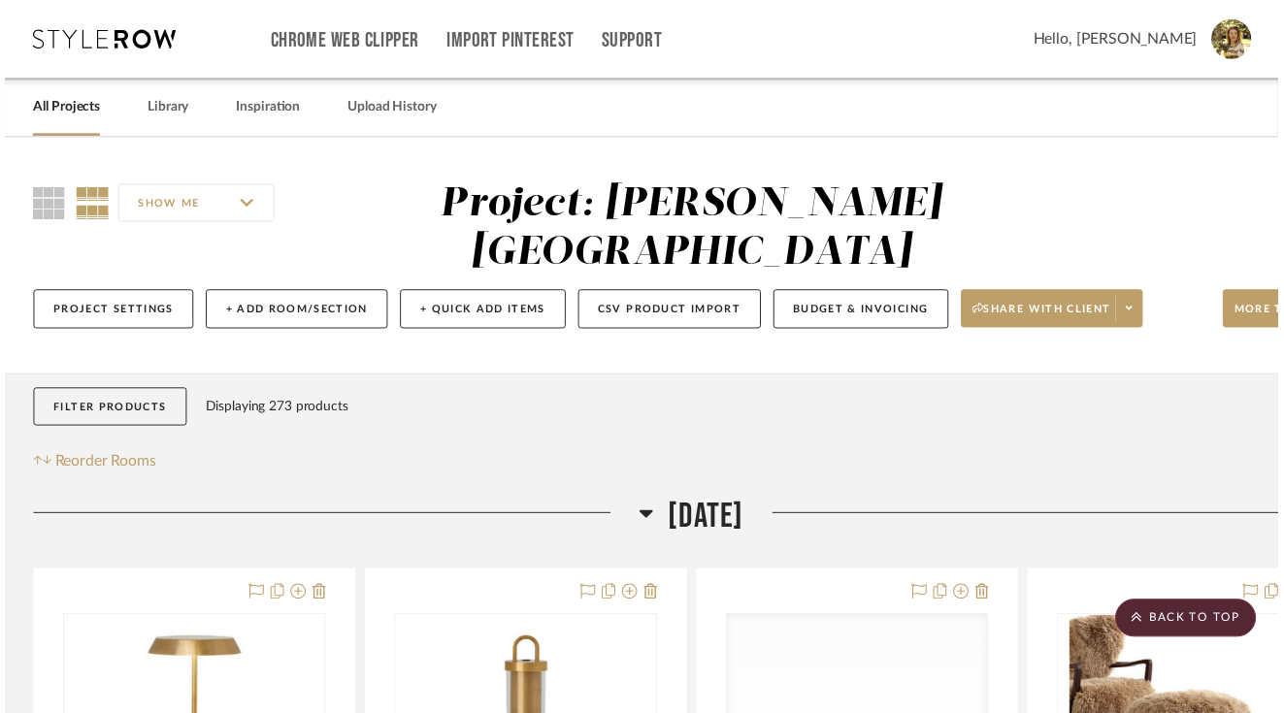
scroll to position [985, 0]
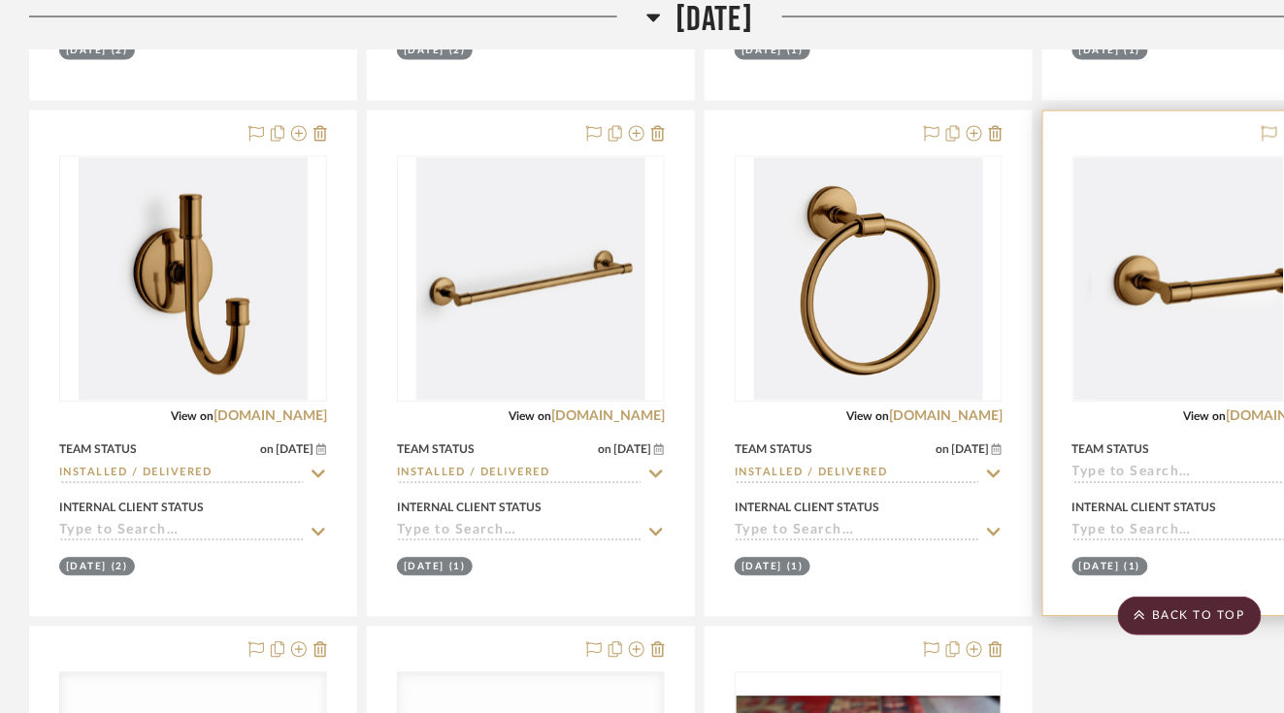
click at [1144, 466] on input at bounding box center [1194, 475] width 244 height 18
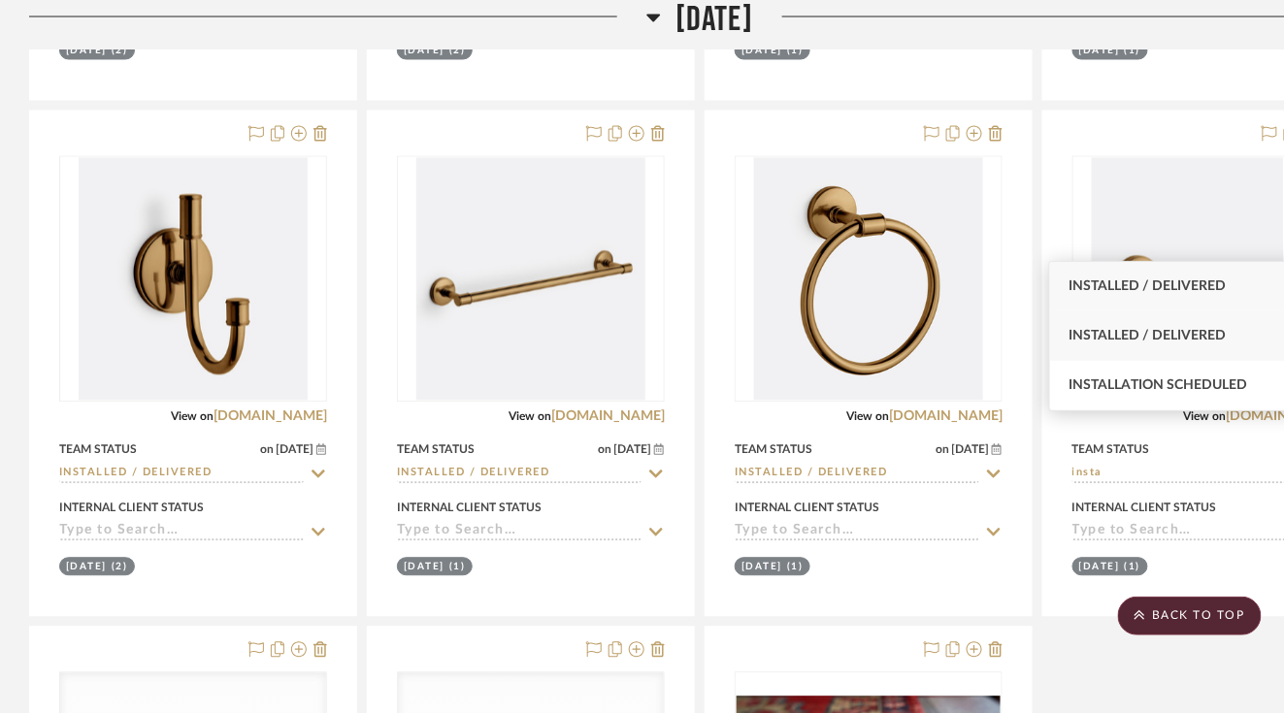
type input "insta"
click at [1182, 354] on div "Installed / Delivered" at bounding box center [1183, 335] width 266 height 49
type input "[DATE]"
type input "Installed / Delivered"
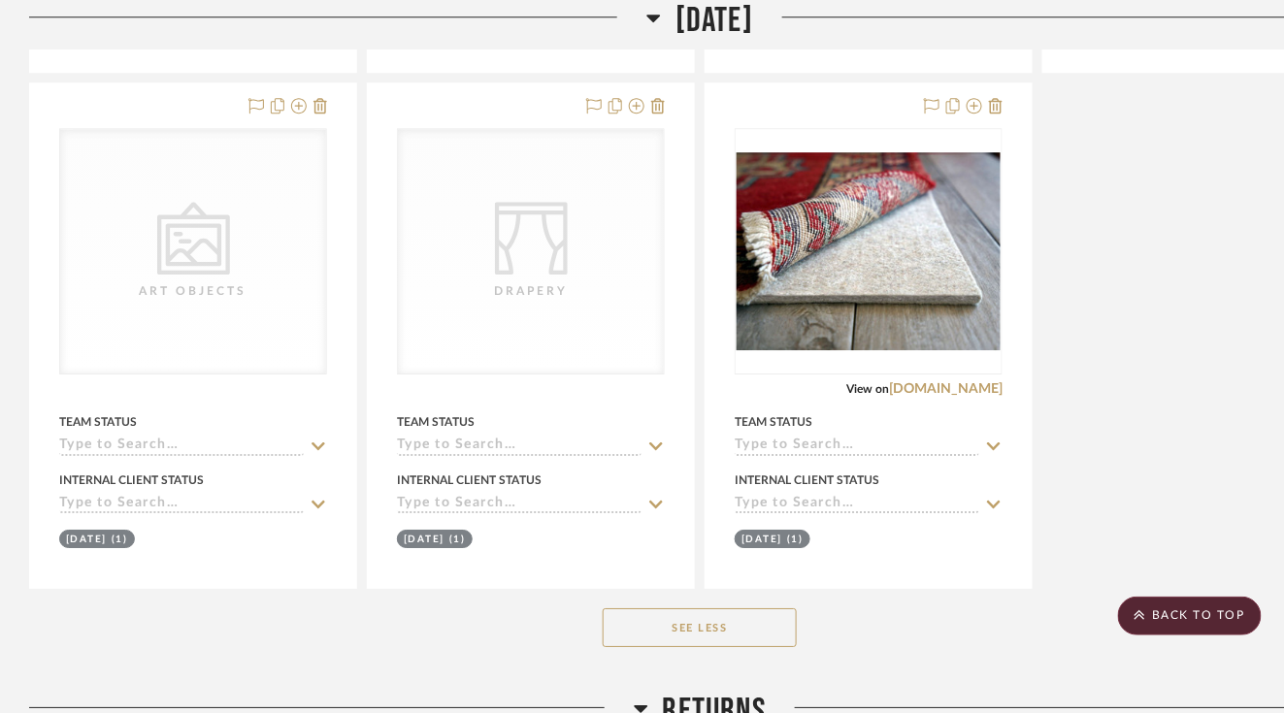
scroll to position [1531, 0]
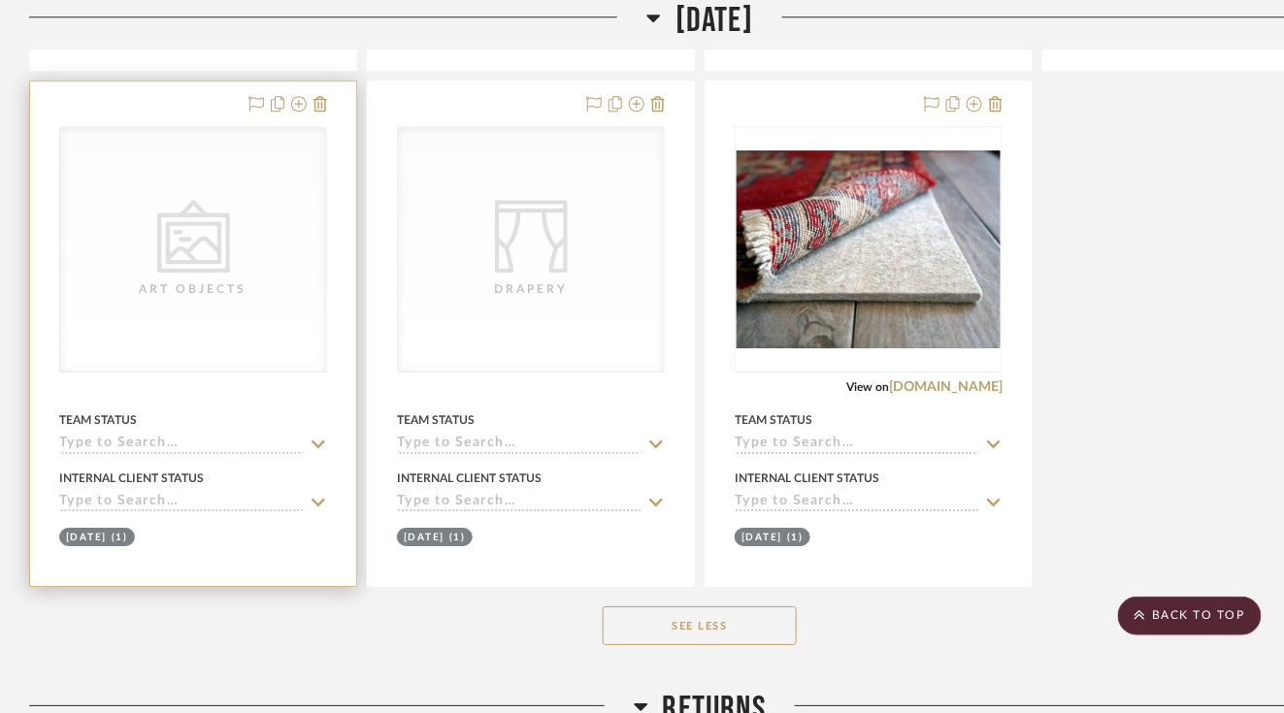
click at [107, 436] on input at bounding box center [181, 445] width 244 height 18
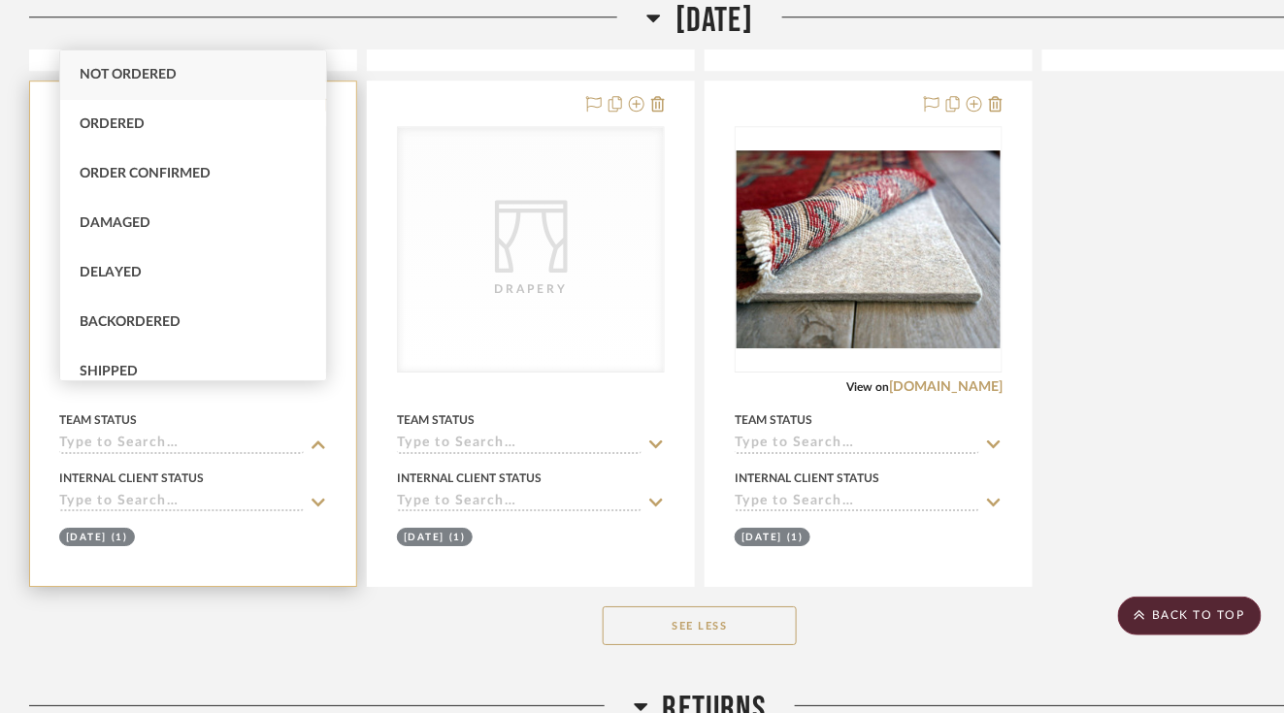
click at [107, 436] on input at bounding box center [181, 445] width 244 height 18
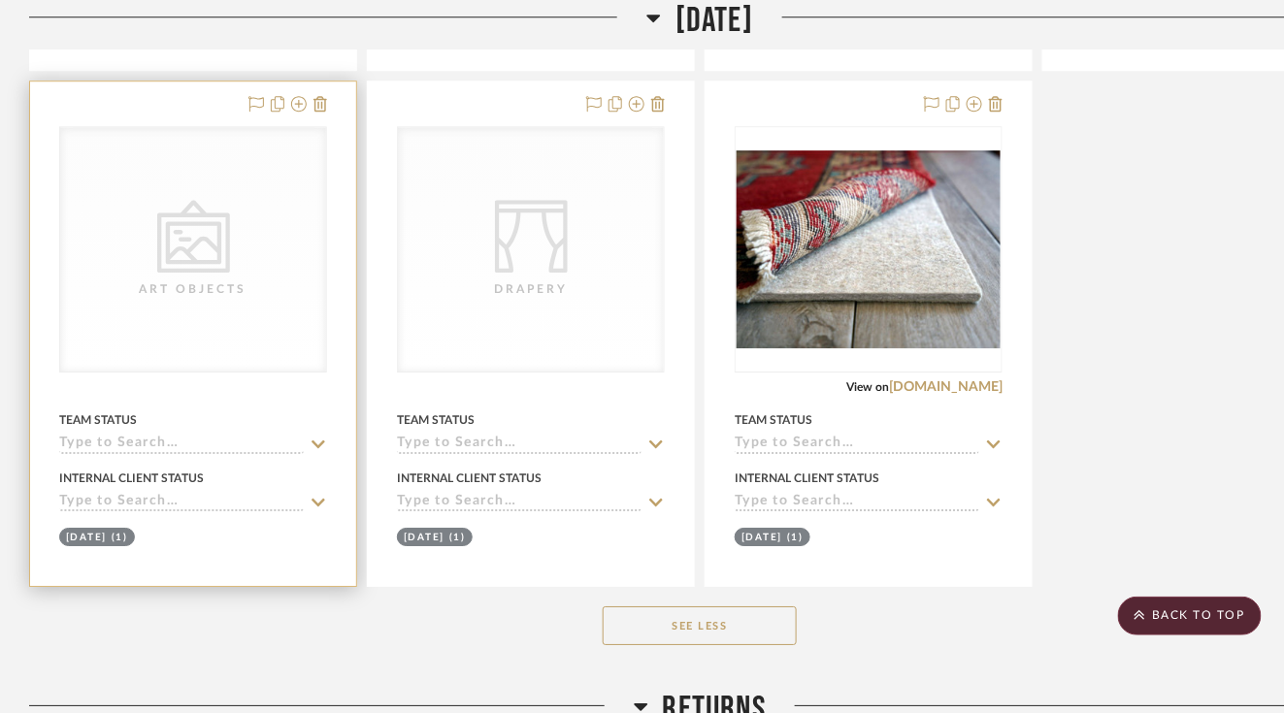
click at [152, 316] on div "CategoryIconArt Created with Sketch. Art Objects" at bounding box center [193, 249] width 266 height 244
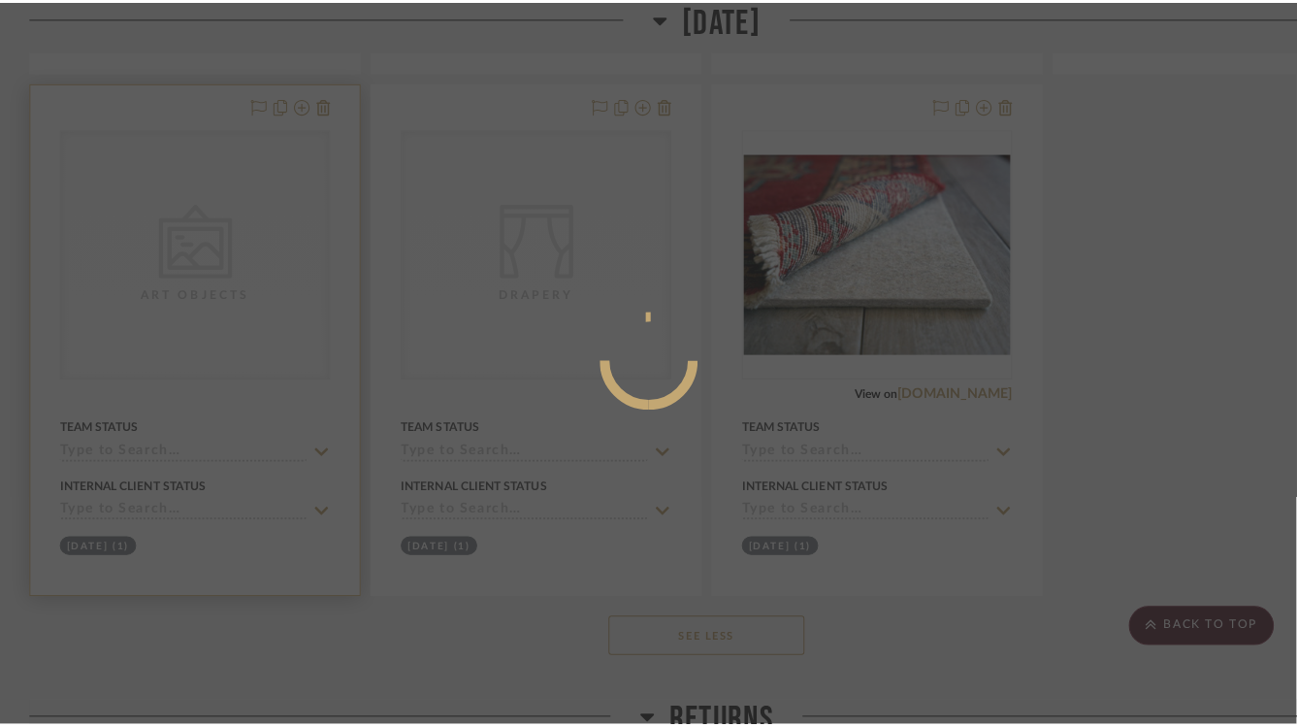
scroll to position [0, 0]
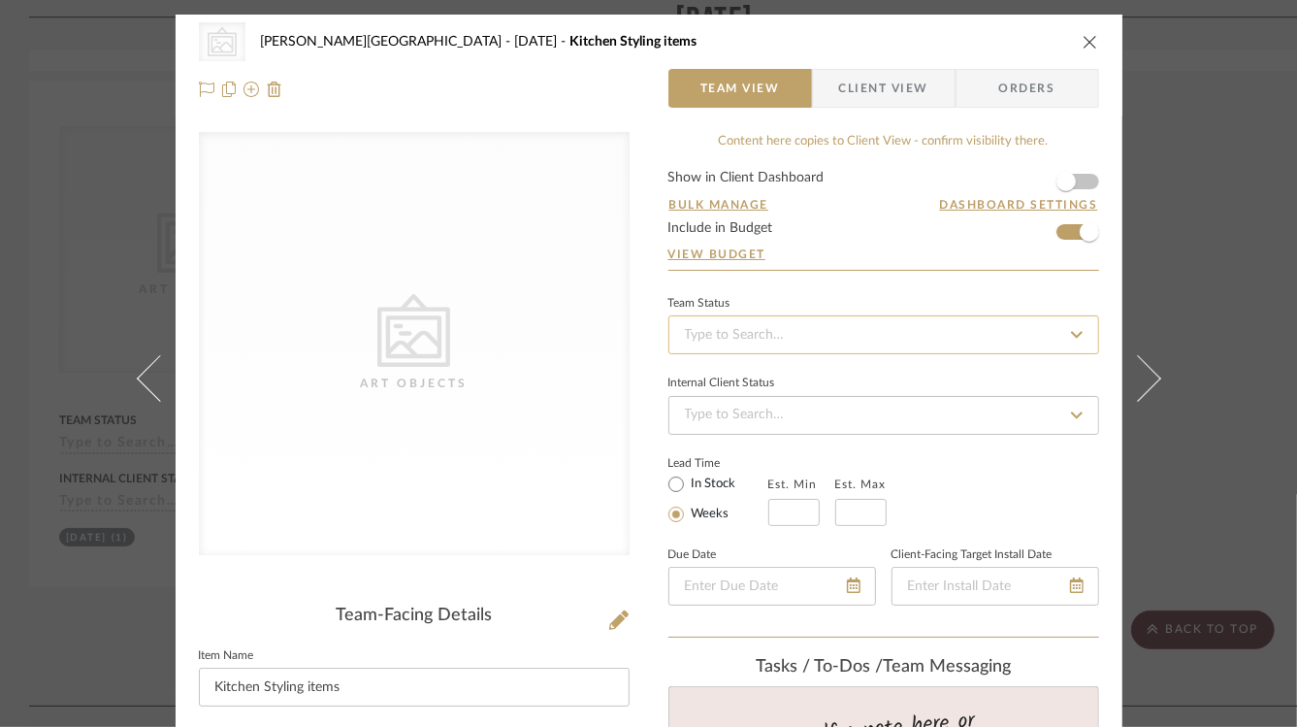
click at [773, 335] on input at bounding box center [883, 334] width 431 height 39
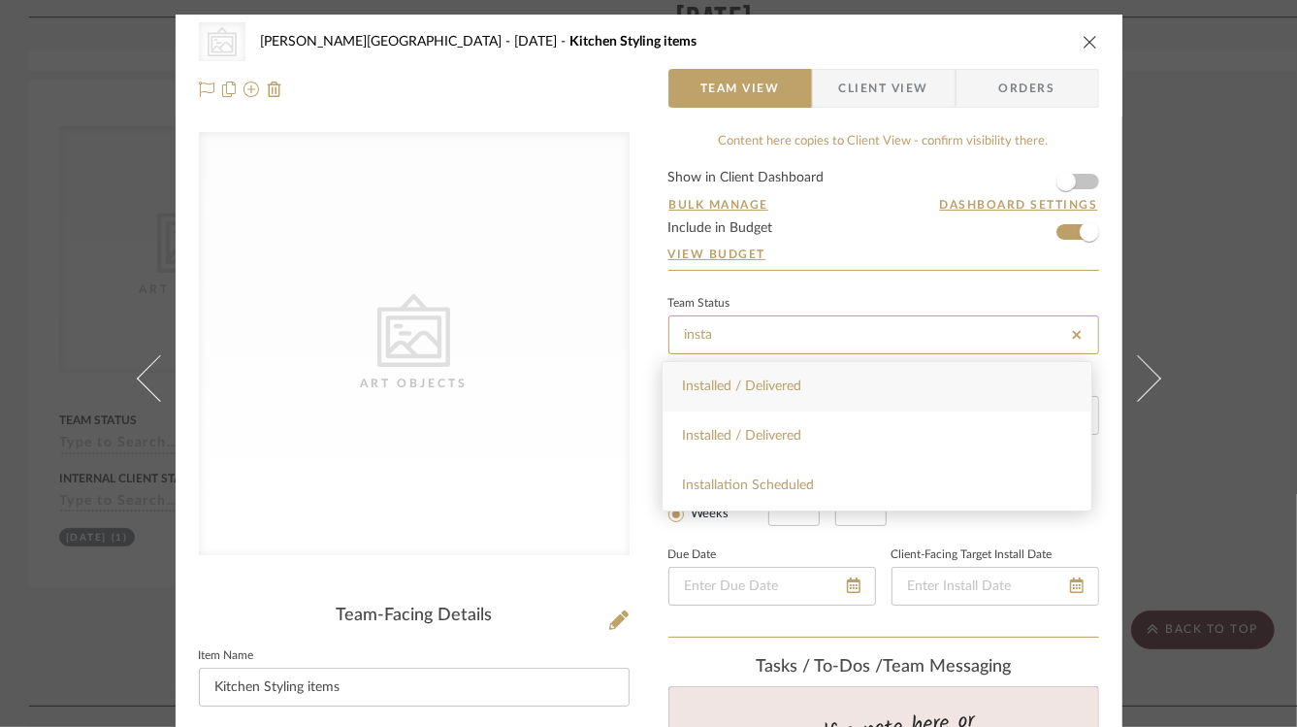
type input "insta"
click at [818, 392] on div "Installed / Delivered" at bounding box center [877, 386] width 429 height 49
type input "[DATE]"
type input "Installed / Delivered"
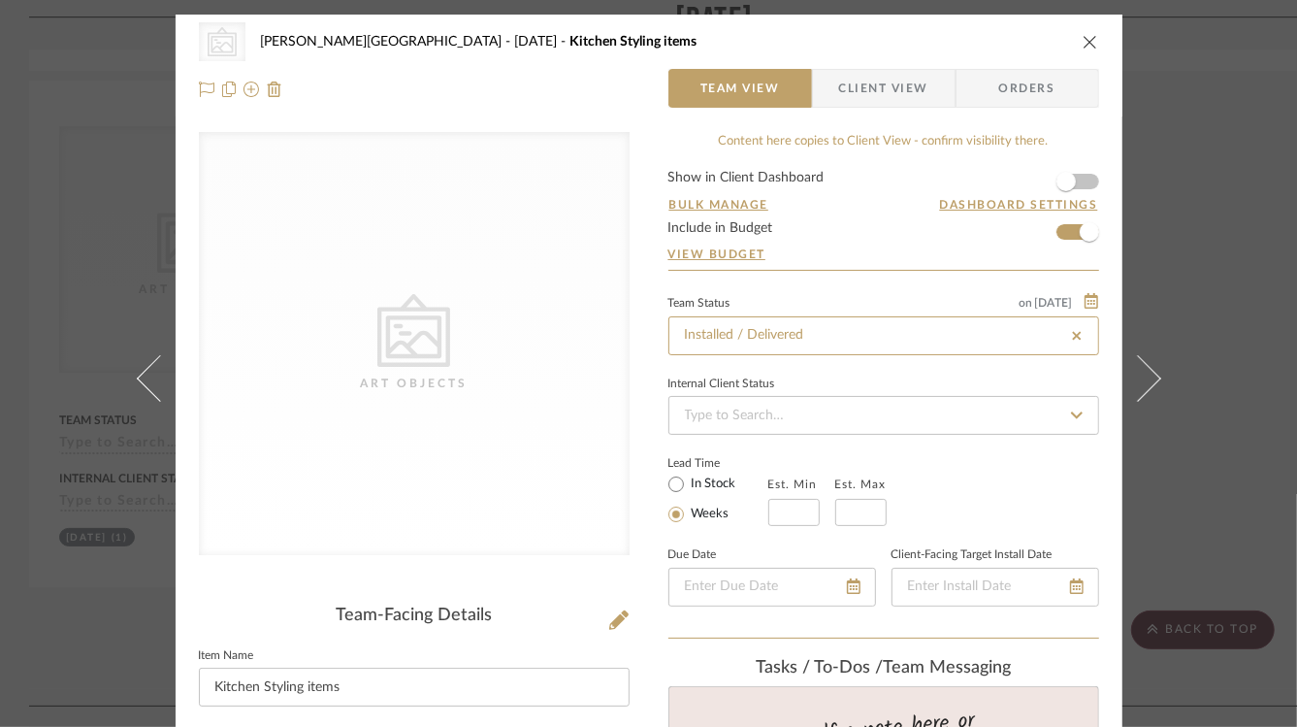
type input "[DATE]"
type input "Installed / Delivered"
click at [1086, 44] on icon "close" at bounding box center [1091, 42] width 16 height 16
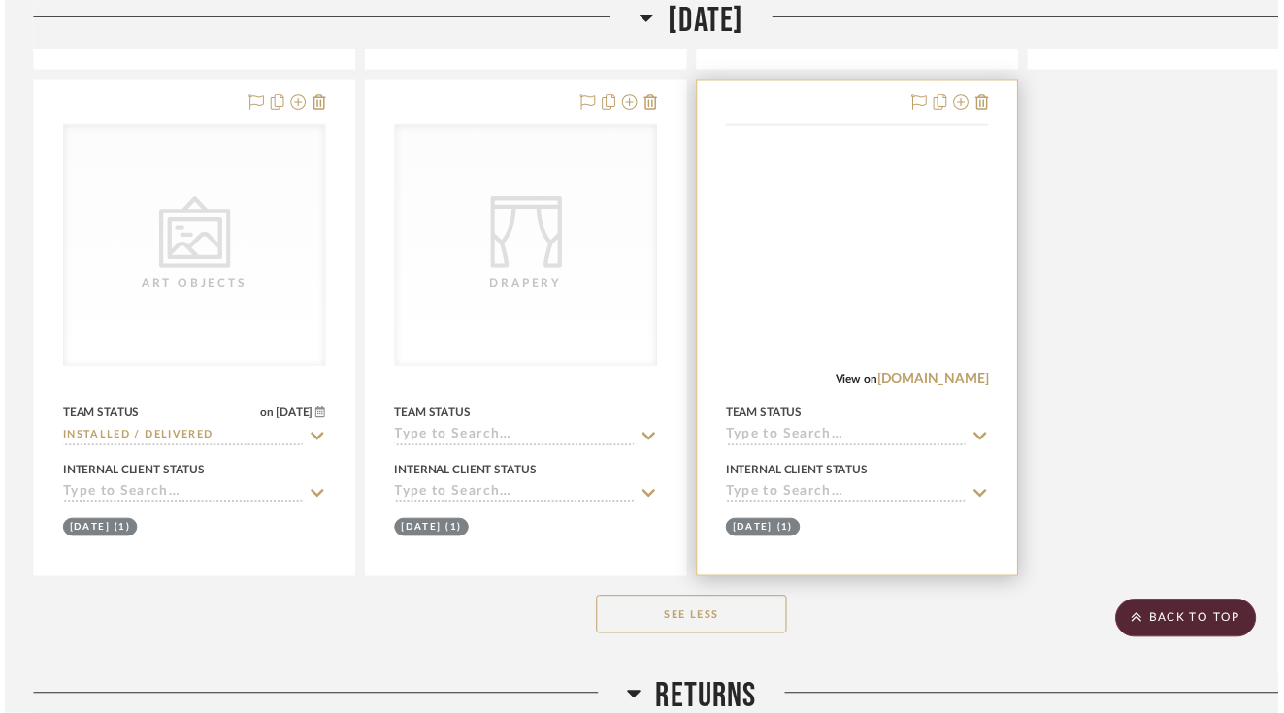
scroll to position [1531, 0]
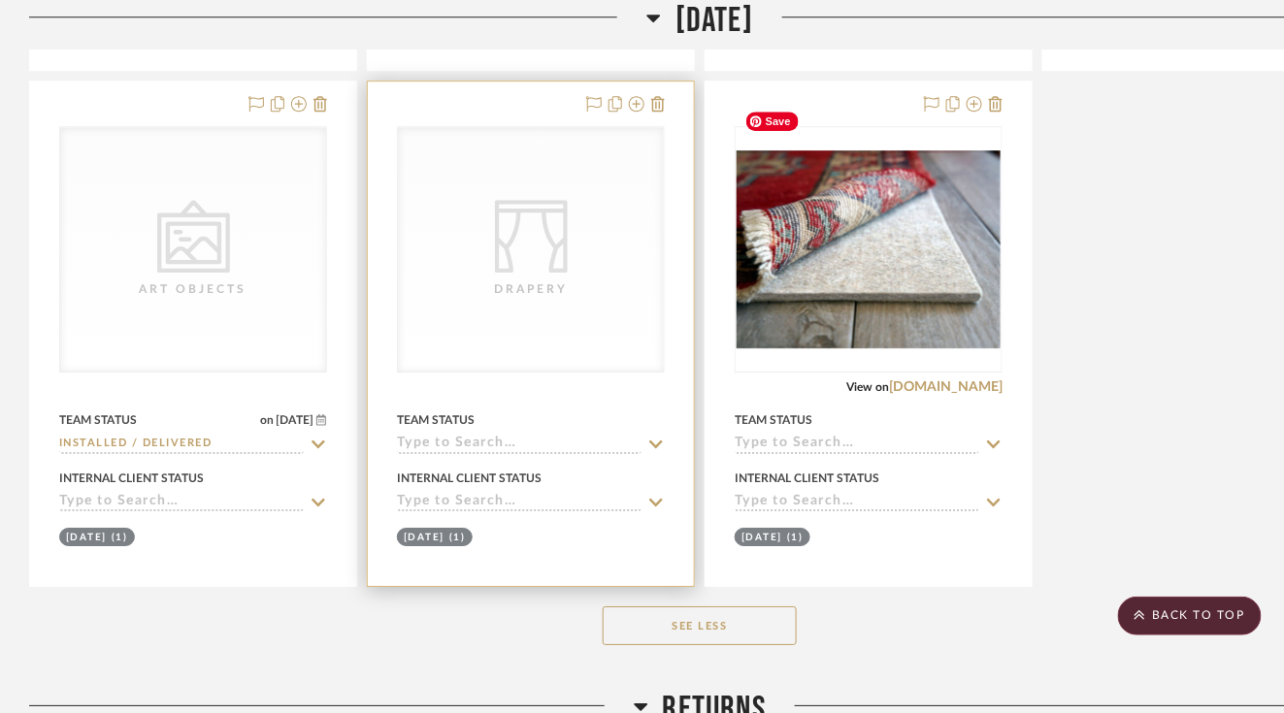
click at [520, 280] on div "CategoryIconFabrics Created with Sketch. Drapery" at bounding box center [531, 249] width 266 height 244
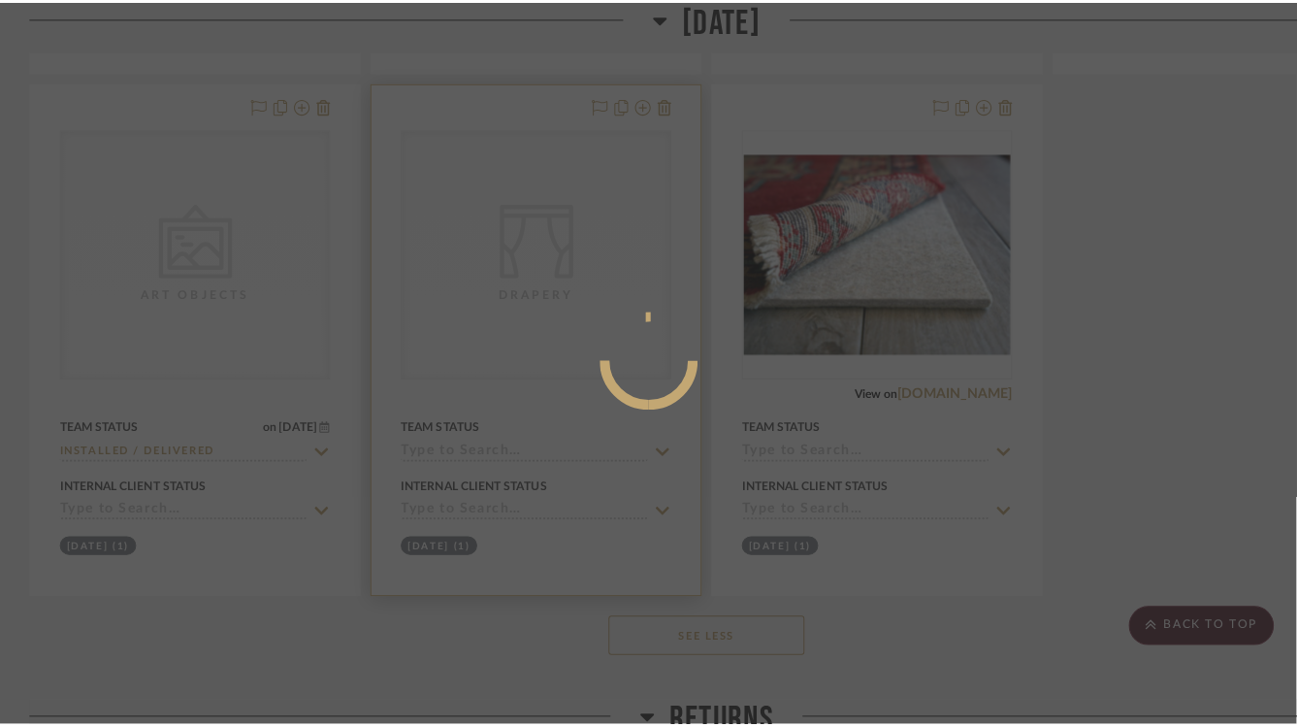
scroll to position [0, 0]
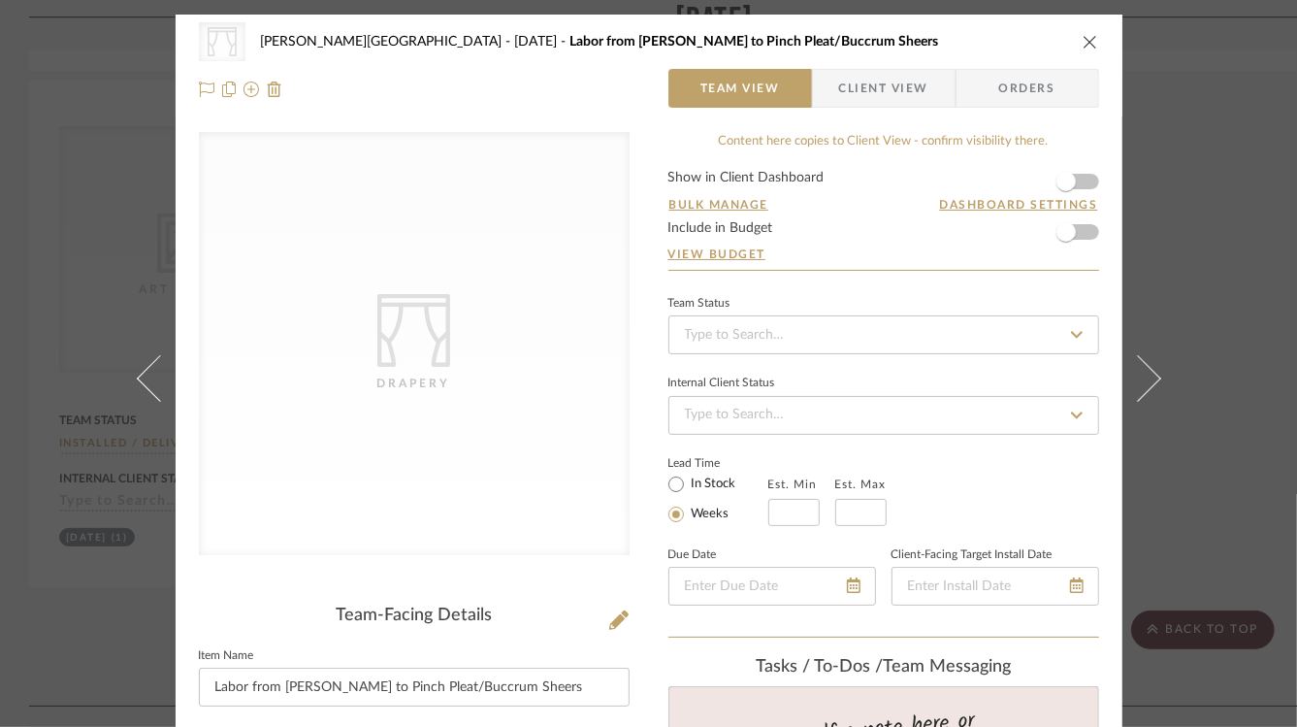
click at [1085, 47] on icon "close" at bounding box center [1091, 42] width 16 height 16
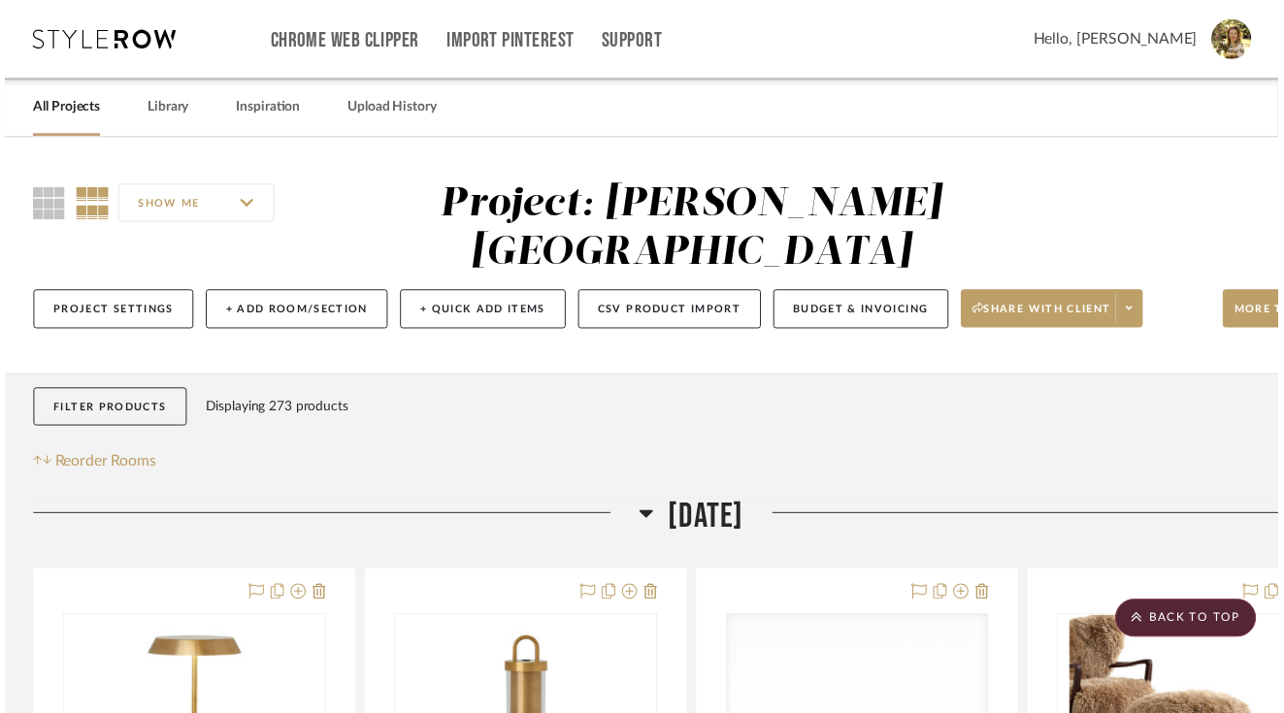
scroll to position [1531, 0]
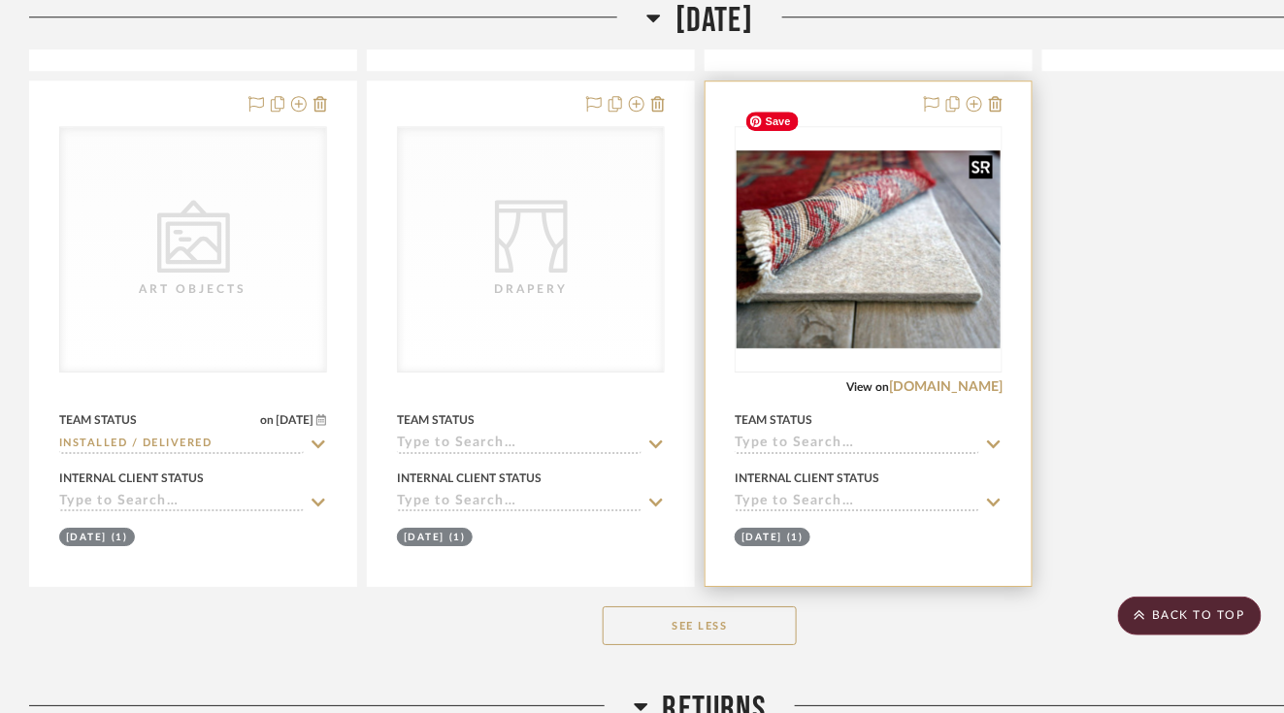
click at [828, 264] on img "0" at bounding box center [868, 249] width 264 height 198
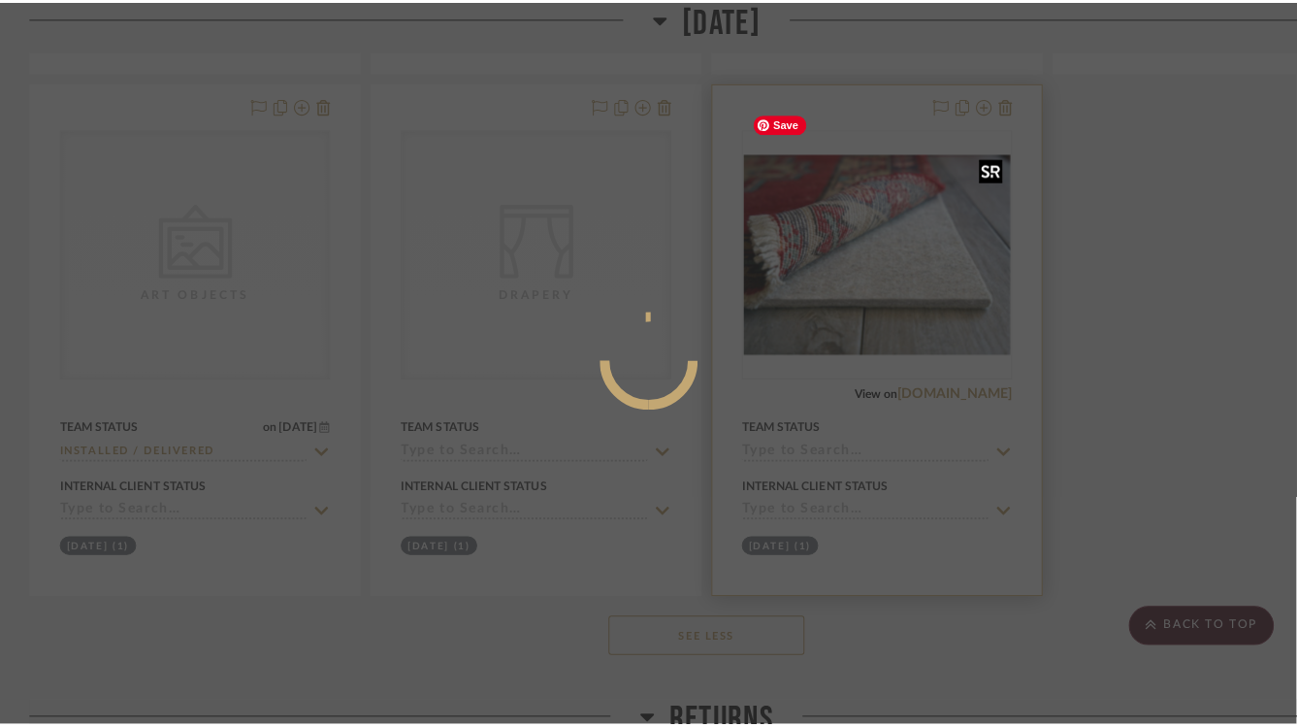
scroll to position [0, 0]
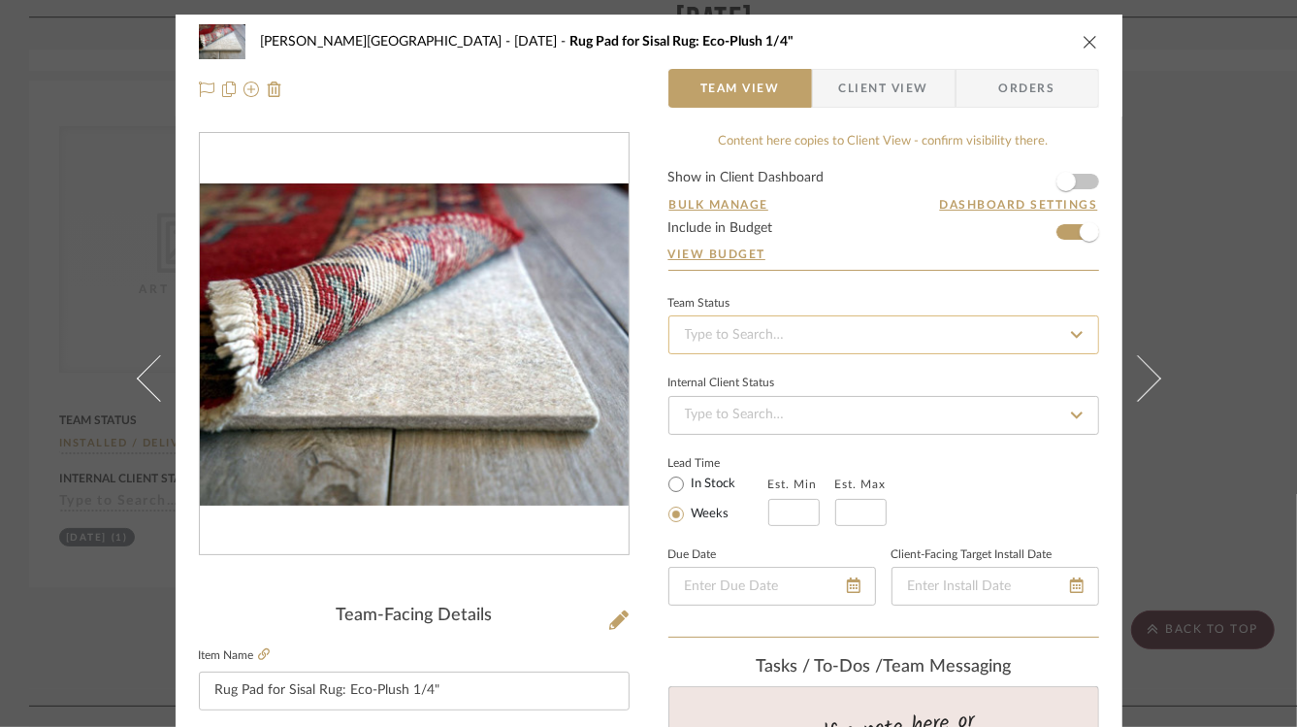
click at [760, 341] on input at bounding box center [883, 334] width 431 height 39
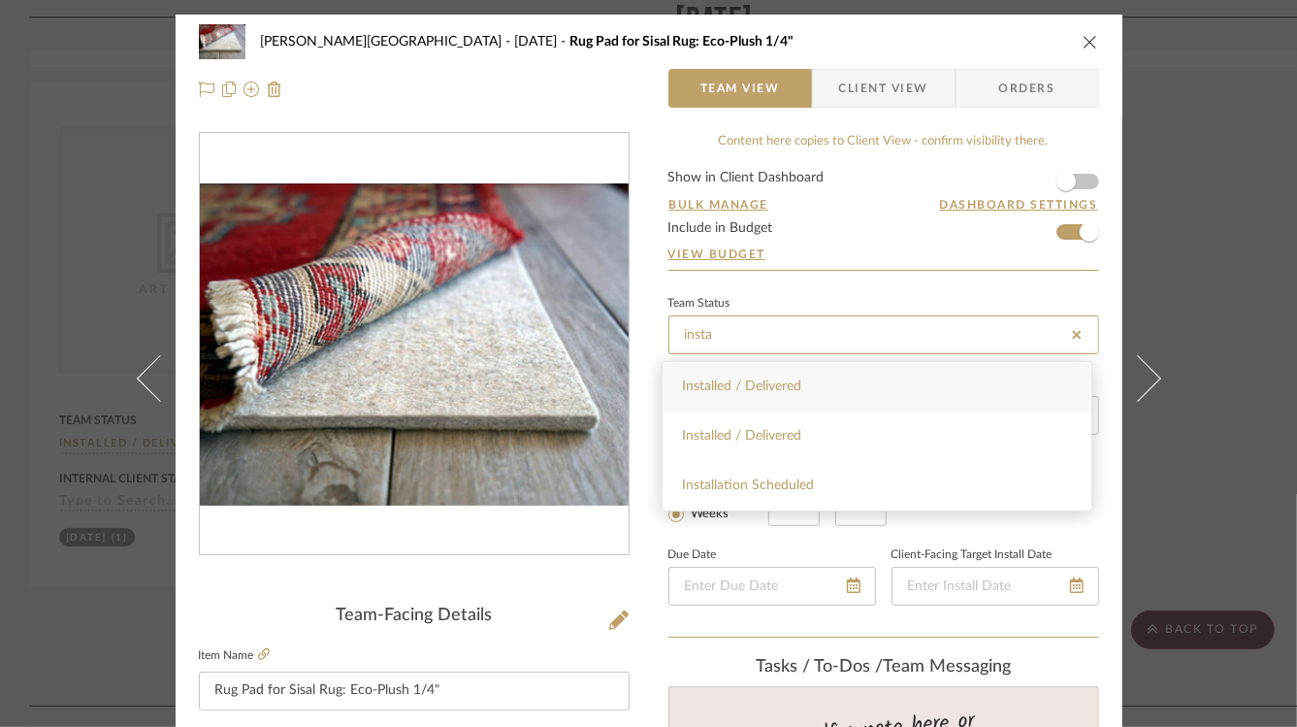
type input "insta"
click at [780, 395] on div "Installed / Delivered" at bounding box center [877, 386] width 429 height 49
type input "[DATE]"
type input "Installed / Delivered"
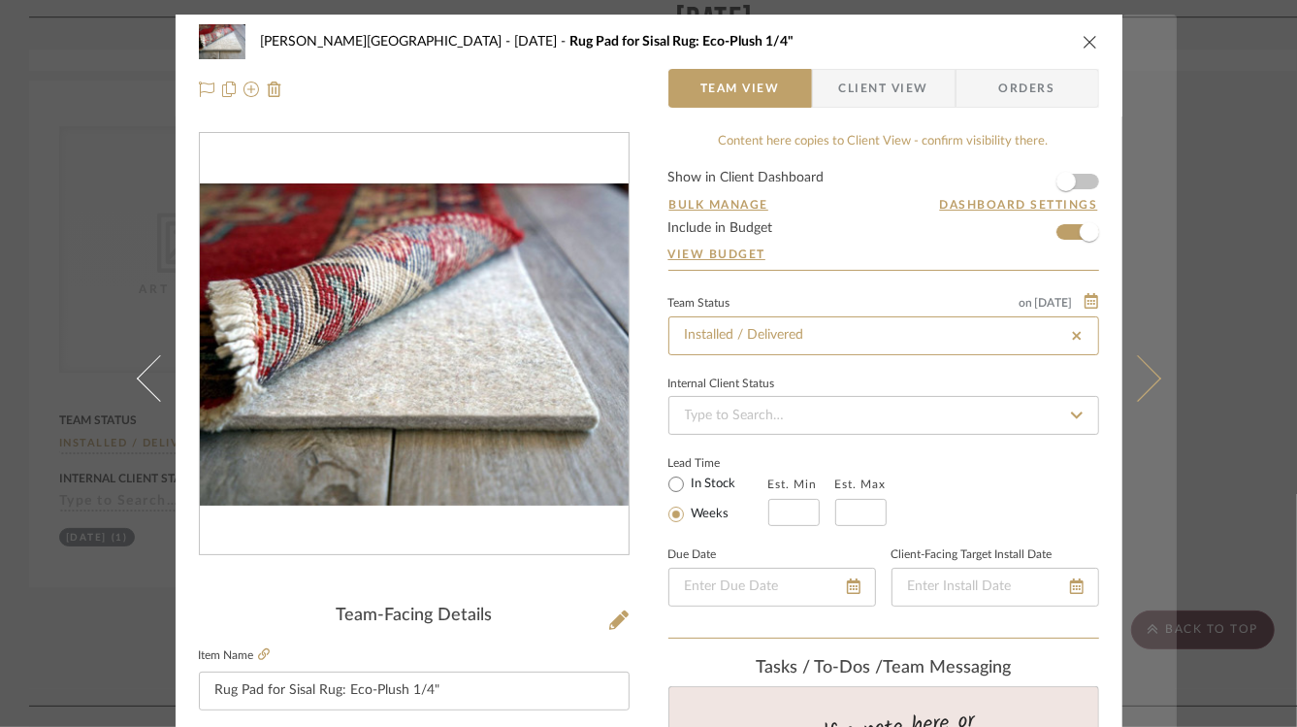
type input "[DATE]"
type input "Installed / Delivered"
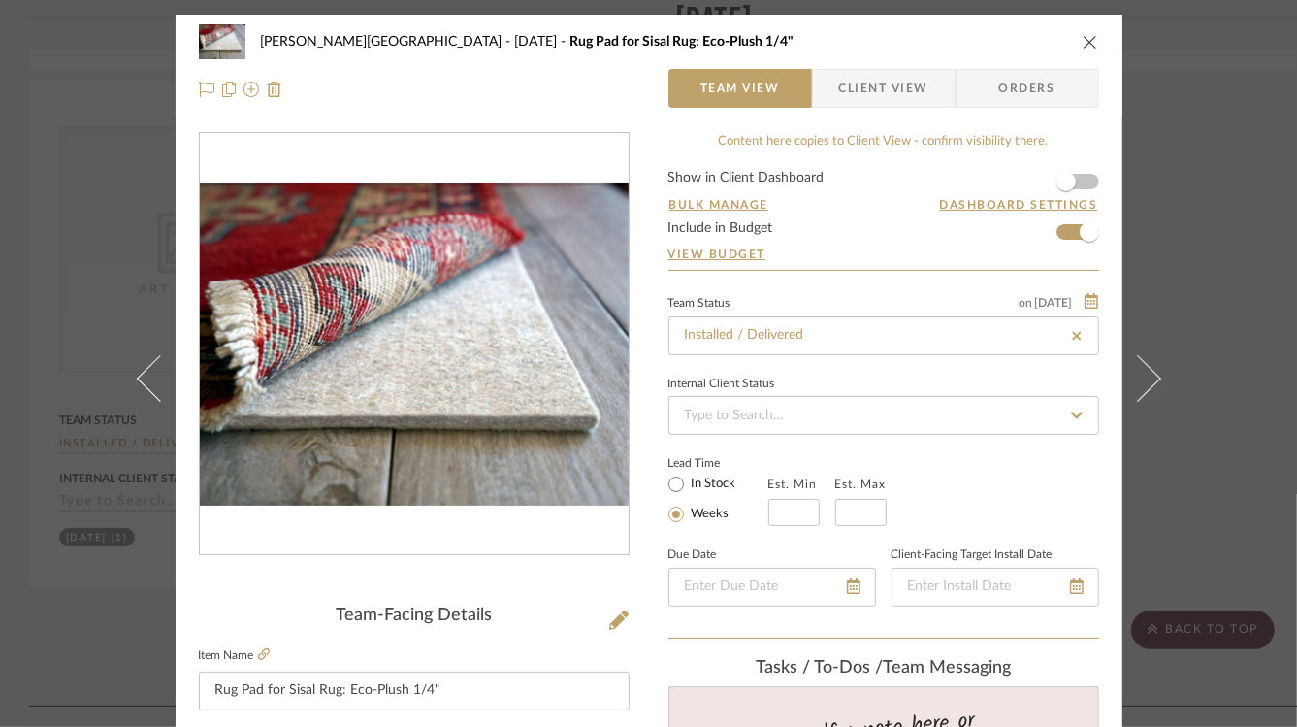
click at [1187, 263] on div "[PERSON_NAME][GEOGRAPHIC_DATA] [DATE] Rug Pad for Sisal Rug: Eco-Plush 1/4" Tea…" at bounding box center [648, 363] width 1297 height 727
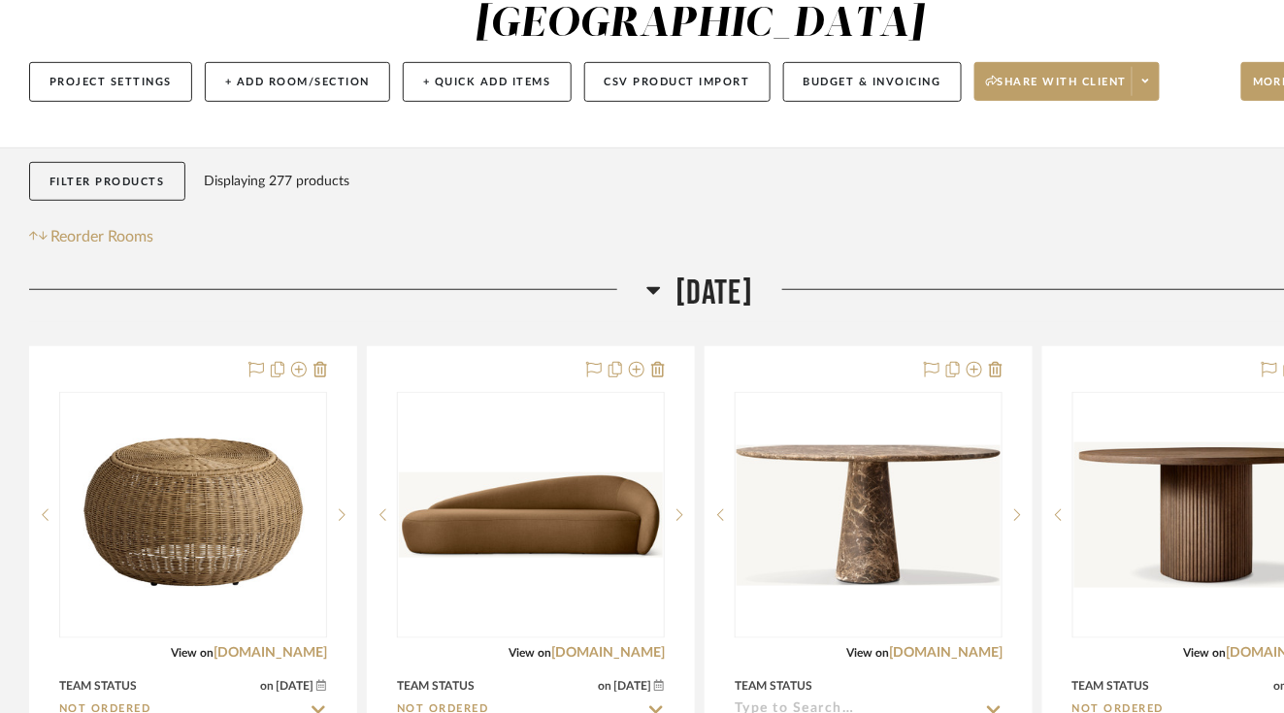
scroll to position [335, 0]
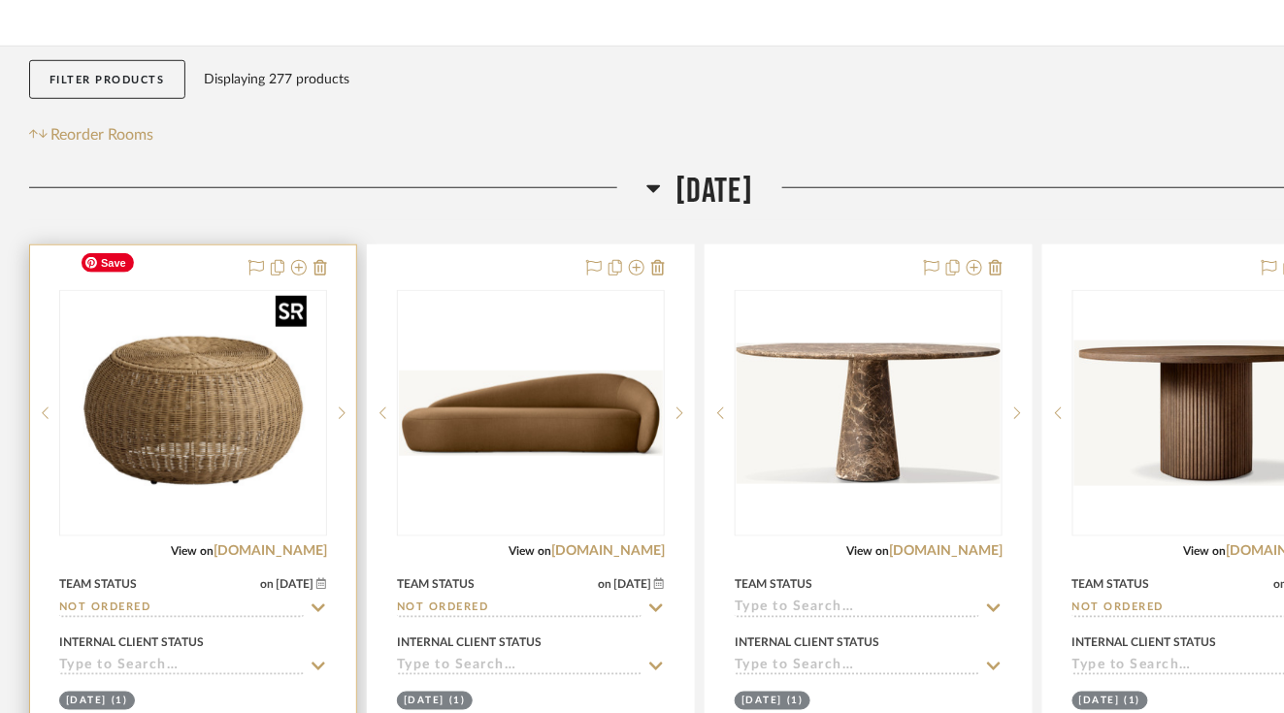
click at [252, 349] on img "0" at bounding box center [193, 413] width 243 height 243
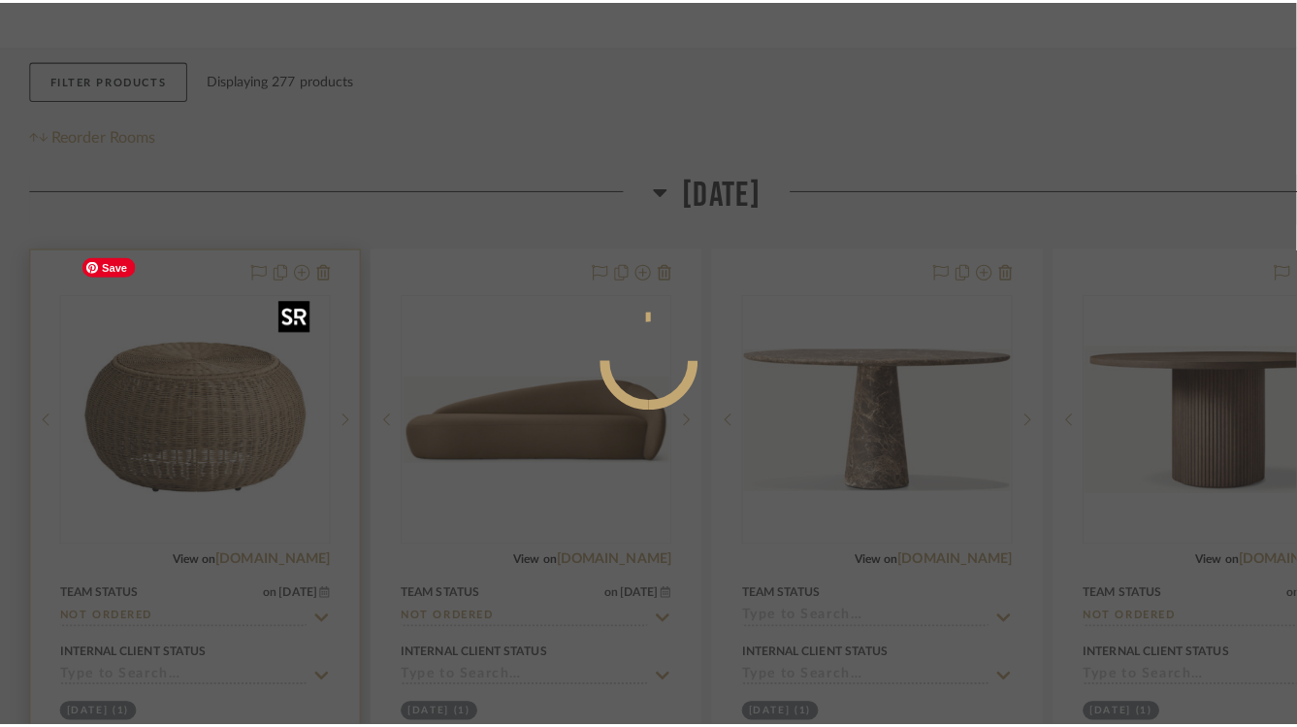
scroll to position [0, 0]
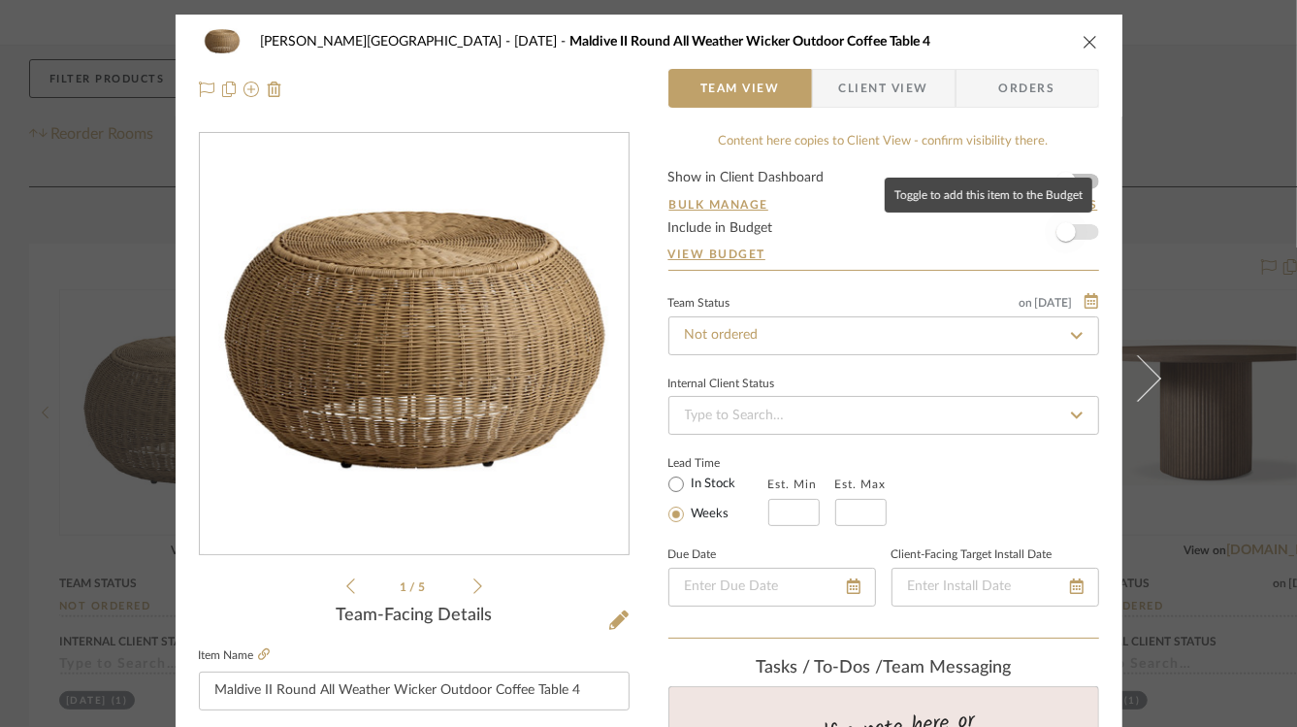
click at [1065, 238] on span "button" at bounding box center [1066, 231] width 19 height 19
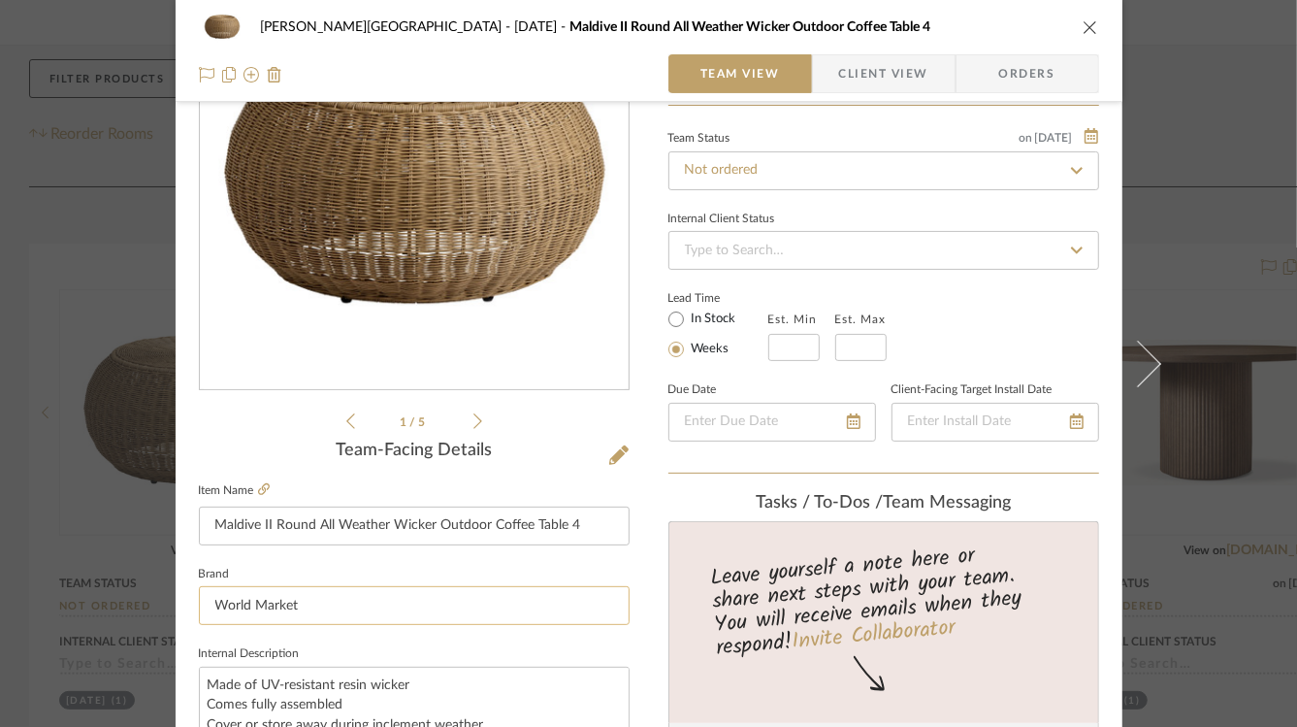
scroll to position [698, 0]
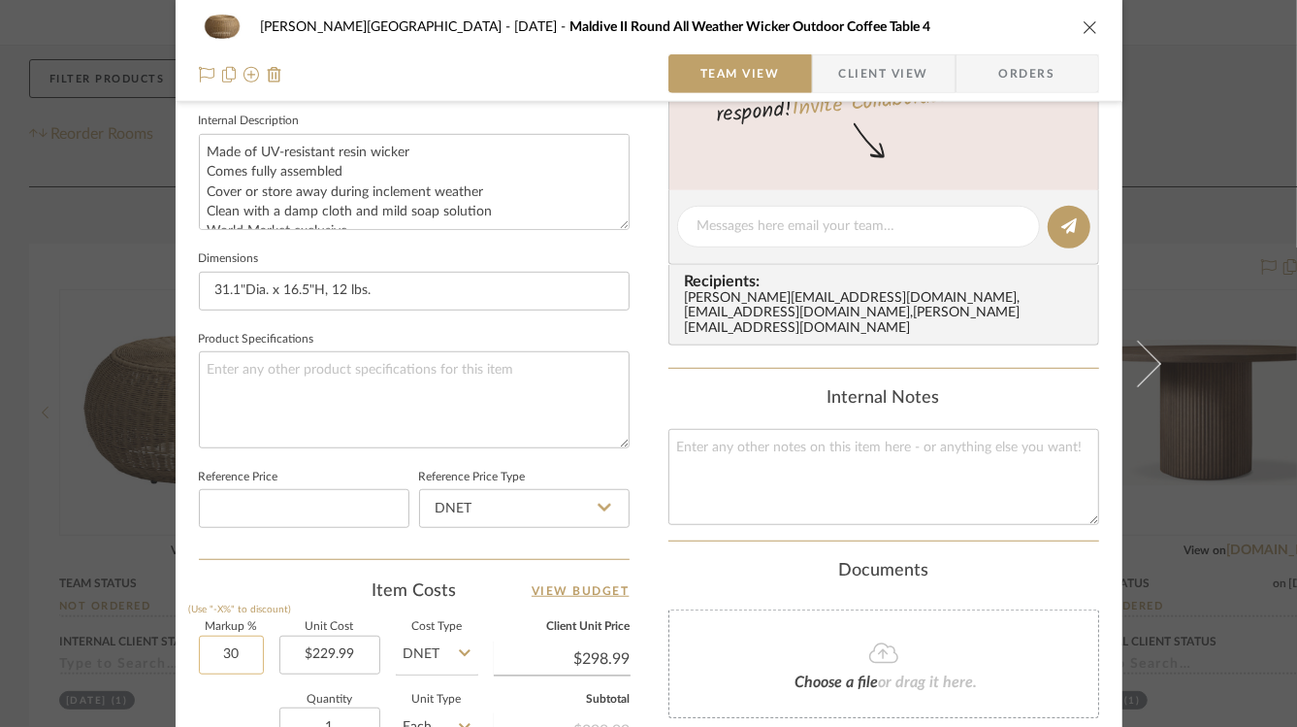
click at [236, 662] on input "30" at bounding box center [231, 654] width 65 height 39
type input "0%"
type input "$229.99"
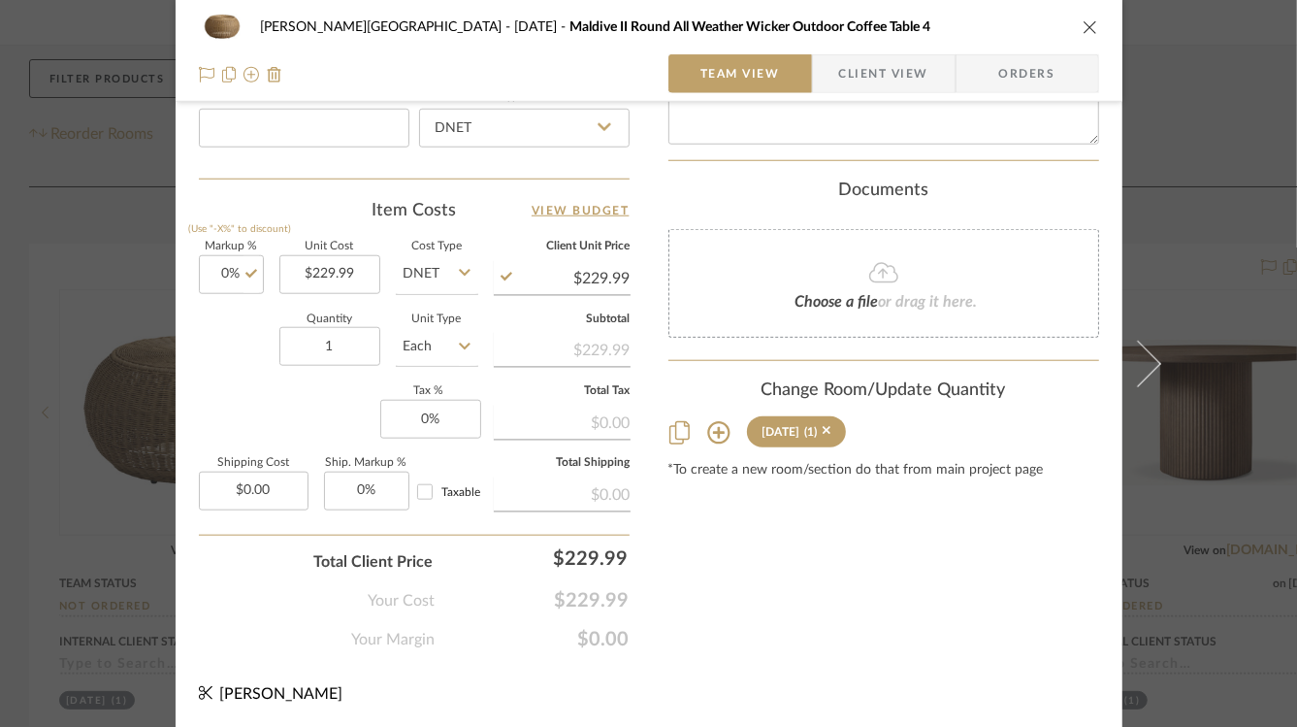
scroll to position [1079, 0]
click at [1086, 22] on icon "close" at bounding box center [1091, 27] width 16 height 16
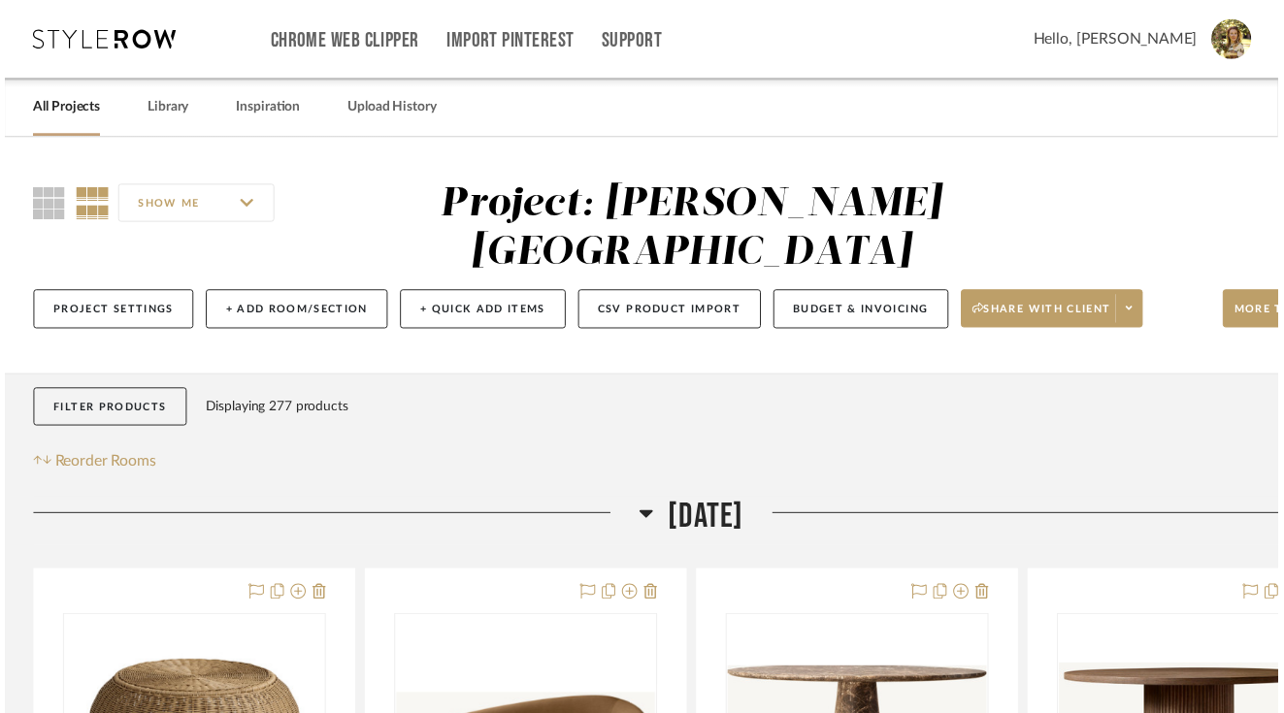
scroll to position [335, 0]
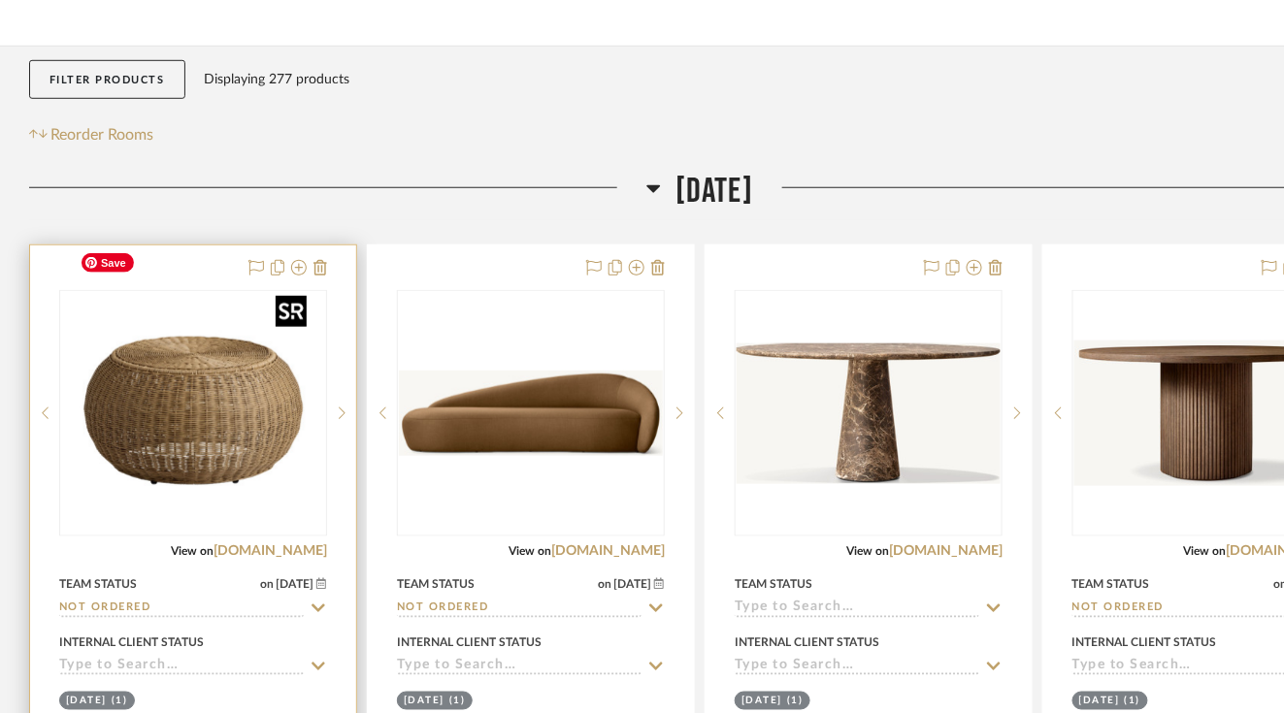
click at [234, 362] on img "0" at bounding box center [193, 413] width 243 height 243
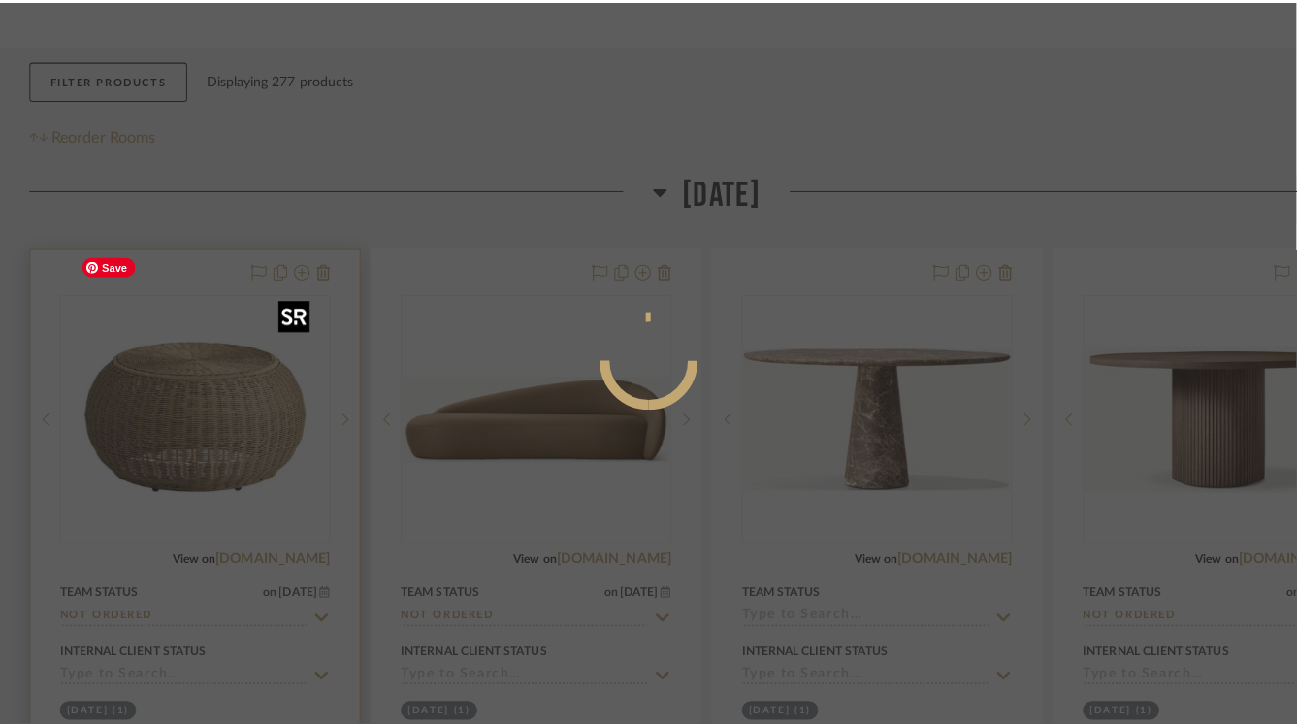
scroll to position [0, 0]
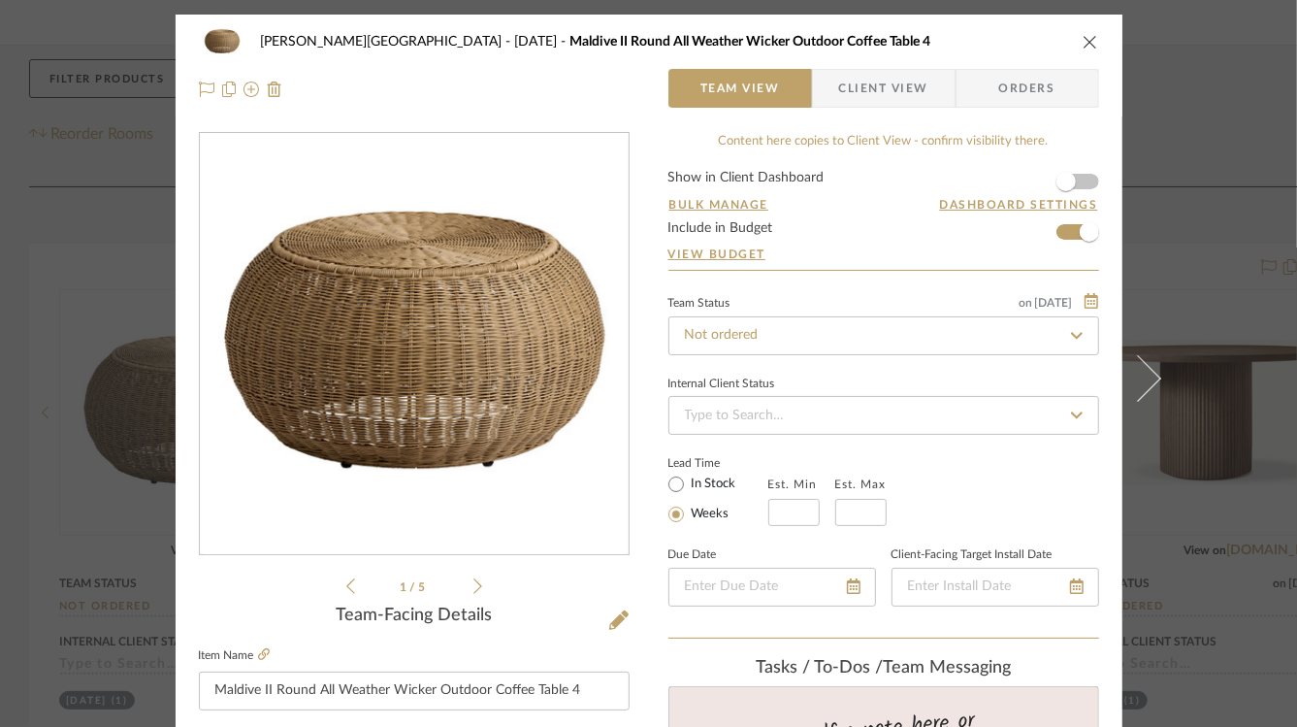
click at [251, 653] on label "Item Name" at bounding box center [234, 655] width 71 height 16
click at [258, 654] on icon at bounding box center [264, 654] width 12 height 12
